Goal: Task Accomplishment & Management: Manage account settings

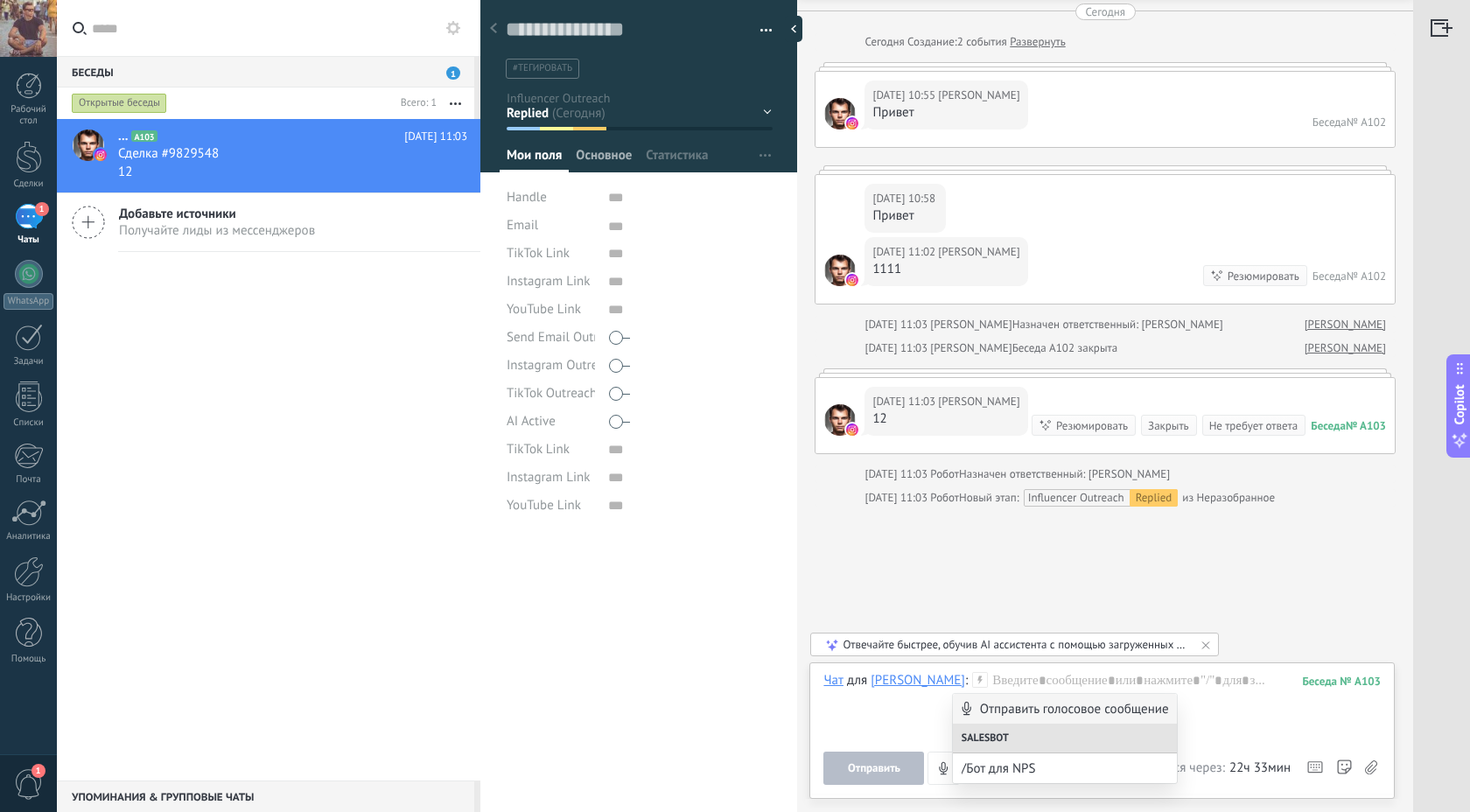
click at [601, 151] on span "Основное" at bounding box center [603, 160] width 56 height 25
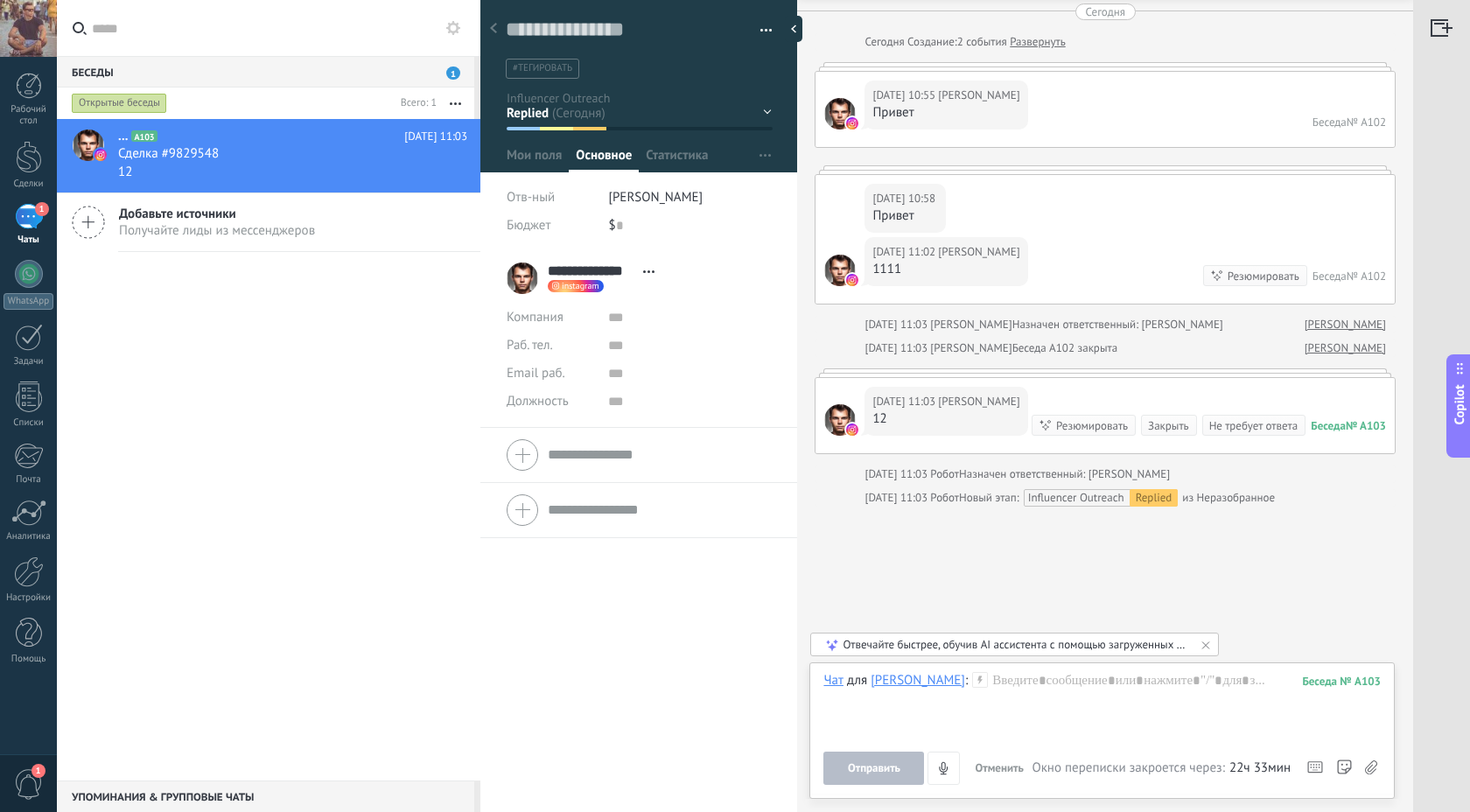
click at [646, 271] on icon at bounding box center [649, 271] width 12 height 3
click at [586, 544] on div "**********" at bounding box center [638, 532] width 317 height 561
click at [759, 156] on icon "button" at bounding box center [765, 155] width 12 height 3
click at [715, 218] on span "Настроить" at bounding box center [743, 226] width 59 height 35
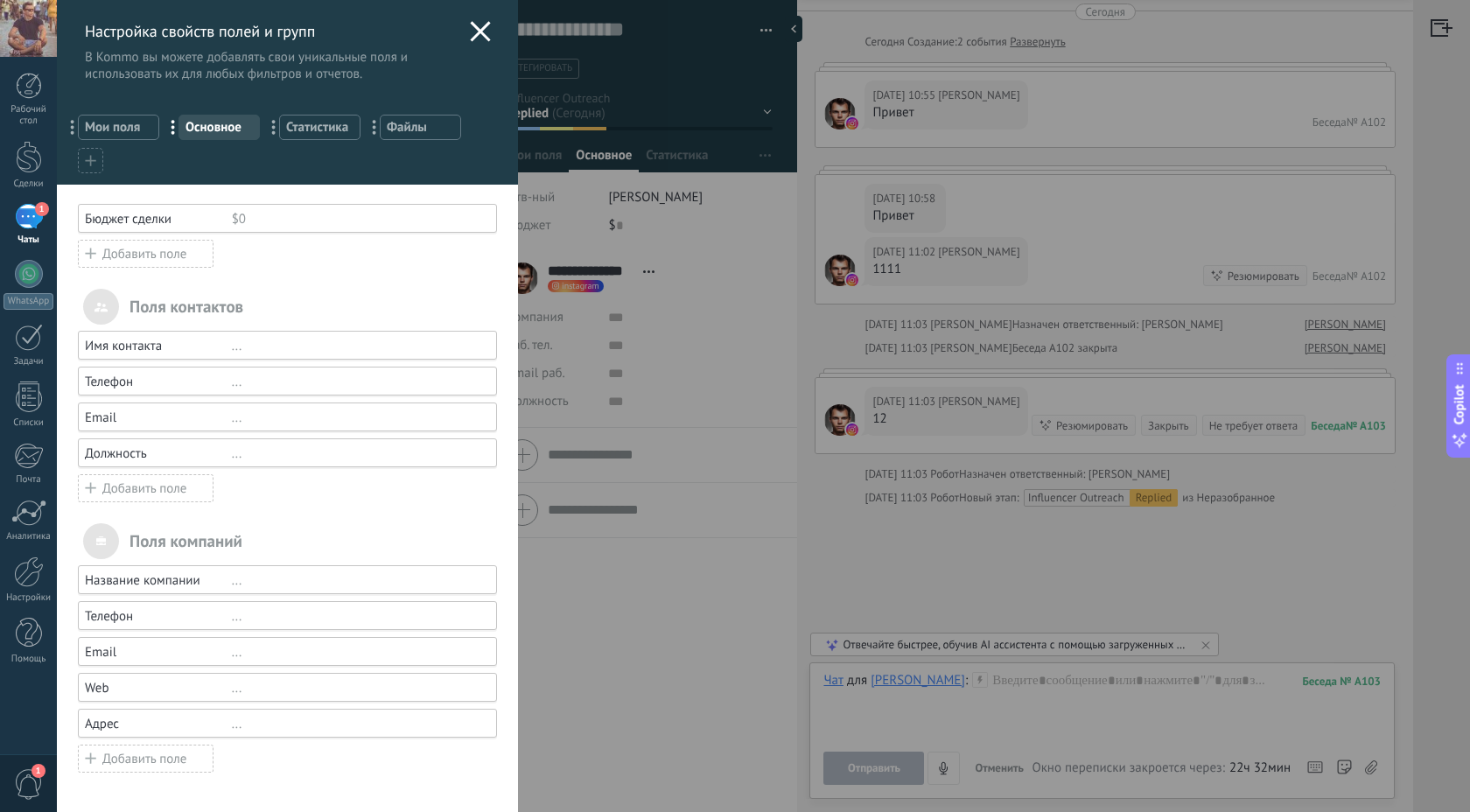
click at [478, 30] on icon at bounding box center [481, 32] width 21 height 21
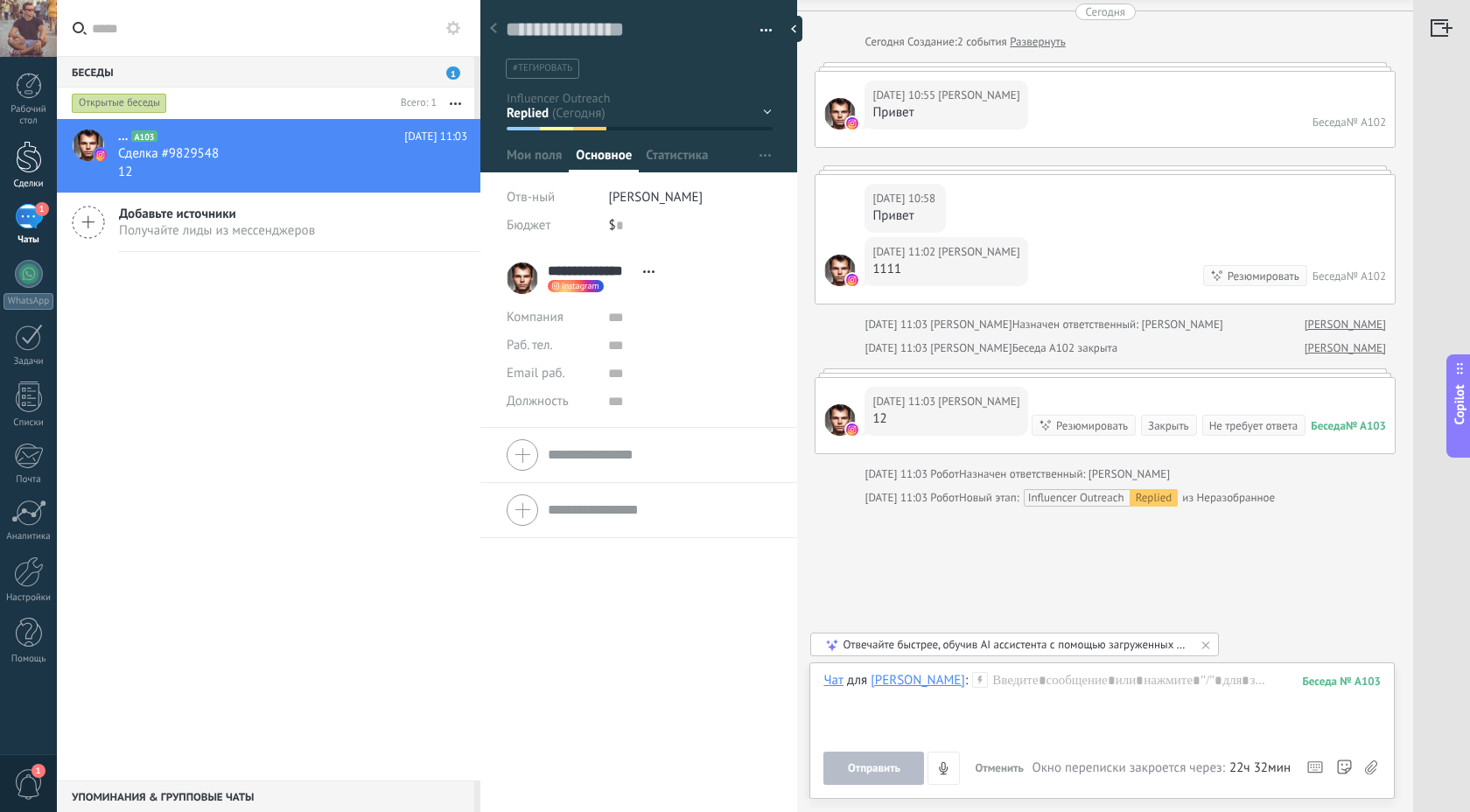
click at [17, 148] on div at bounding box center [28, 157] width 26 height 32
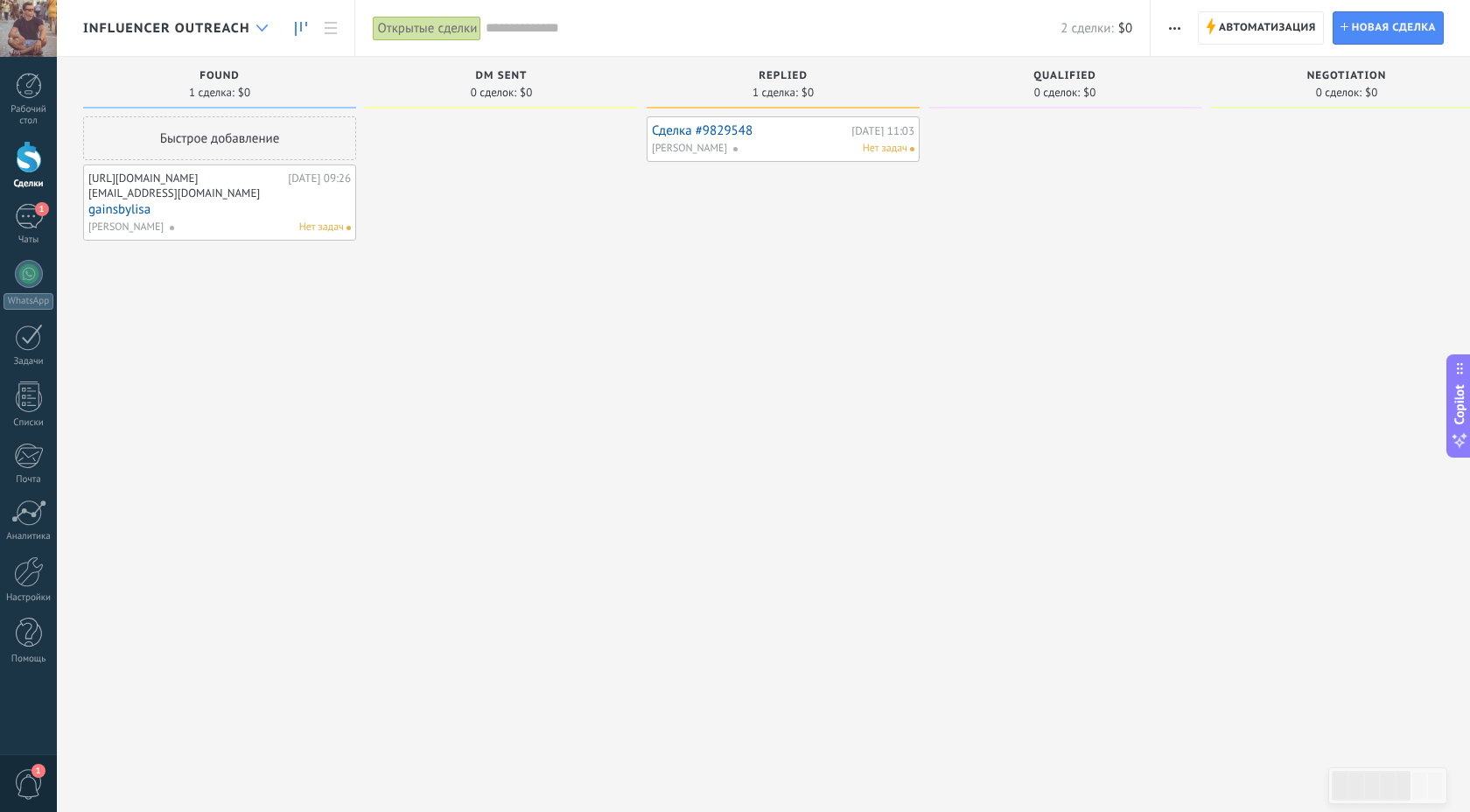
click at [258, 28] on icon at bounding box center [262, 27] width 12 height 7
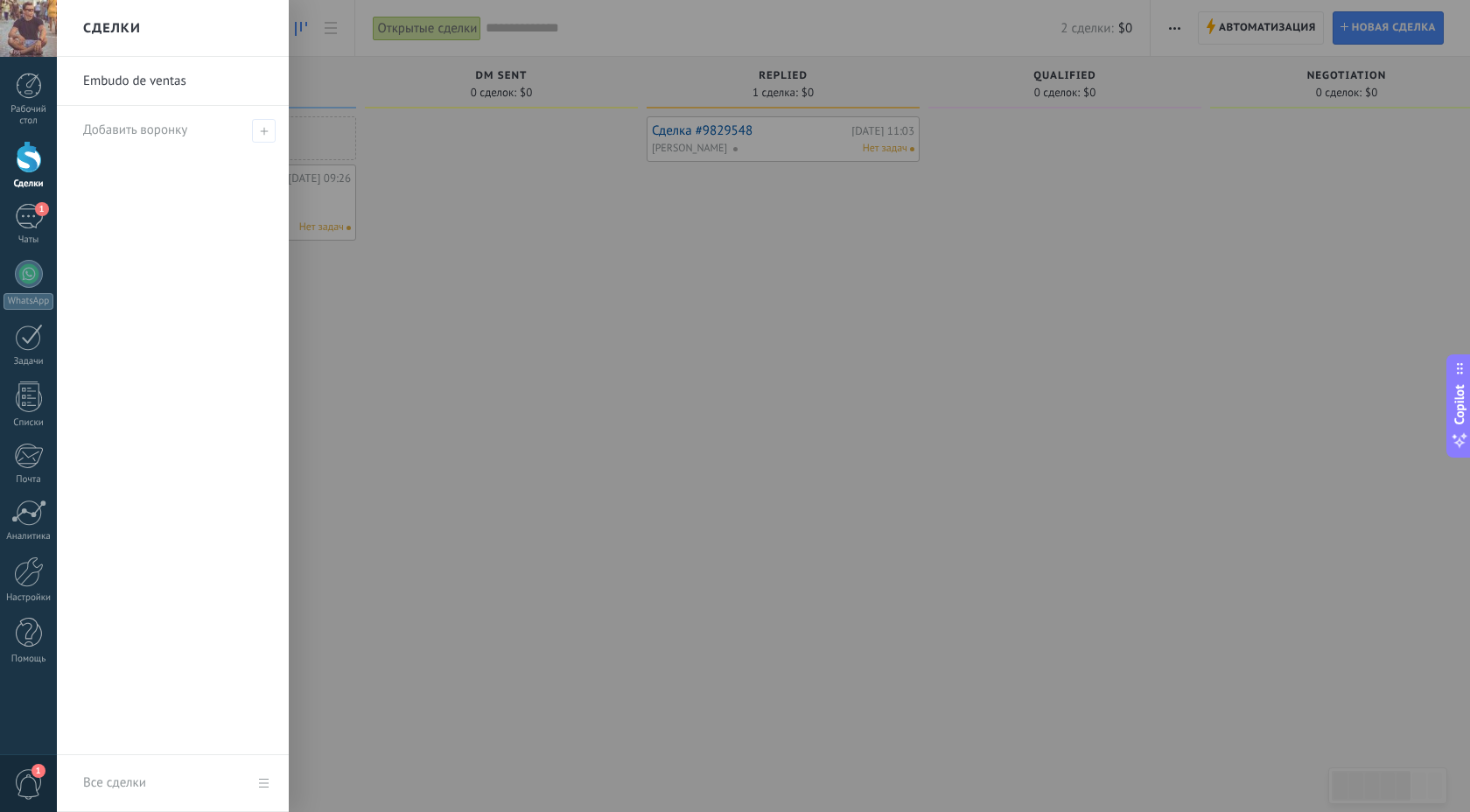
click at [477, 345] on div at bounding box center [792, 406] width 1470 height 812
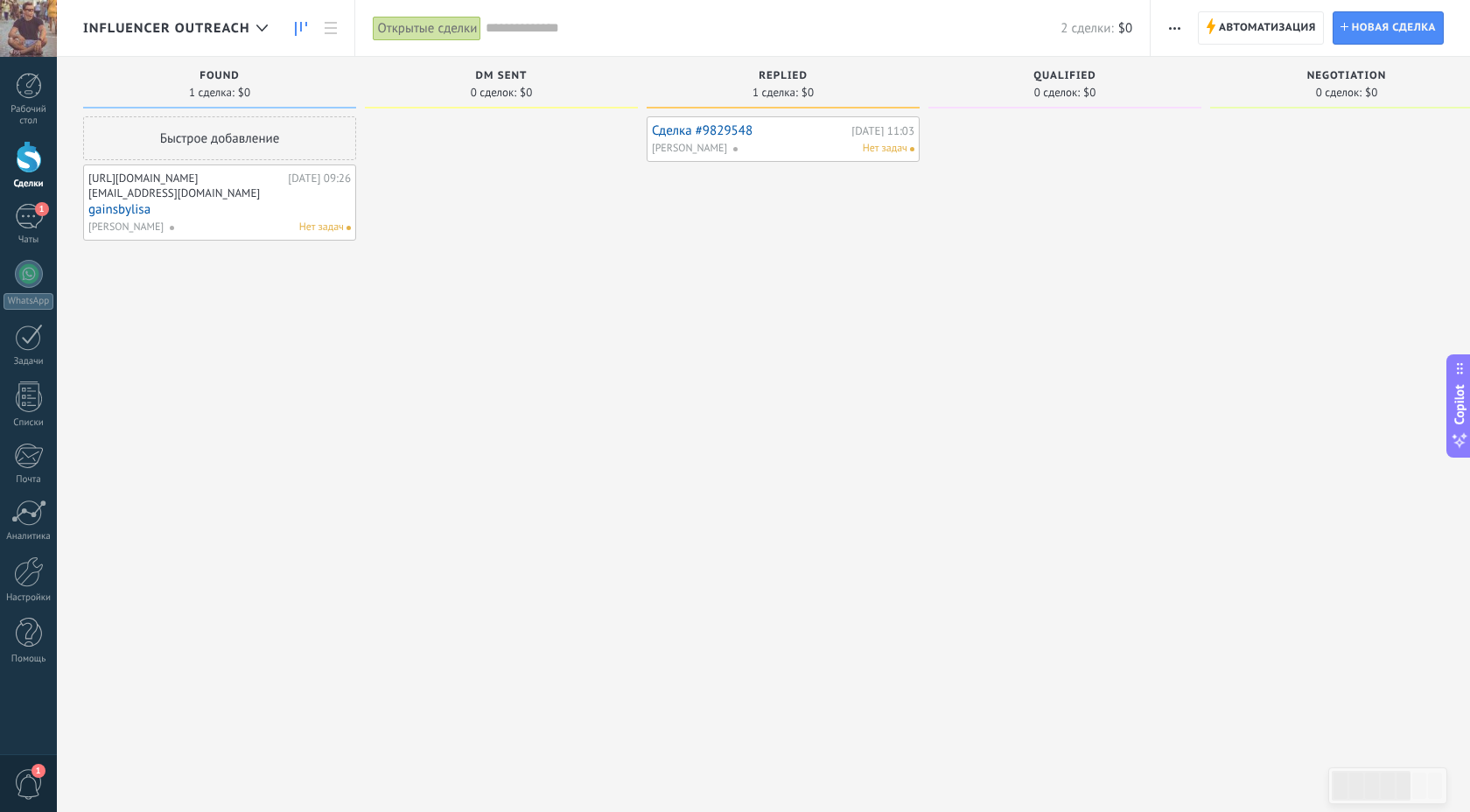
click at [1173, 19] on span "button" at bounding box center [1175, 28] width 12 height 33
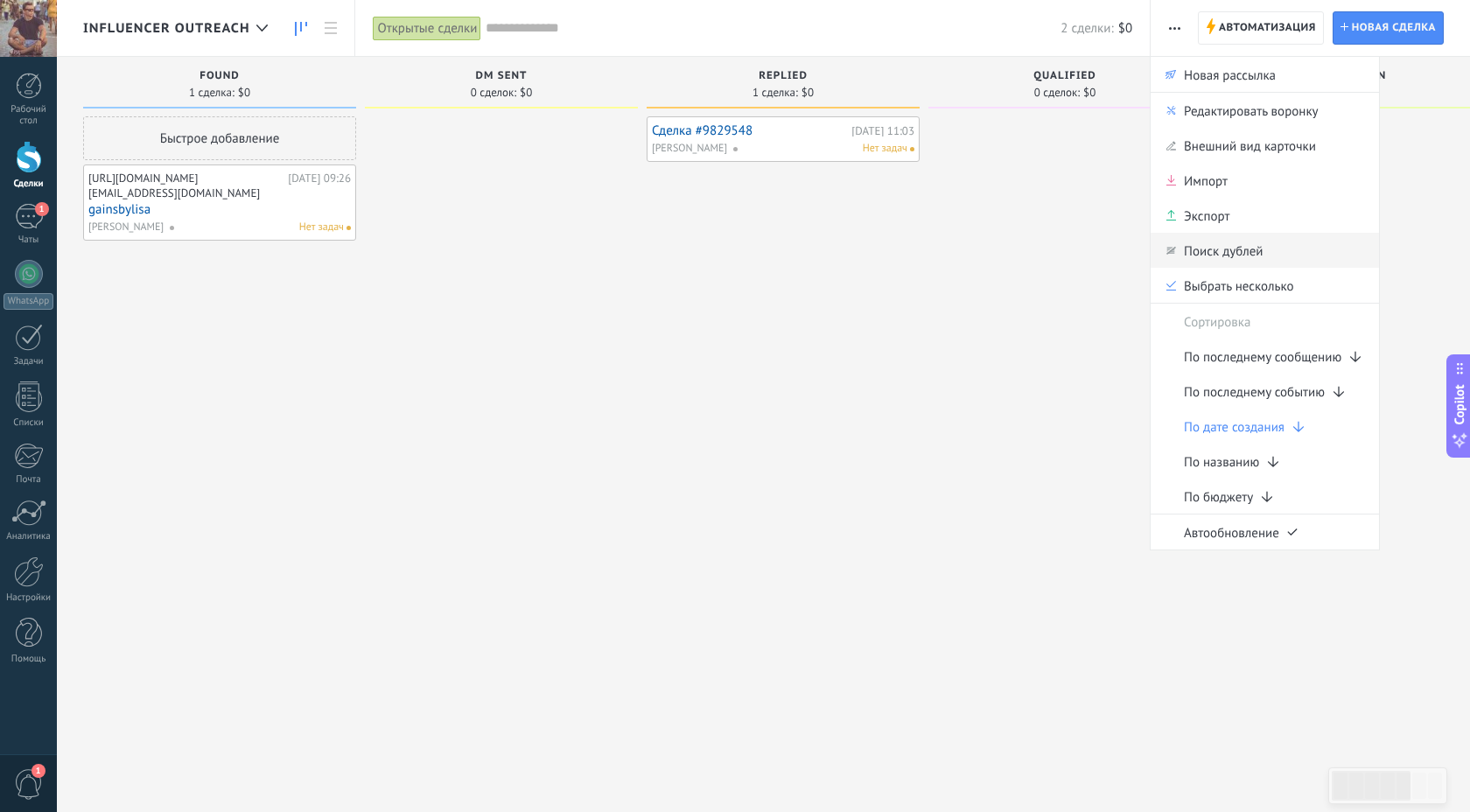
click at [1204, 250] on span "Поиск дублей" at bounding box center [1223, 251] width 79 height 35
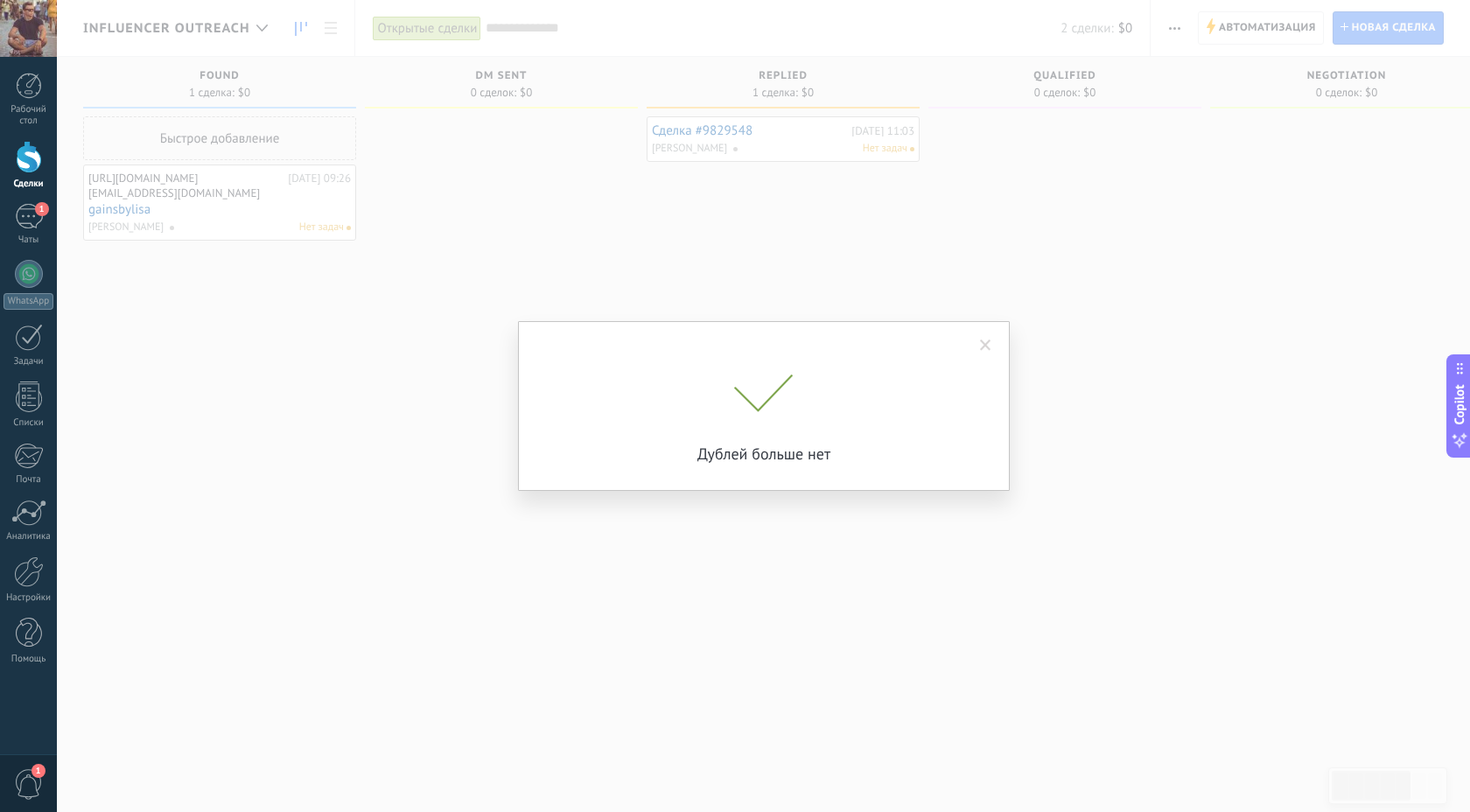
click at [1133, 261] on div "Дублей больше нет" at bounding box center [763, 406] width 1413 height 812
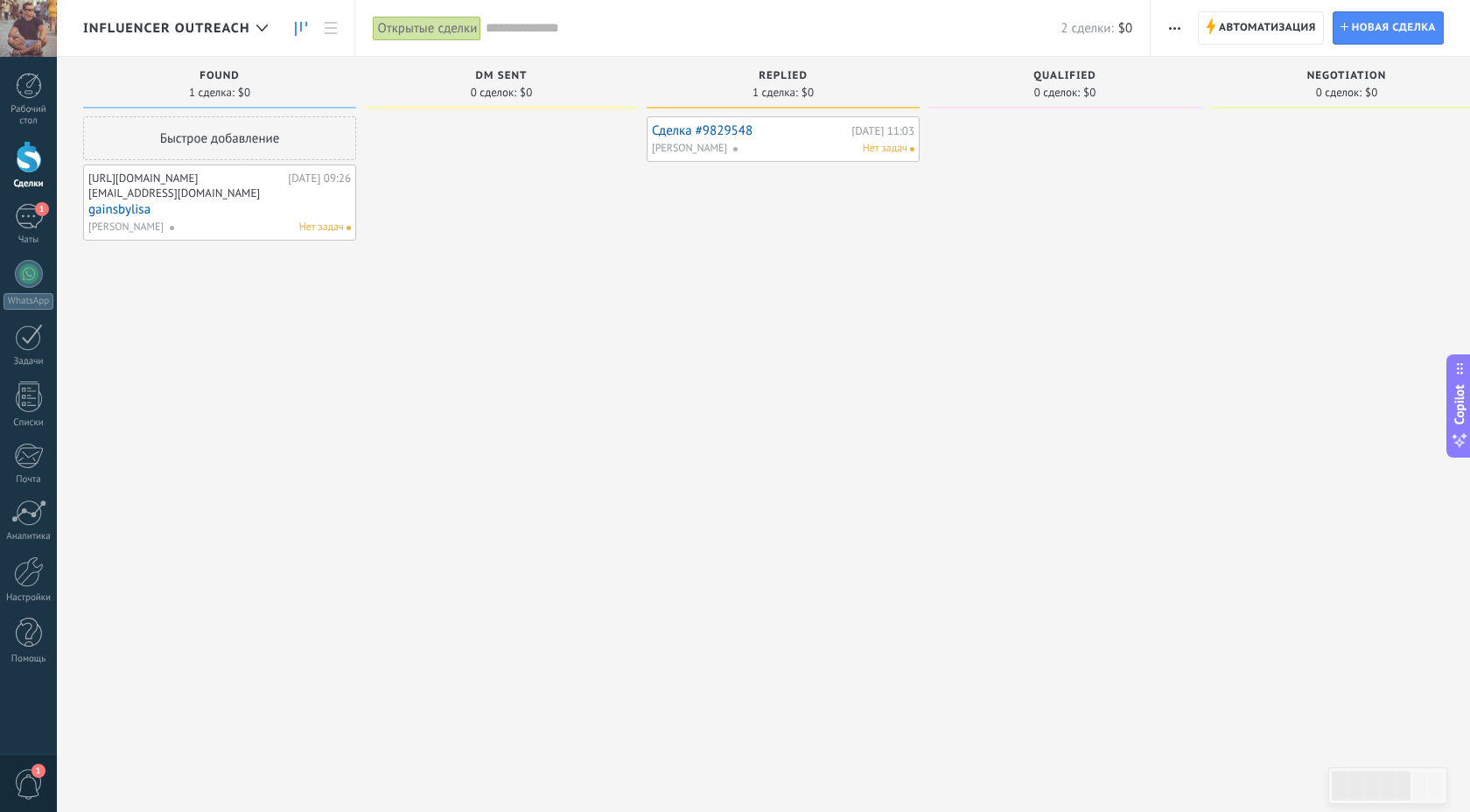
click at [1225, 22] on span "Автоматизация" at bounding box center [1268, 28] width 97 height 31
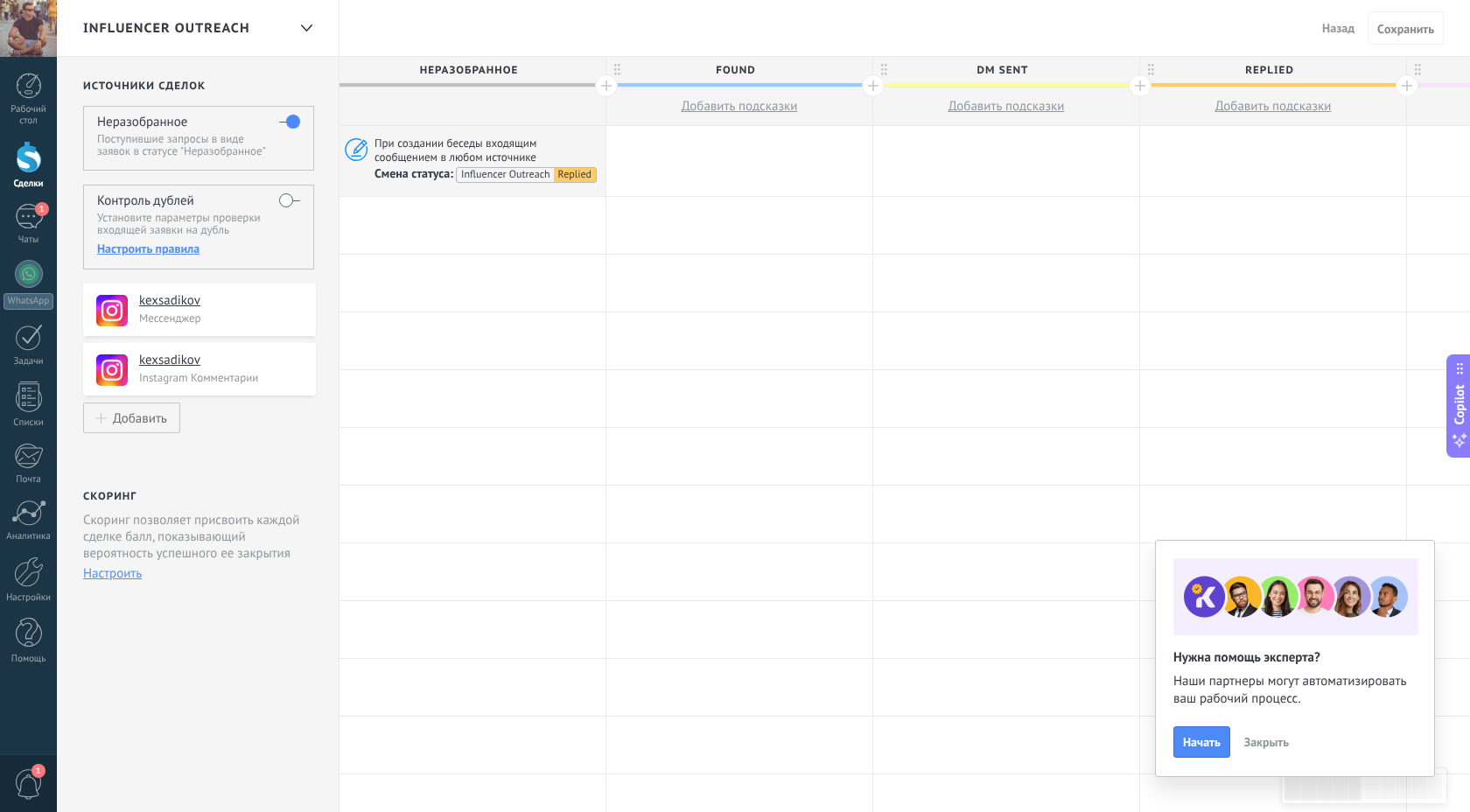
click at [157, 256] on div "Настроить правила" at bounding box center [198, 249] width 202 height 16
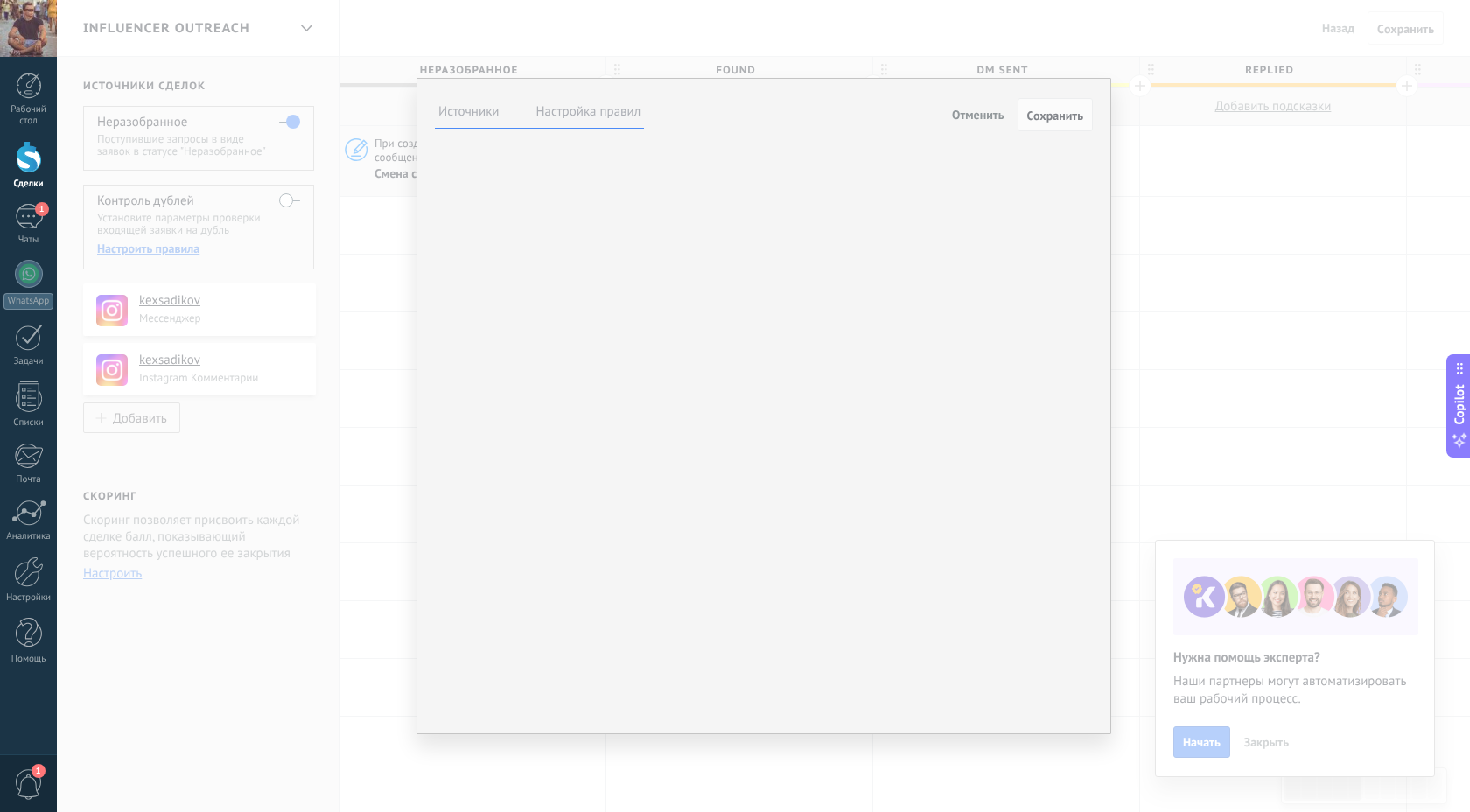
click at [0, 0] on label at bounding box center [0, 0] width 0 height 0
click at [605, 113] on label "Настройка правил" at bounding box center [589, 111] width 105 height 17
click at [0, 0] on div "Неразобранное Comentario o DM Obsequio o DM enviado Cualificado Propuesta envia…" at bounding box center [0, 0] width 0 height 0
click at [536, 343] on div at bounding box center [763, 406] width 1413 height 812
click at [0, 0] on span "Обновить самую новую сделку" at bounding box center [0, 0] width 0 height 0
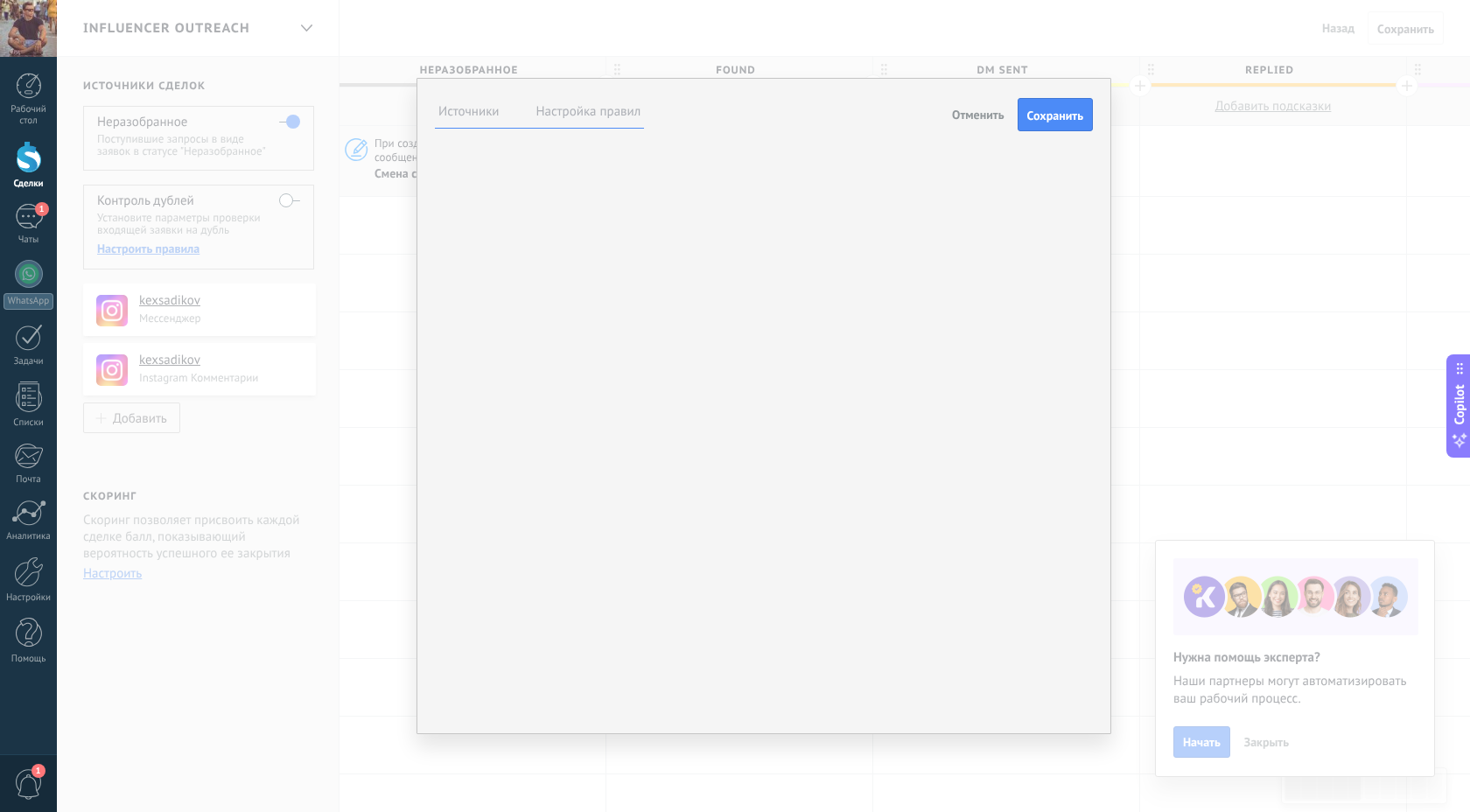
click at [0, 0] on div "При обнаружении нескольких дублей по входящей заявке: Объединение не произойдет…" at bounding box center [0, 0] width 0 height 0
click at [461, 124] on li "Источники" at bounding box center [469, 111] width 68 height 24
click at [470, 111] on label "Источники" at bounding box center [469, 111] width 61 height 17
click at [606, 116] on label "Настройка правил" at bounding box center [589, 111] width 105 height 17
click at [1074, 109] on span "Сохранить" at bounding box center [1055, 115] width 56 height 13
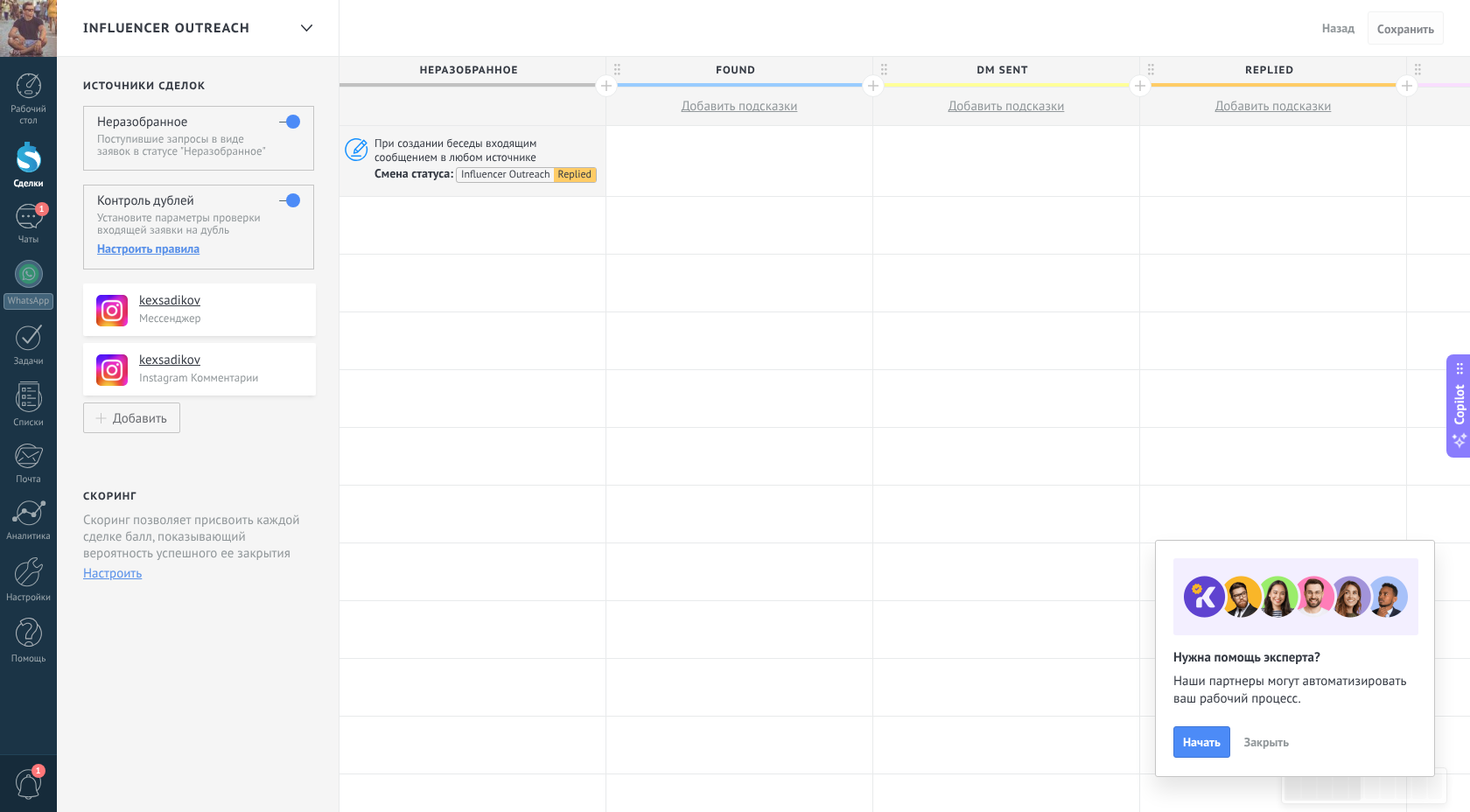
click at [1411, 26] on span "Cохранить" at bounding box center [1406, 28] width 57 height 13
click at [1341, 21] on span "Назад" at bounding box center [1338, 28] width 32 height 16
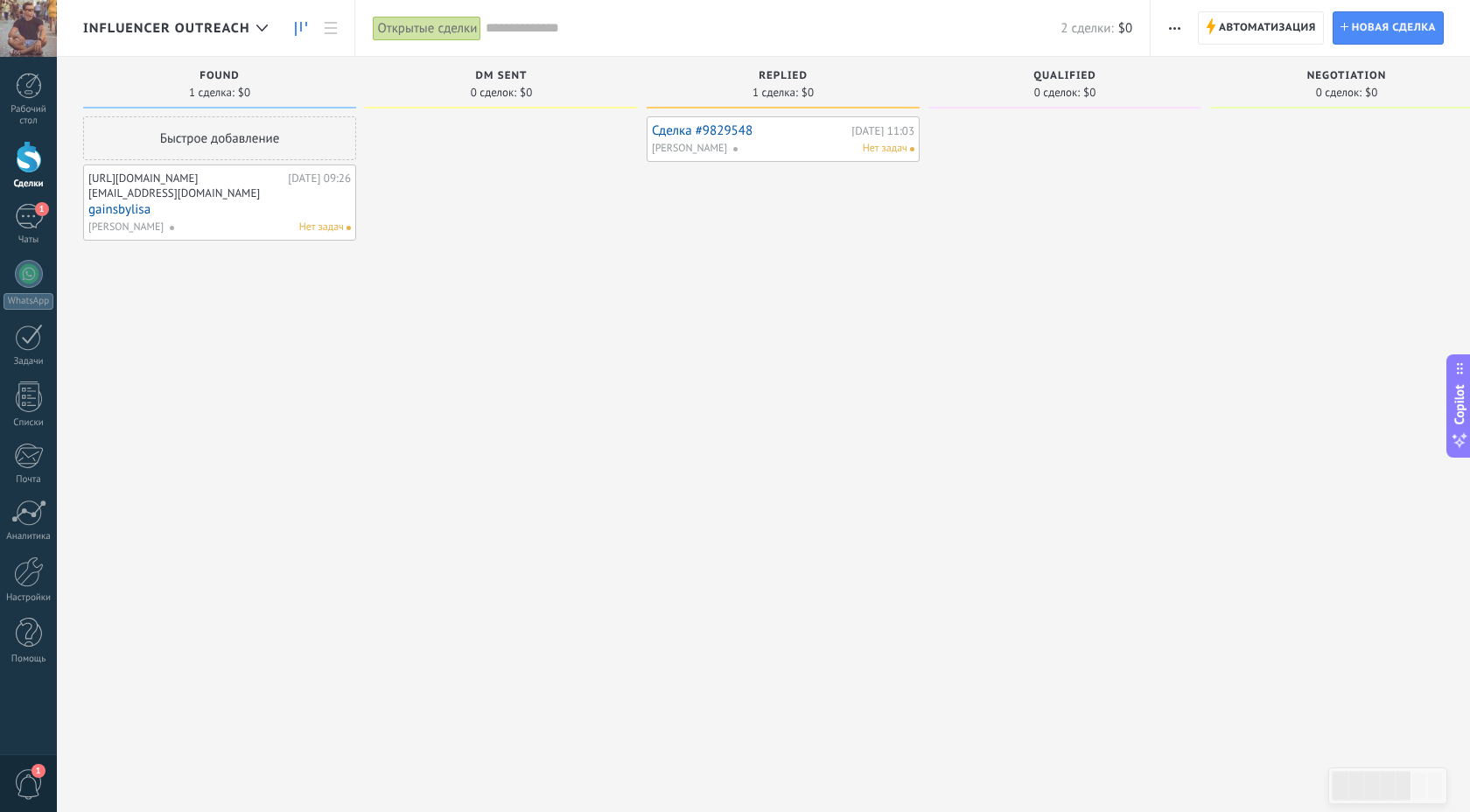
click at [713, 128] on link "Сделка #9829548" at bounding box center [750, 131] width 195 height 15
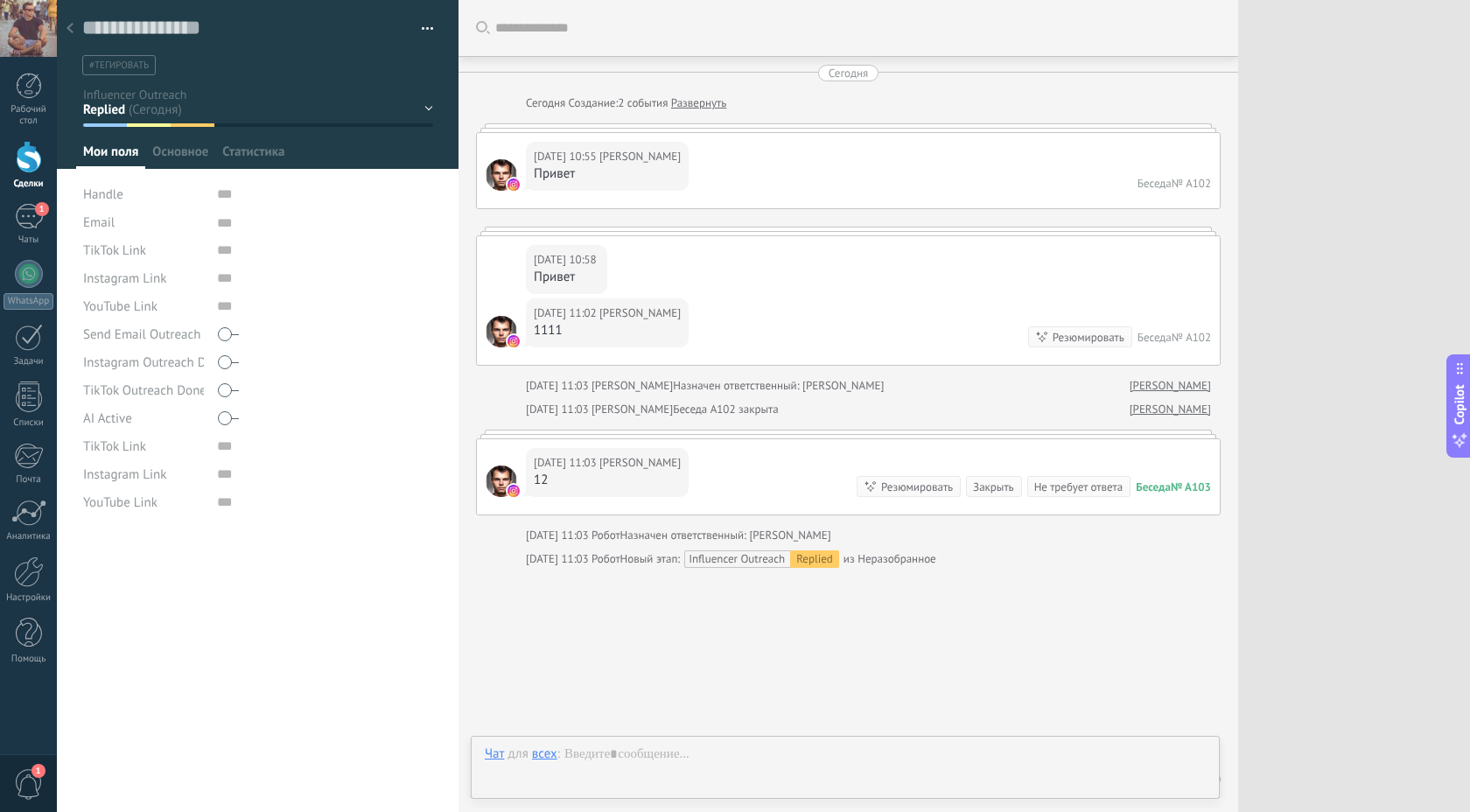
scroll to position [60, 0]
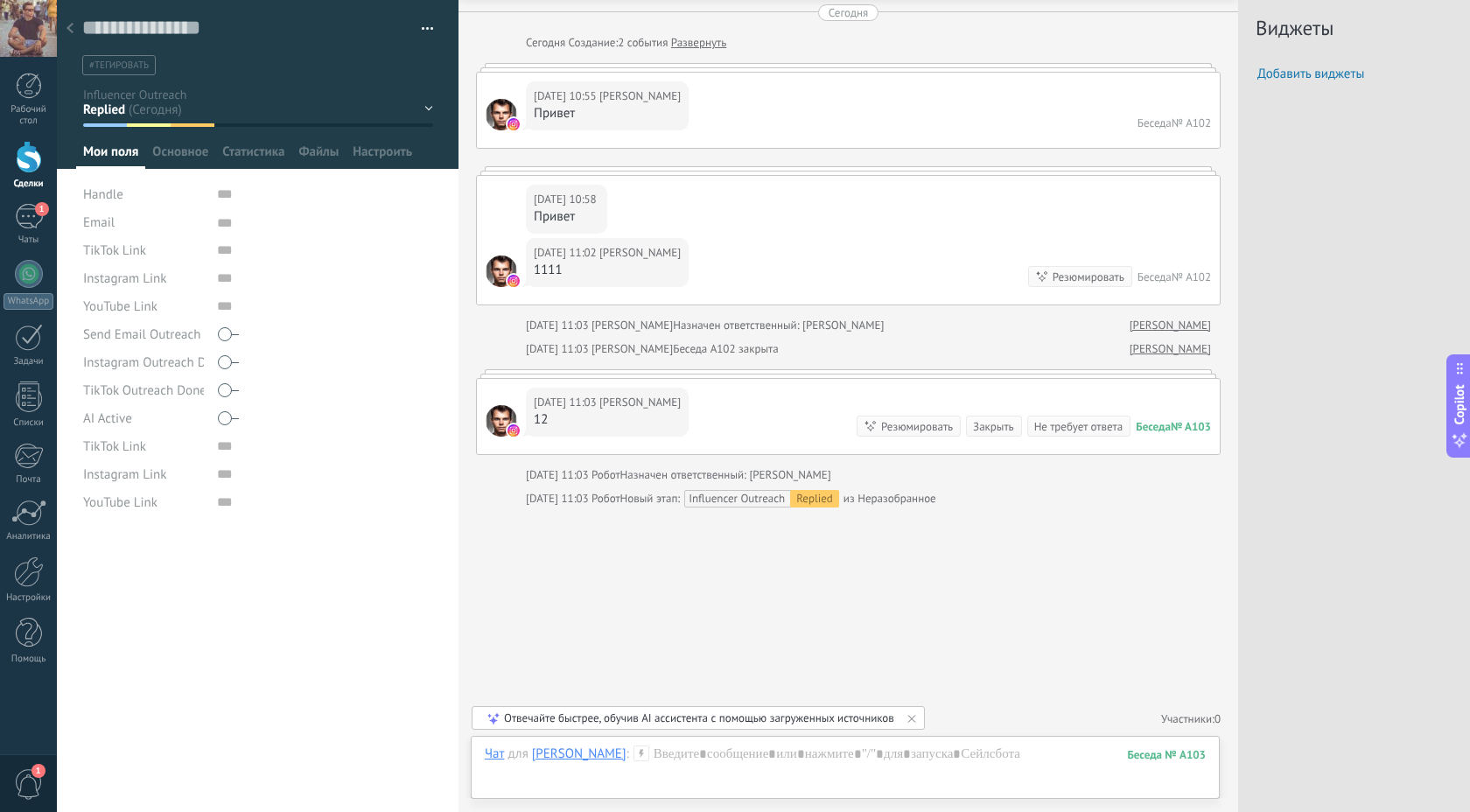
click at [514, 280] on img at bounding box center [514, 281] width 13 height 13
click at [161, 155] on span "Основное" at bounding box center [179, 156] width 56 height 25
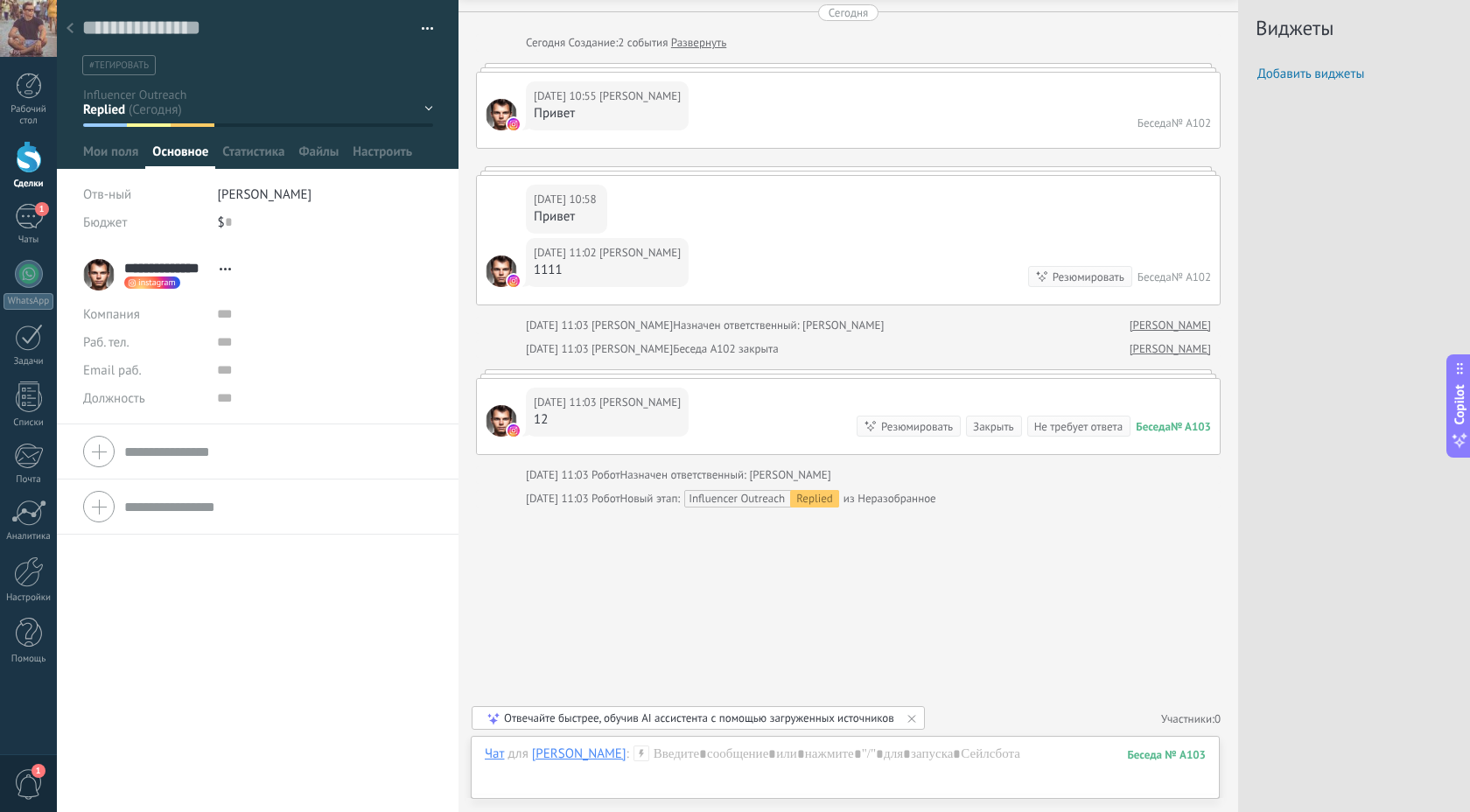
click at [221, 268] on icon at bounding box center [225, 269] width 12 height 3
click at [282, 297] on link "Перейти в карточку" at bounding box center [301, 291] width 113 height 17
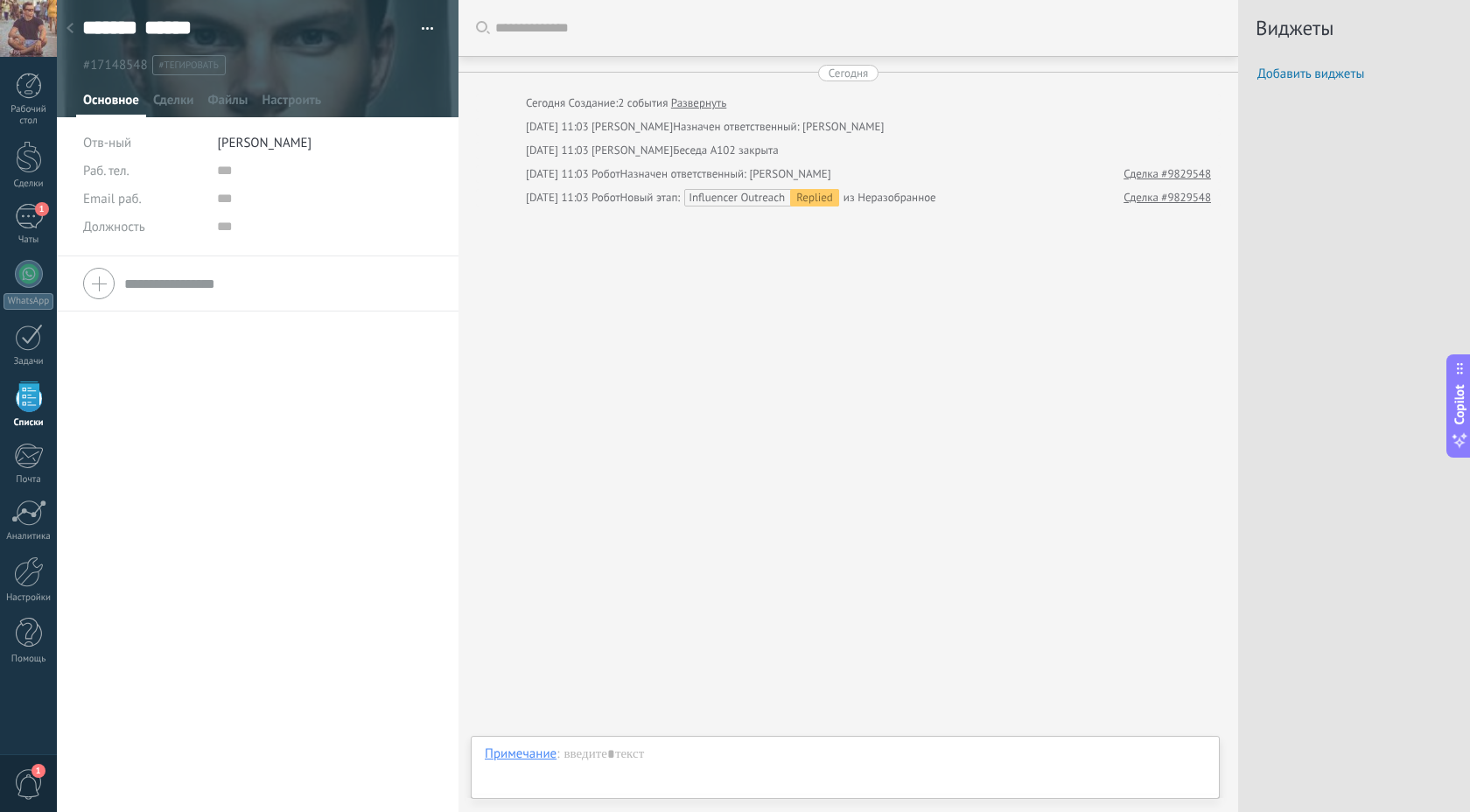
click at [248, 140] on span "[PERSON_NAME]" at bounding box center [264, 142] width 95 height 17
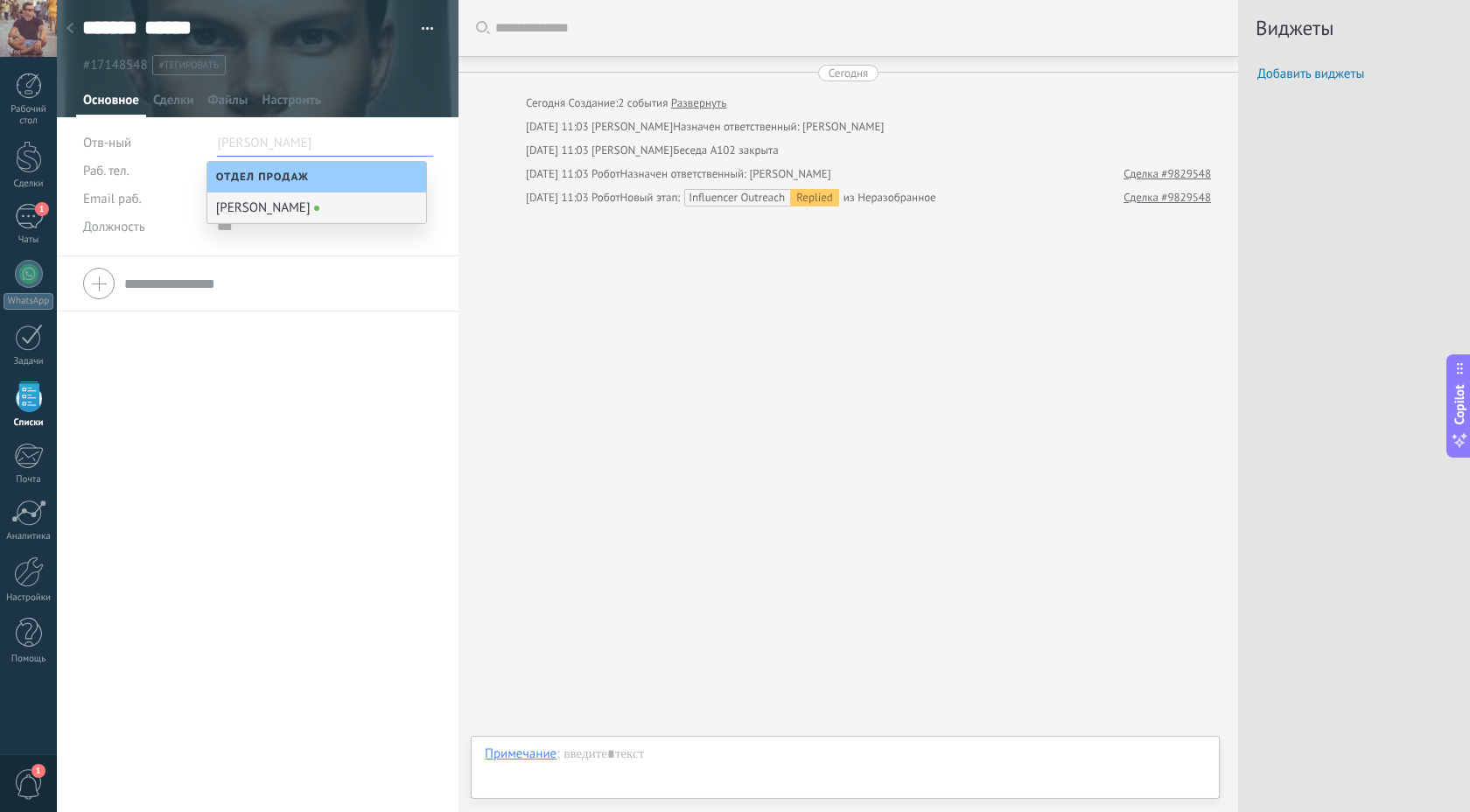
click at [160, 349] on div "Раб. тел. Раб.прямой Мобильный Факс Домашний Другой Раб. тел. Позвонить Копиров…" at bounding box center [257, 534] width 402 height 556
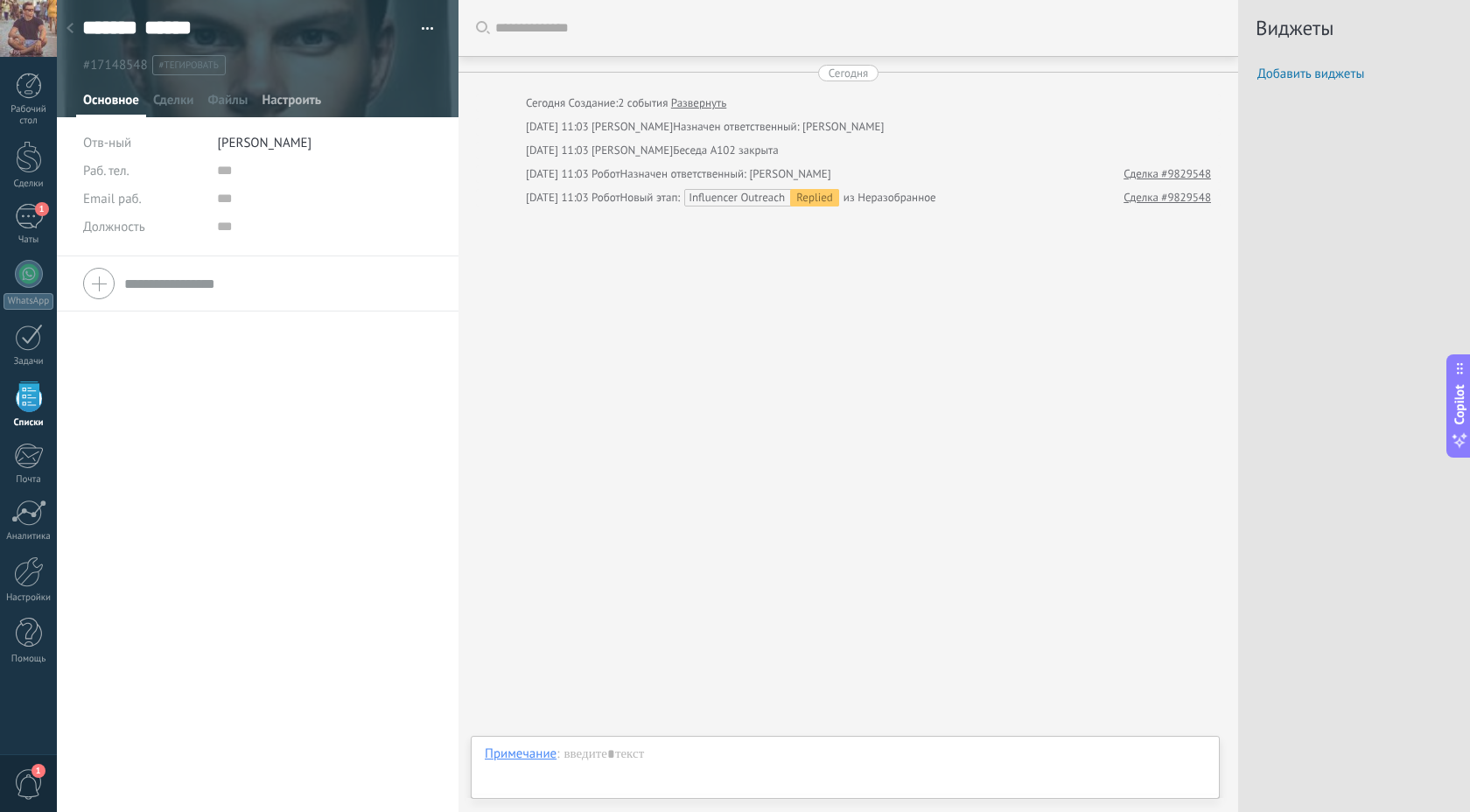
click at [278, 95] on span "Настроить" at bounding box center [290, 104] width 59 height 25
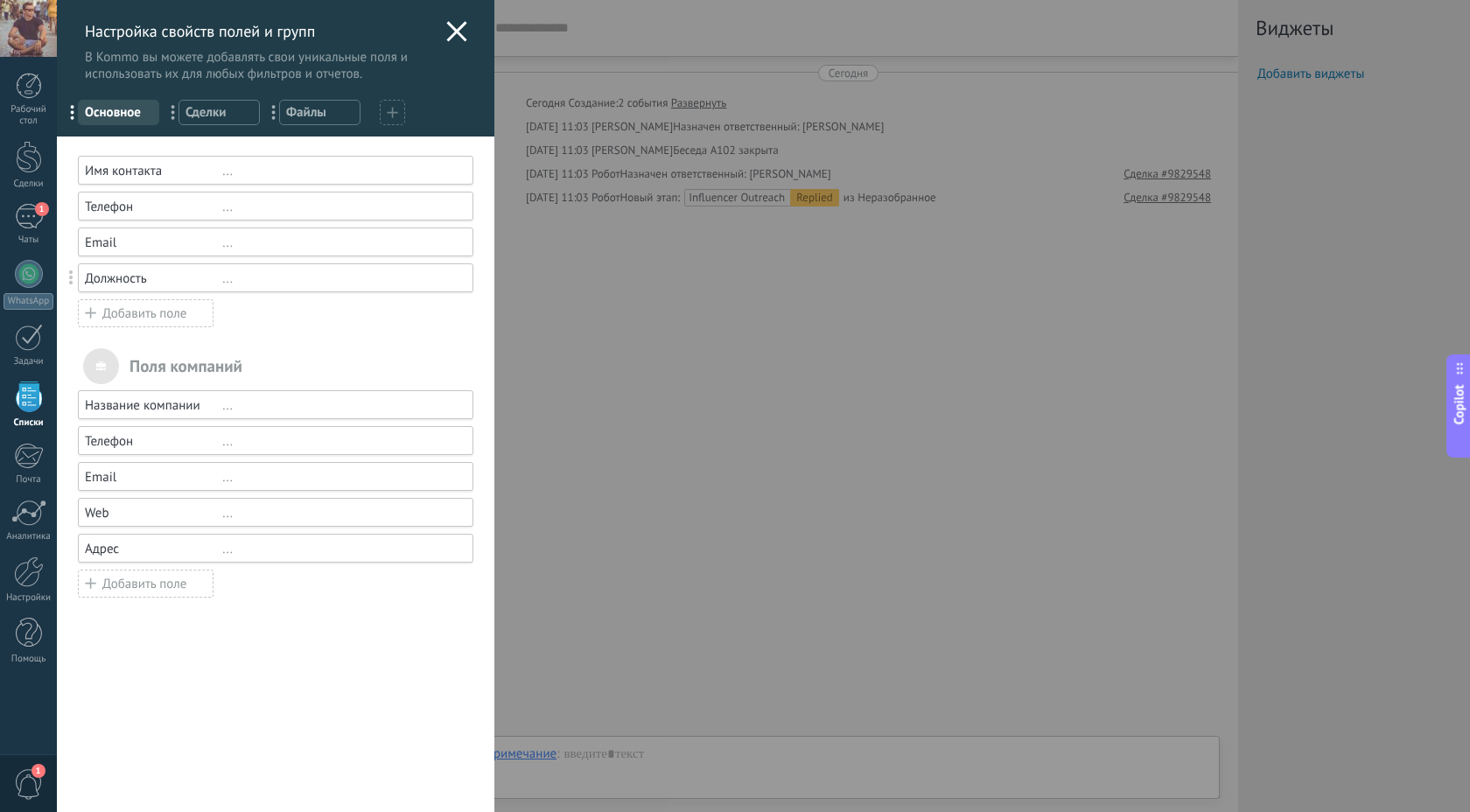
click at [446, 28] on icon at bounding box center [457, 32] width 21 height 21
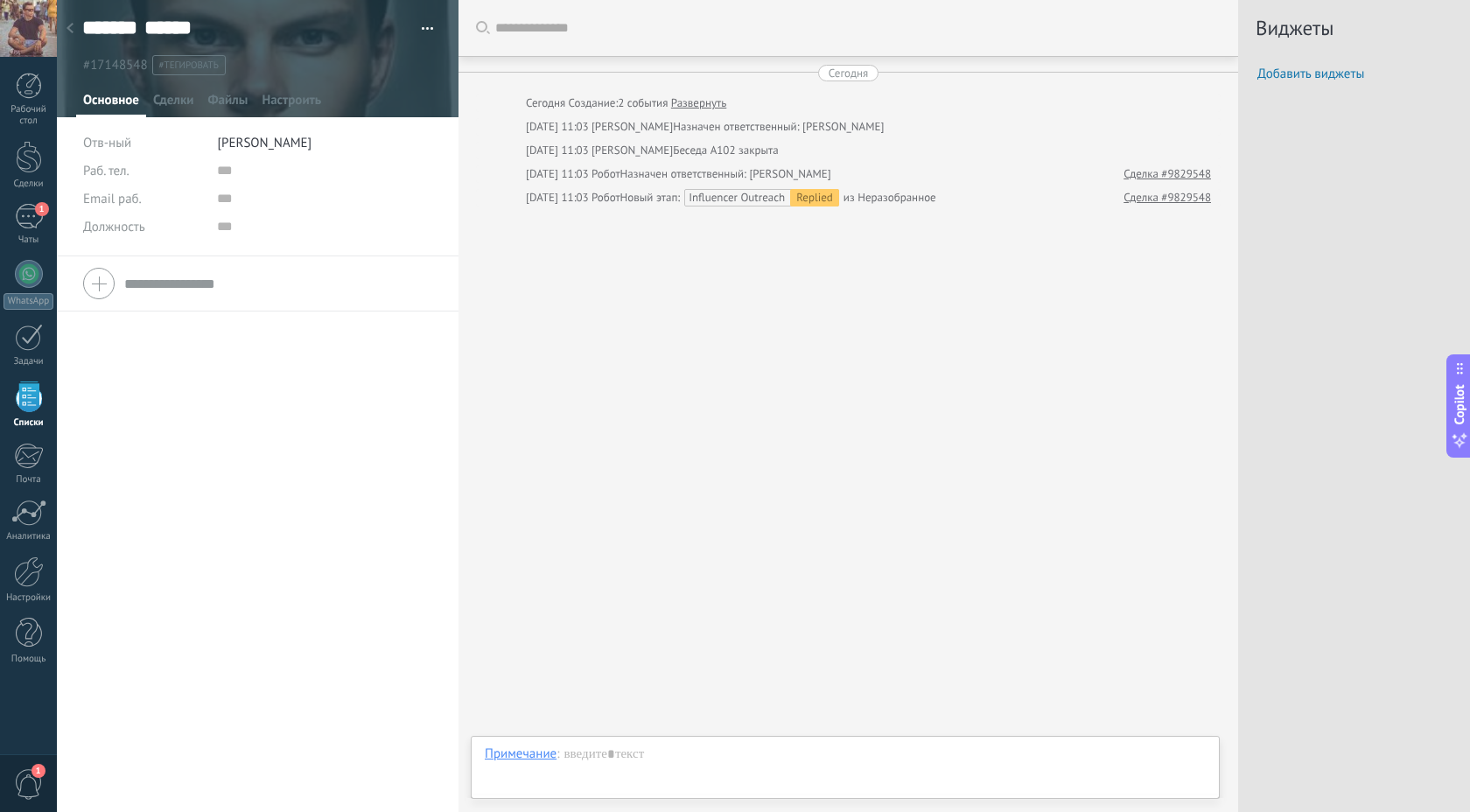
click at [68, 28] on use at bounding box center [69, 27] width 7 height 11
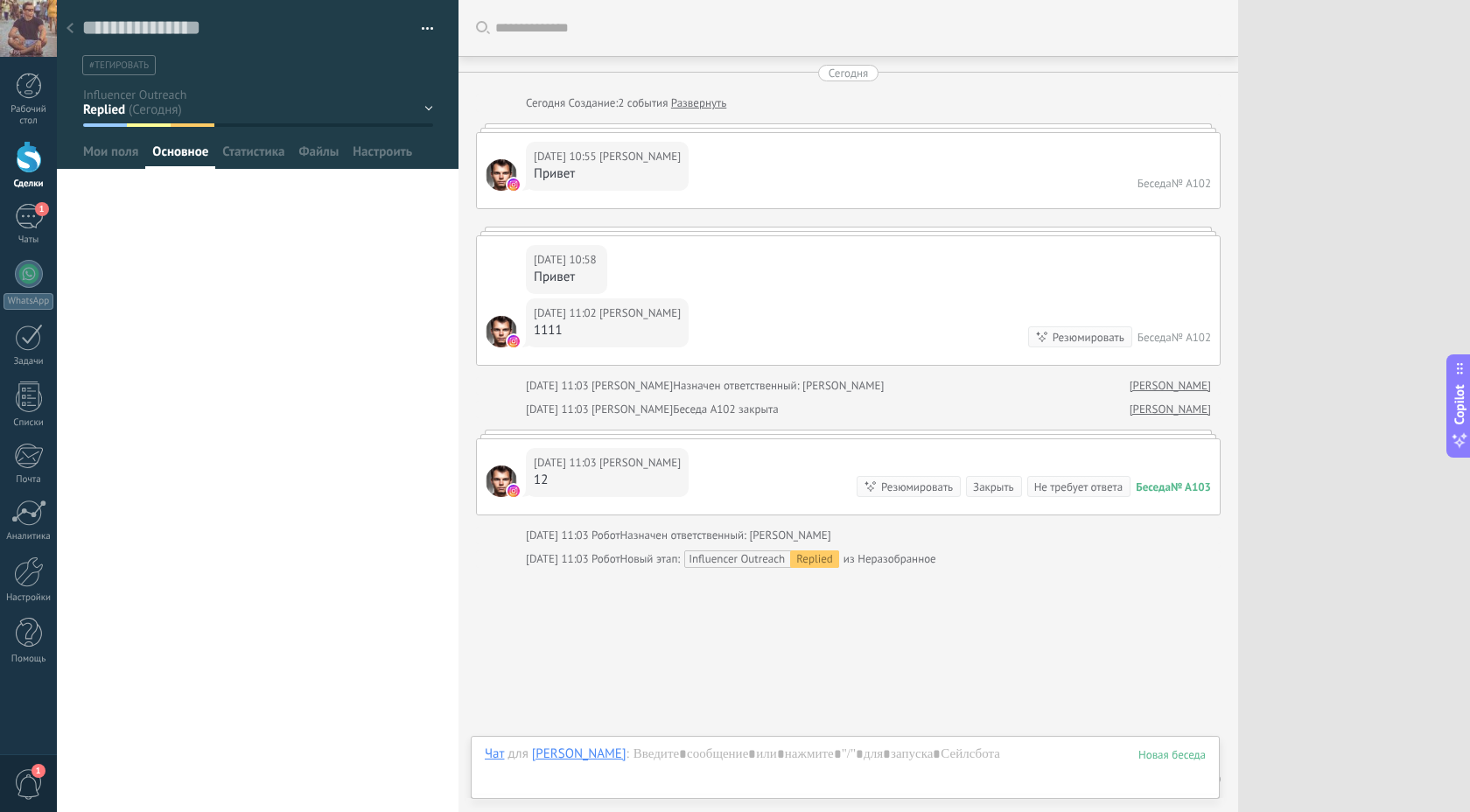
scroll to position [60, 0]
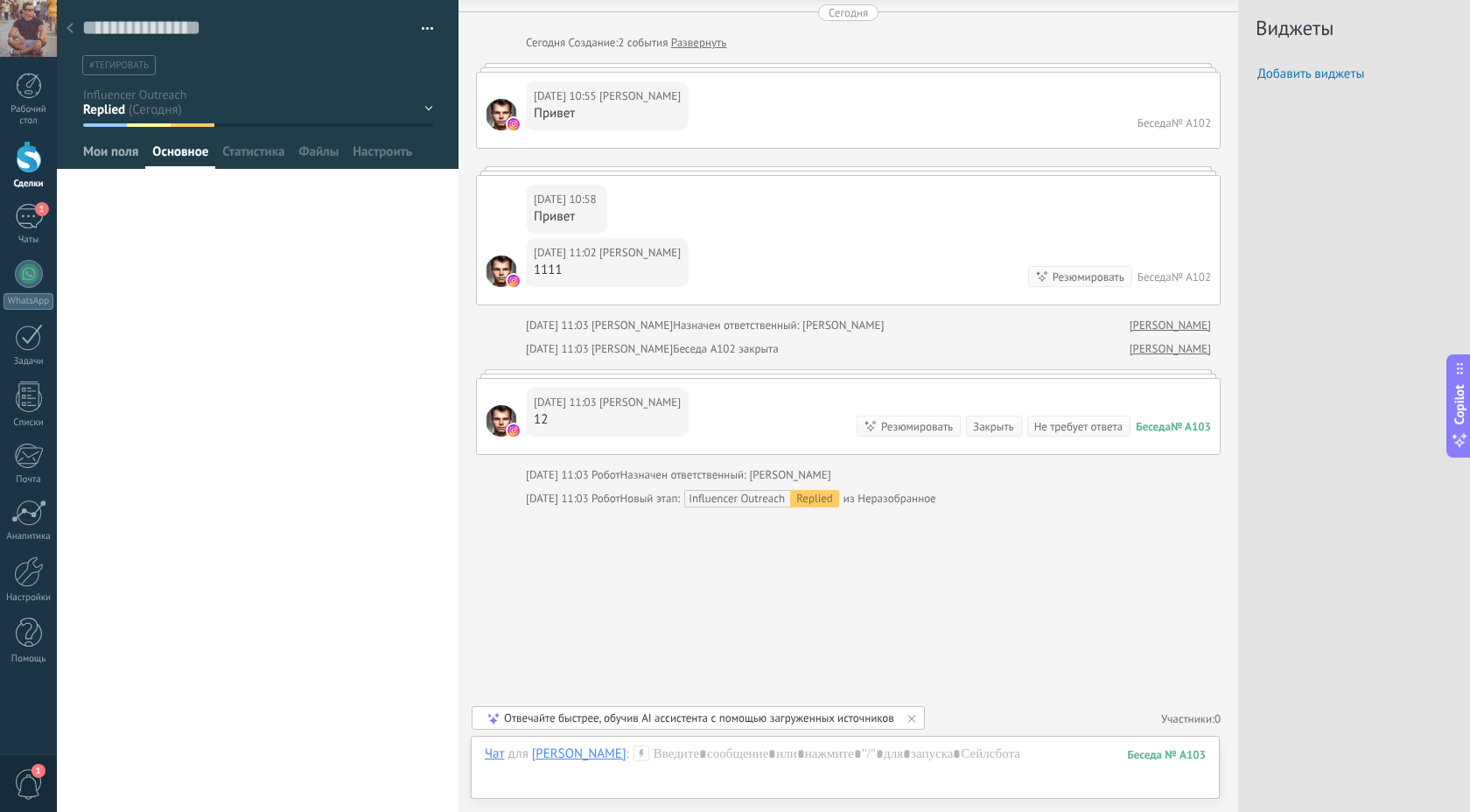
click at [119, 152] on span "Мои поля" at bounding box center [110, 156] width 56 height 25
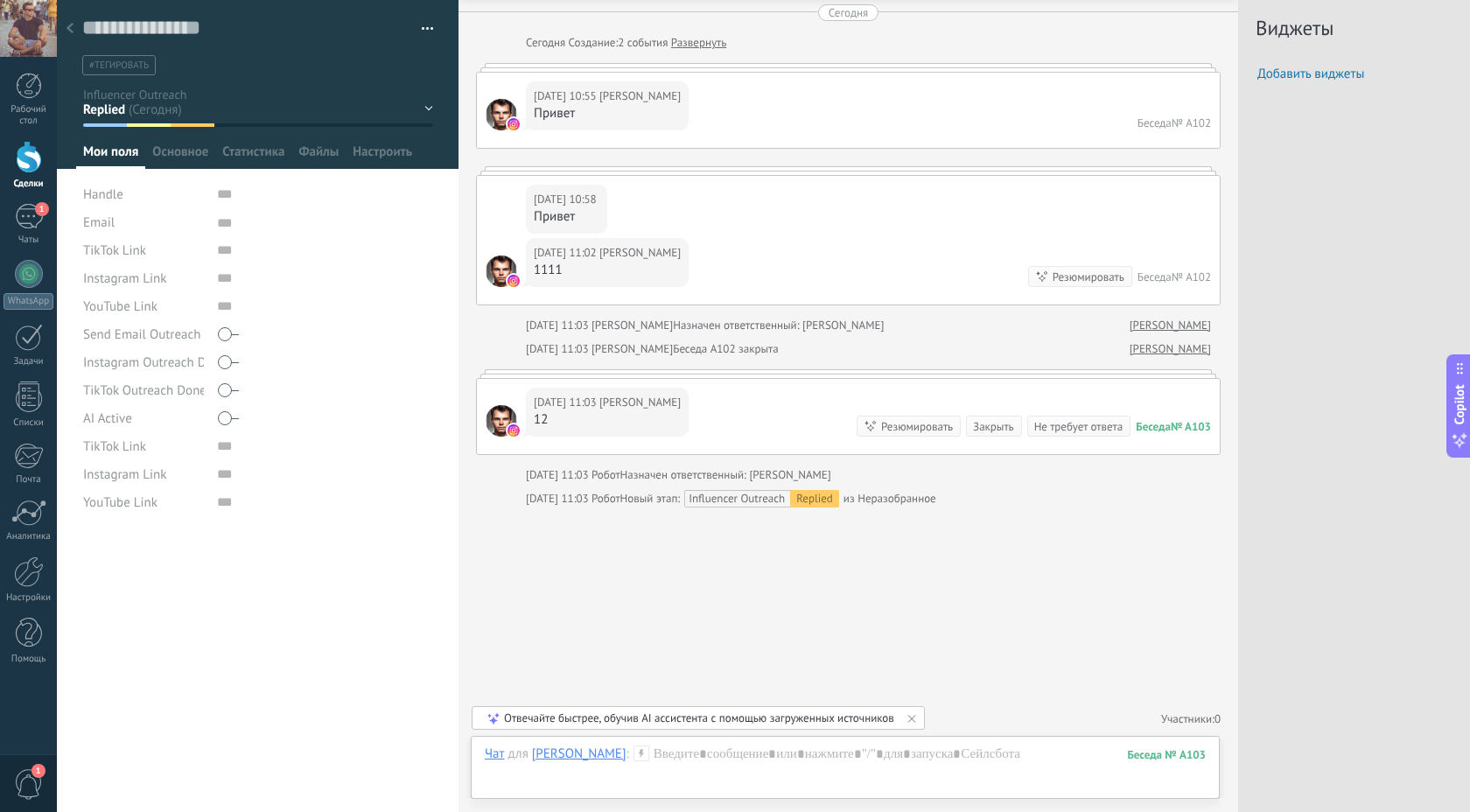
click at [67, 25] on icon at bounding box center [69, 27] width 7 height 11
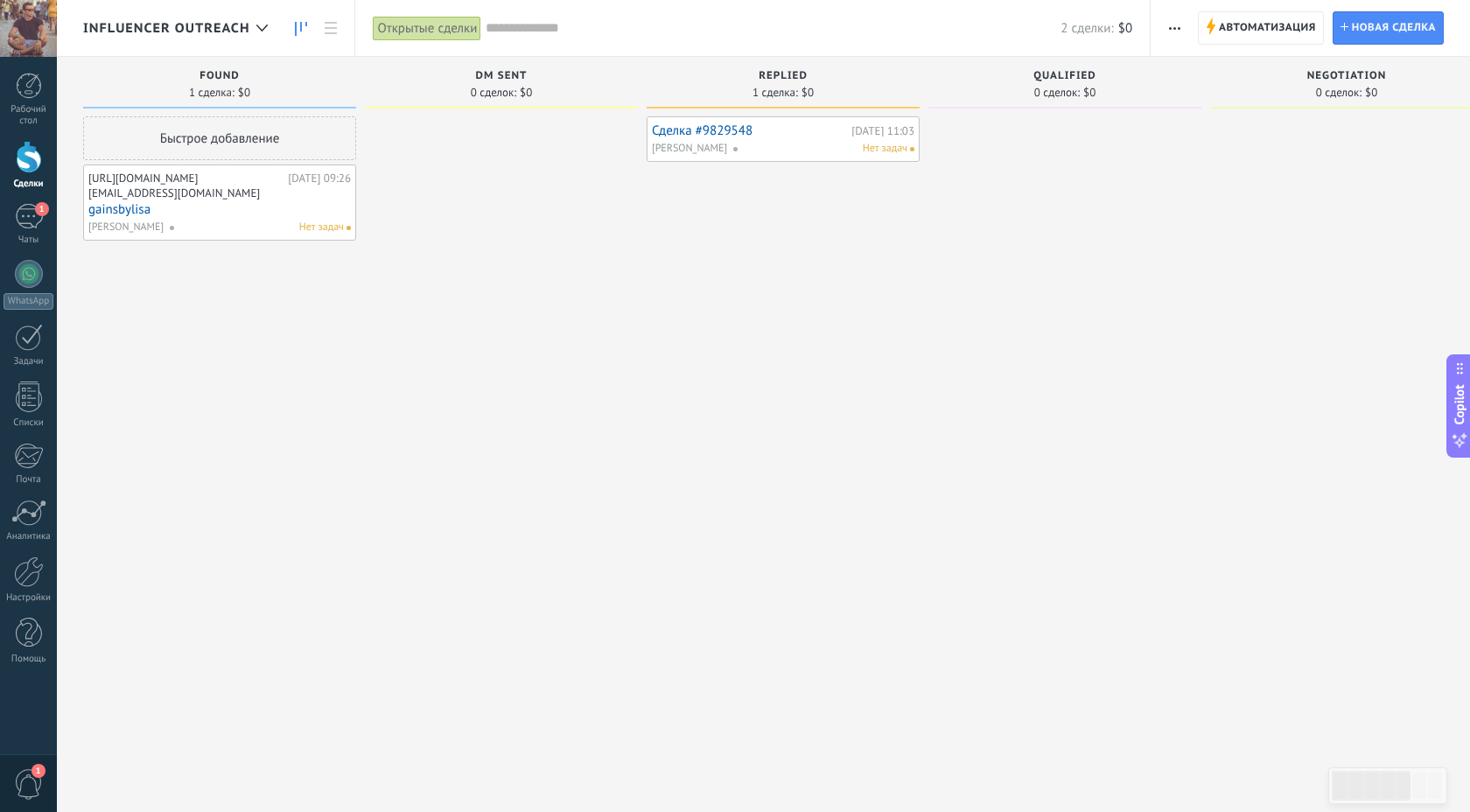
click at [696, 156] on span "[PERSON_NAME]" at bounding box center [689, 149] width 75 height 16
click at [716, 130] on link "Сделка #9829548" at bounding box center [750, 131] width 195 height 15
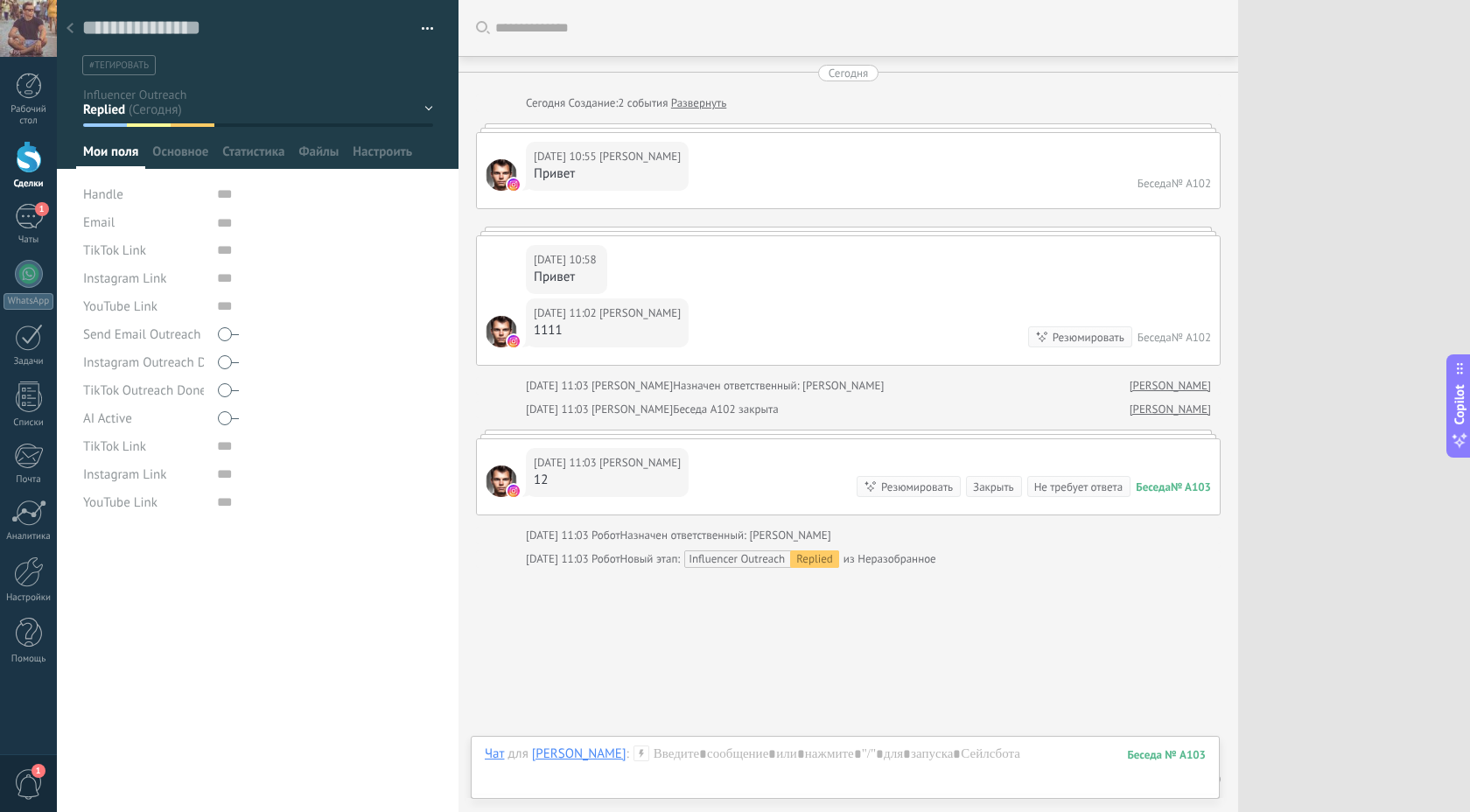
scroll to position [60, 0]
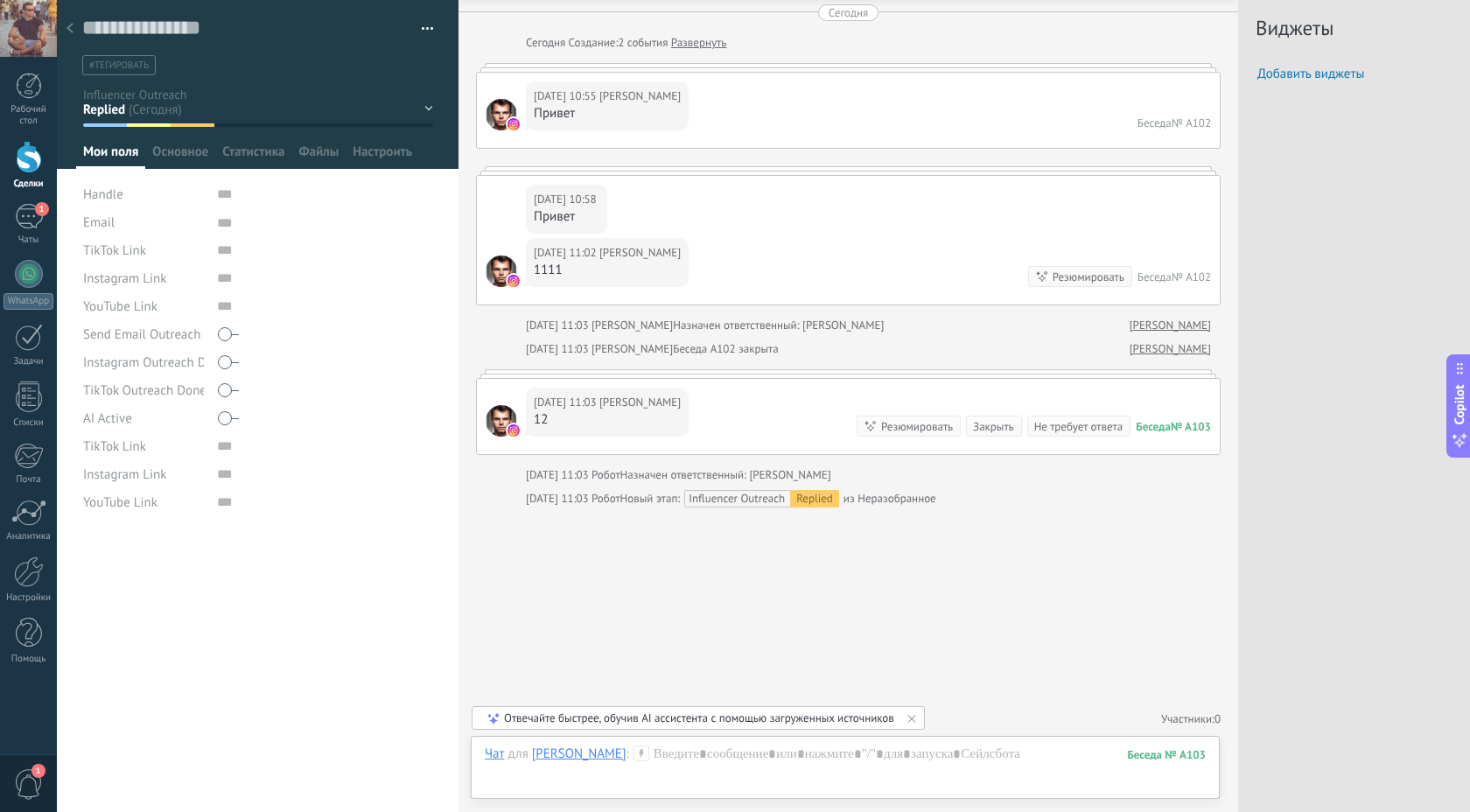
click at [514, 432] on img at bounding box center [514, 430] width 13 height 13
click at [192, 150] on span "Основное" at bounding box center [179, 156] width 56 height 25
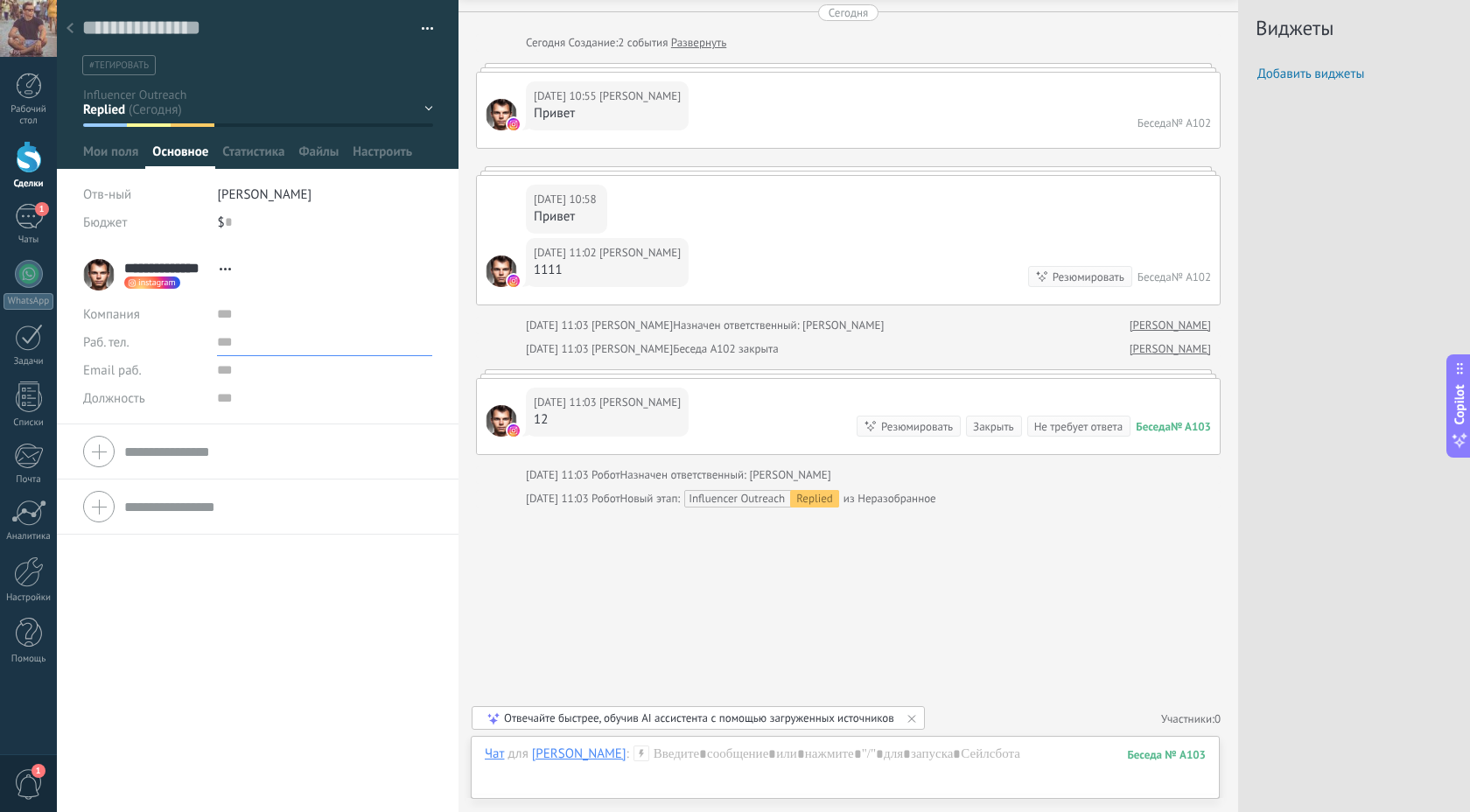
click at [276, 329] on input "text" at bounding box center [325, 342] width 215 height 28
click at [143, 283] on span "instagram" at bounding box center [157, 282] width 38 height 9
click at [212, 220] on div at bounding box center [735, 406] width 1470 height 812
click at [144, 288] on div "instagram Написать Перейти в профиль Instagram Открепить чат" at bounding box center [151, 283] width 56 height 13
click at [175, 338] on link "Перейти в профиль Instagram" at bounding box center [244, 339] width 172 height 17
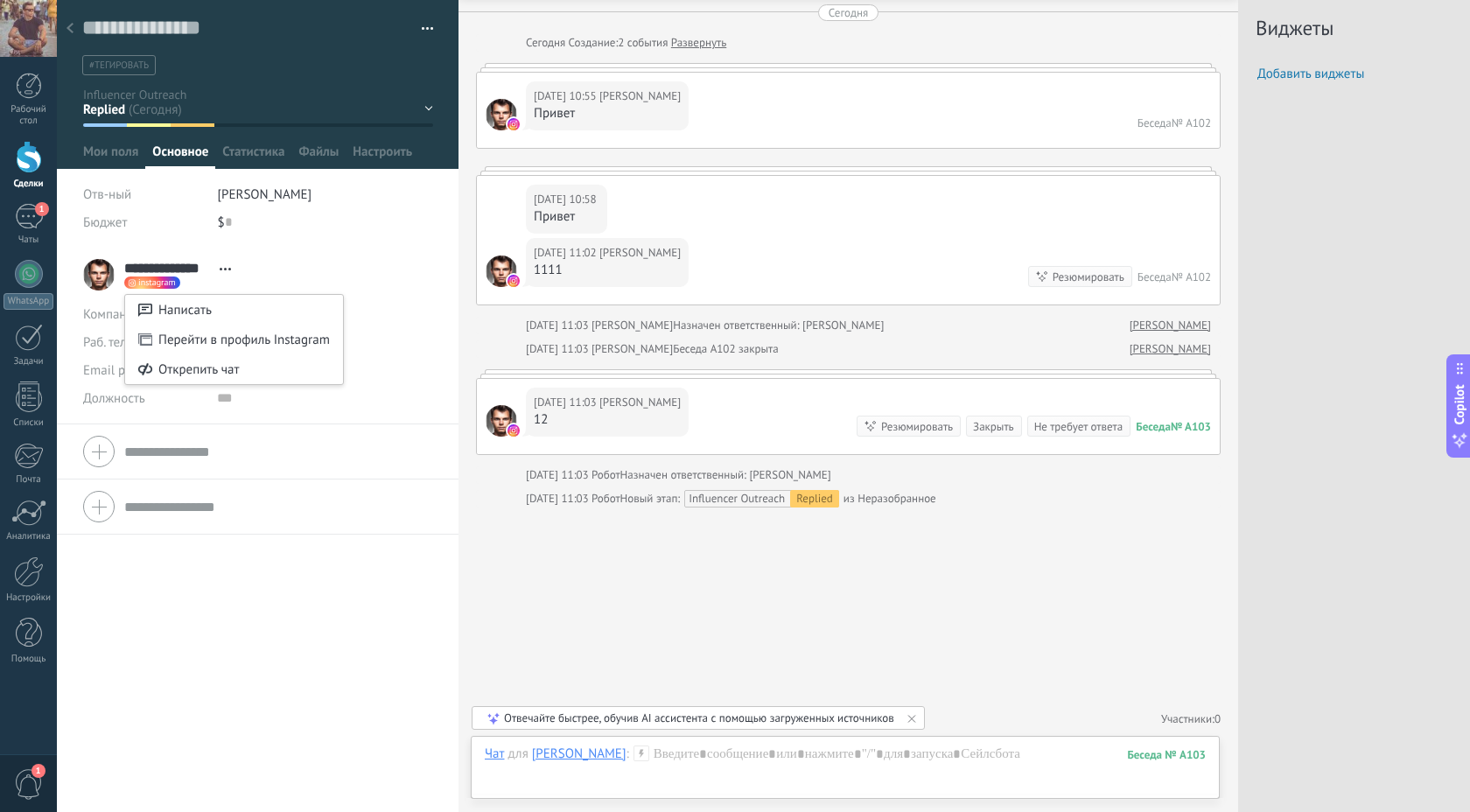
click at [68, 25] on div at bounding box center [735, 406] width 1470 height 812
click at [68, 25] on icon at bounding box center [69, 27] width 7 height 11
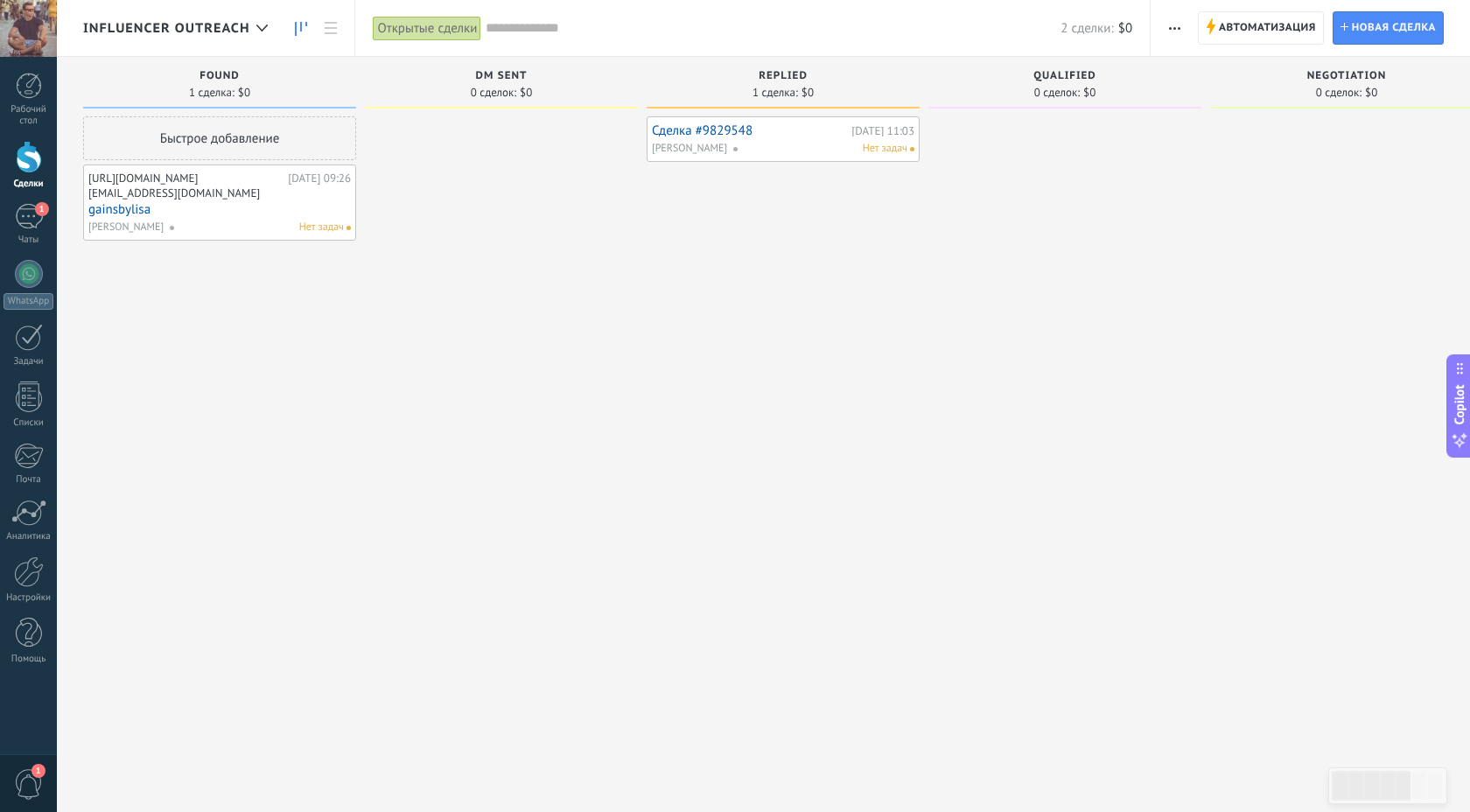
click at [174, 181] on div "[URL][DOMAIN_NAME]" at bounding box center [186, 178] width 195 height 14
click at [338, 217] on link "gainsbylisa" at bounding box center [219, 209] width 262 height 15
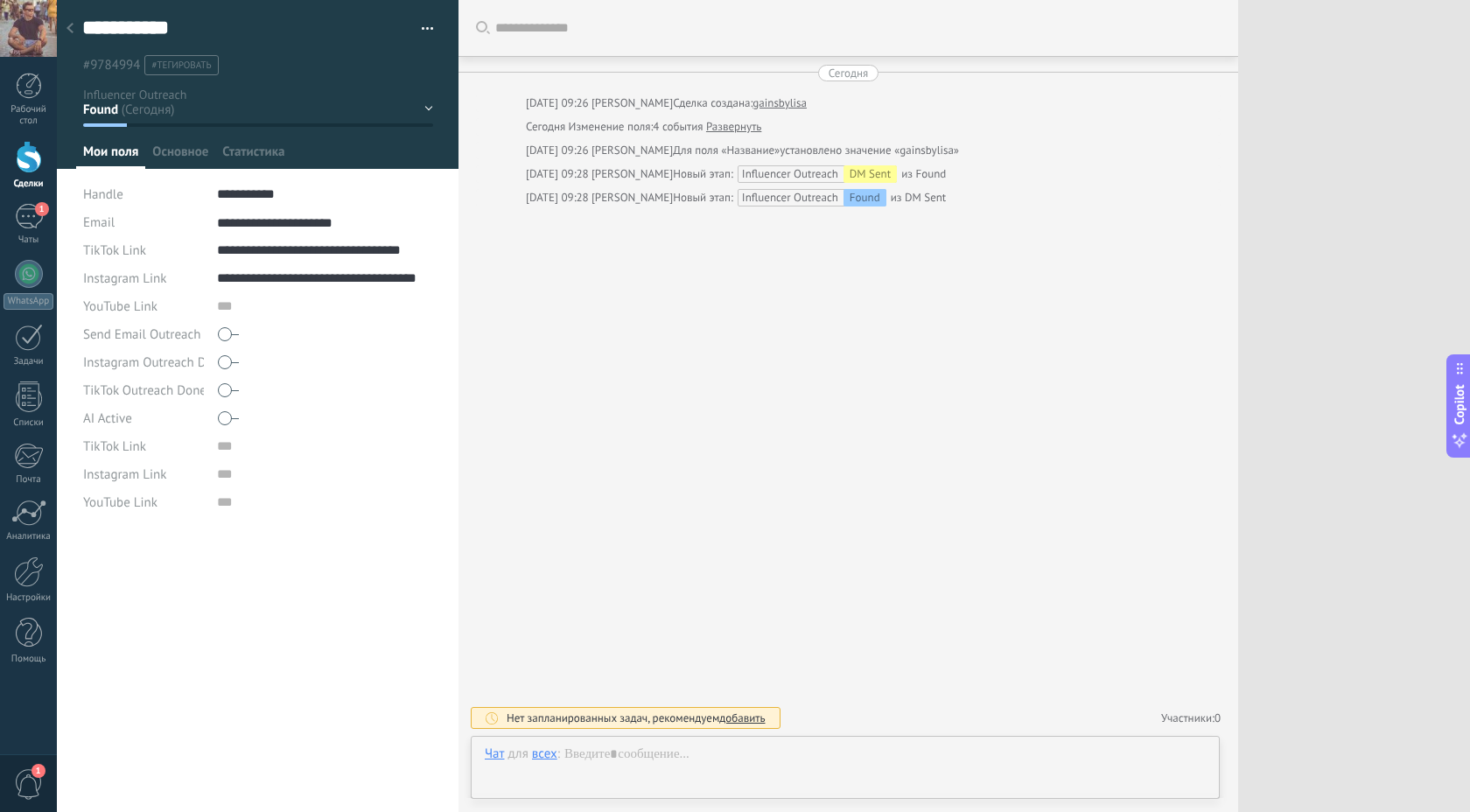
type textarea "**********"
click at [317, 258] on input "**********" at bounding box center [326, 250] width 216 height 28
click at [264, 279] on input "**********" at bounding box center [326, 278] width 216 height 28
paste input "********"
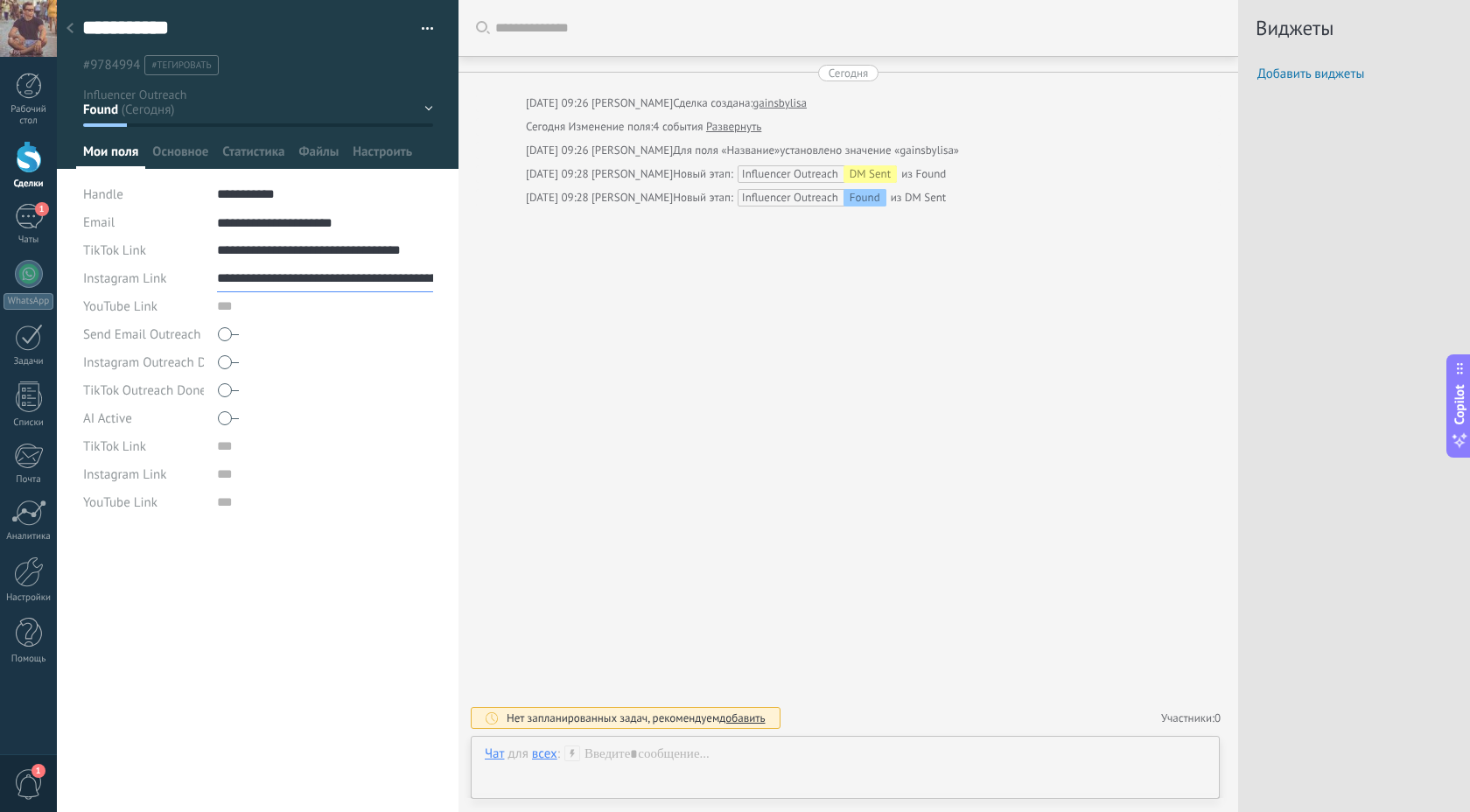
scroll to position [0, 60]
type input "**********"
click at [105, 798] on button "Сохранить" at bounding box center [120, 784] width 75 height 33
click at [68, 26] on icon at bounding box center [69, 27] width 7 height 11
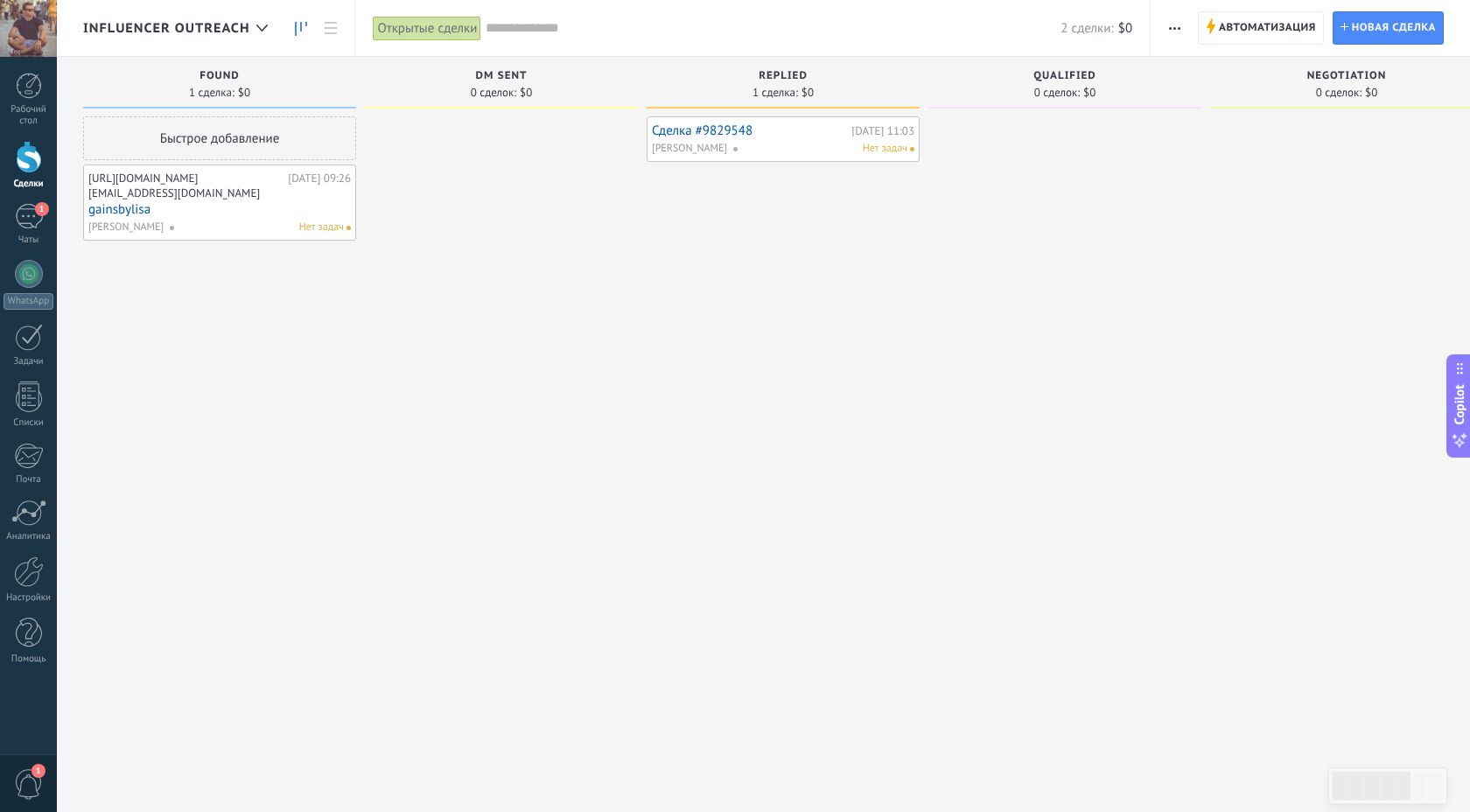
click at [68, 26] on body ".abecls-1,.abecls-2{fill-rule:evenodd}.abecls-2{fill:#fff} .abhcls-1{fill:none}…" at bounding box center [735, 406] width 1470 height 812
click at [1238, 21] on span "Автоматизация" at bounding box center [1268, 28] width 97 height 31
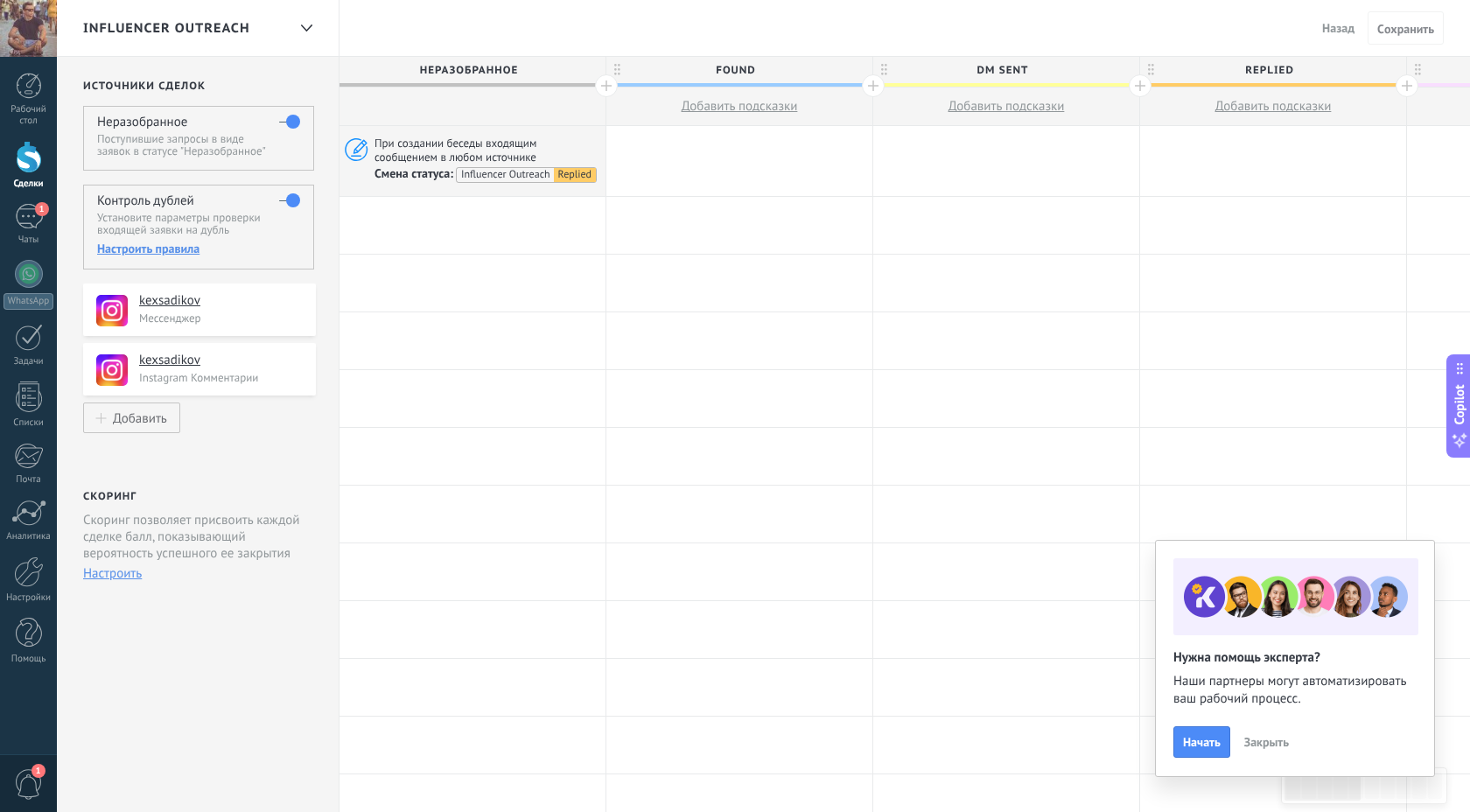
click at [141, 247] on div "Настроить правила" at bounding box center [198, 249] width 202 height 16
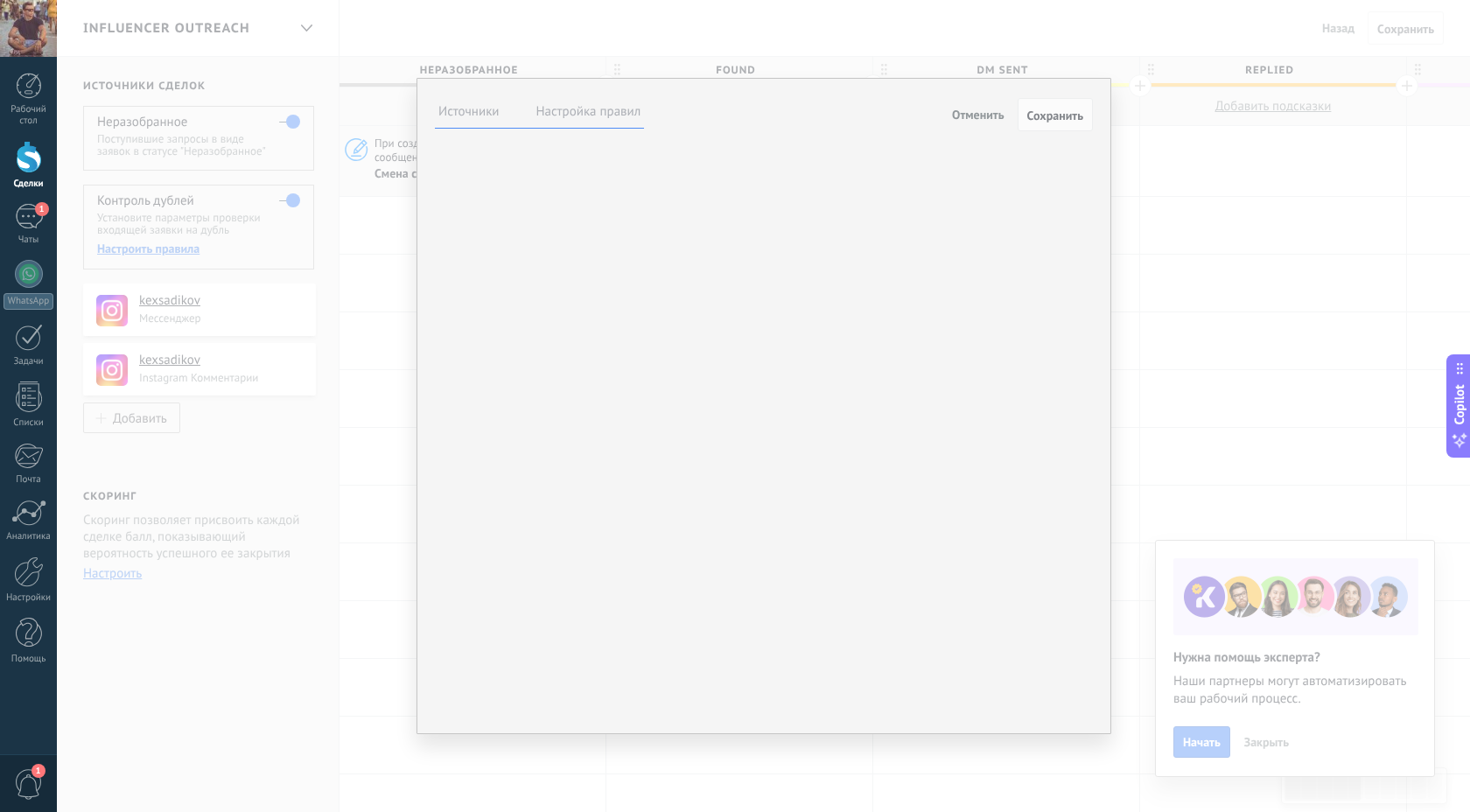
click at [607, 104] on label "Настройка правил" at bounding box center [589, 111] width 105 height 17
click at [0, 0] on div "Неразобранное Comentario o DM Obsequio o DM enviado Cualificado Propuesta envia…" at bounding box center [0, 0] width 0 height 0
click at [832, 359] on div at bounding box center [763, 406] width 1413 height 812
click at [1062, 122] on span "Сохранить" at bounding box center [1055, 115] width 56 height 13
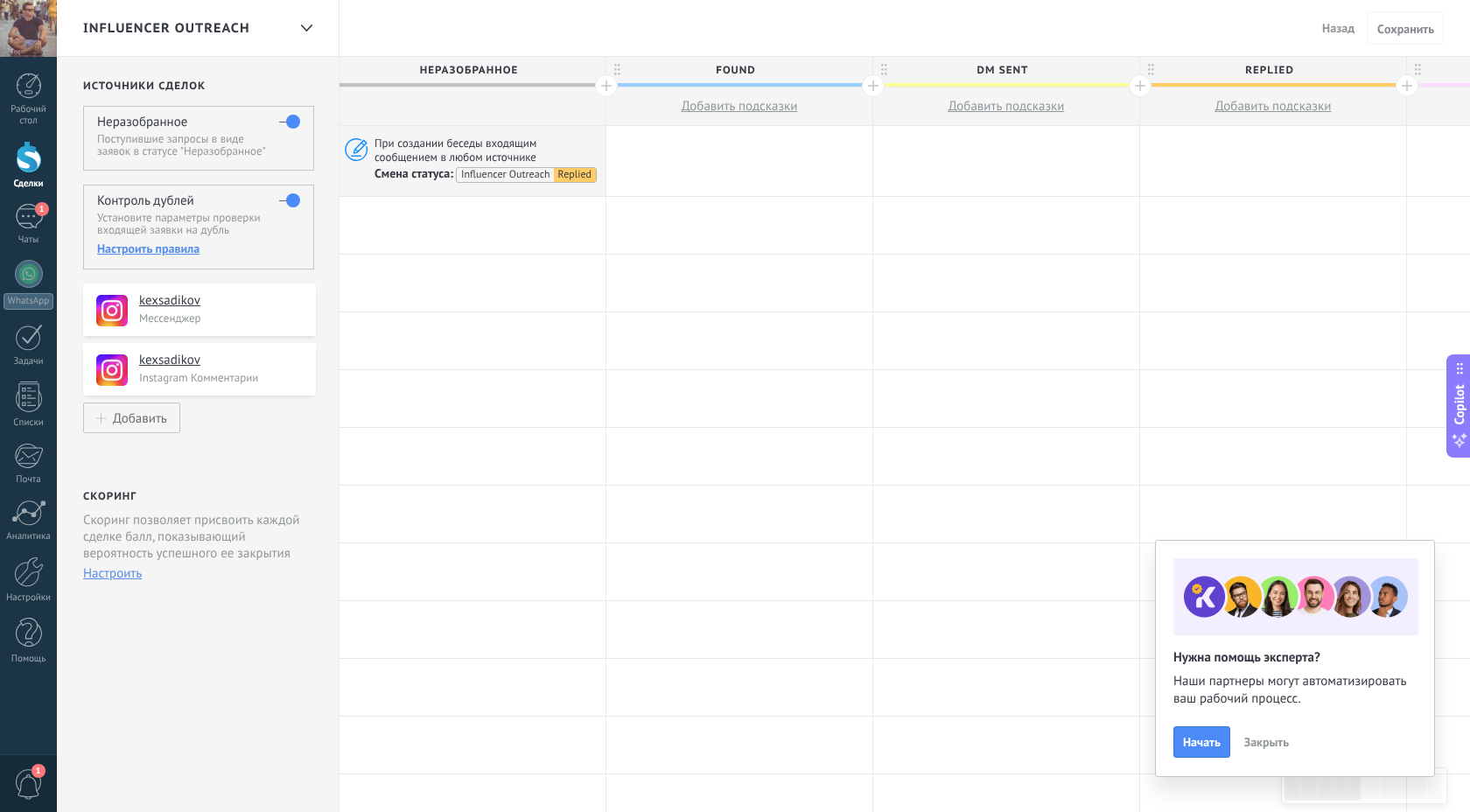
click at [165, 125] on h4 "Неразобранное" at bounding box center [142, 122] width 90 height 17
click at [143, 248] on div "Настроить правила" at bounding box center [198, 249] width 202 height 16
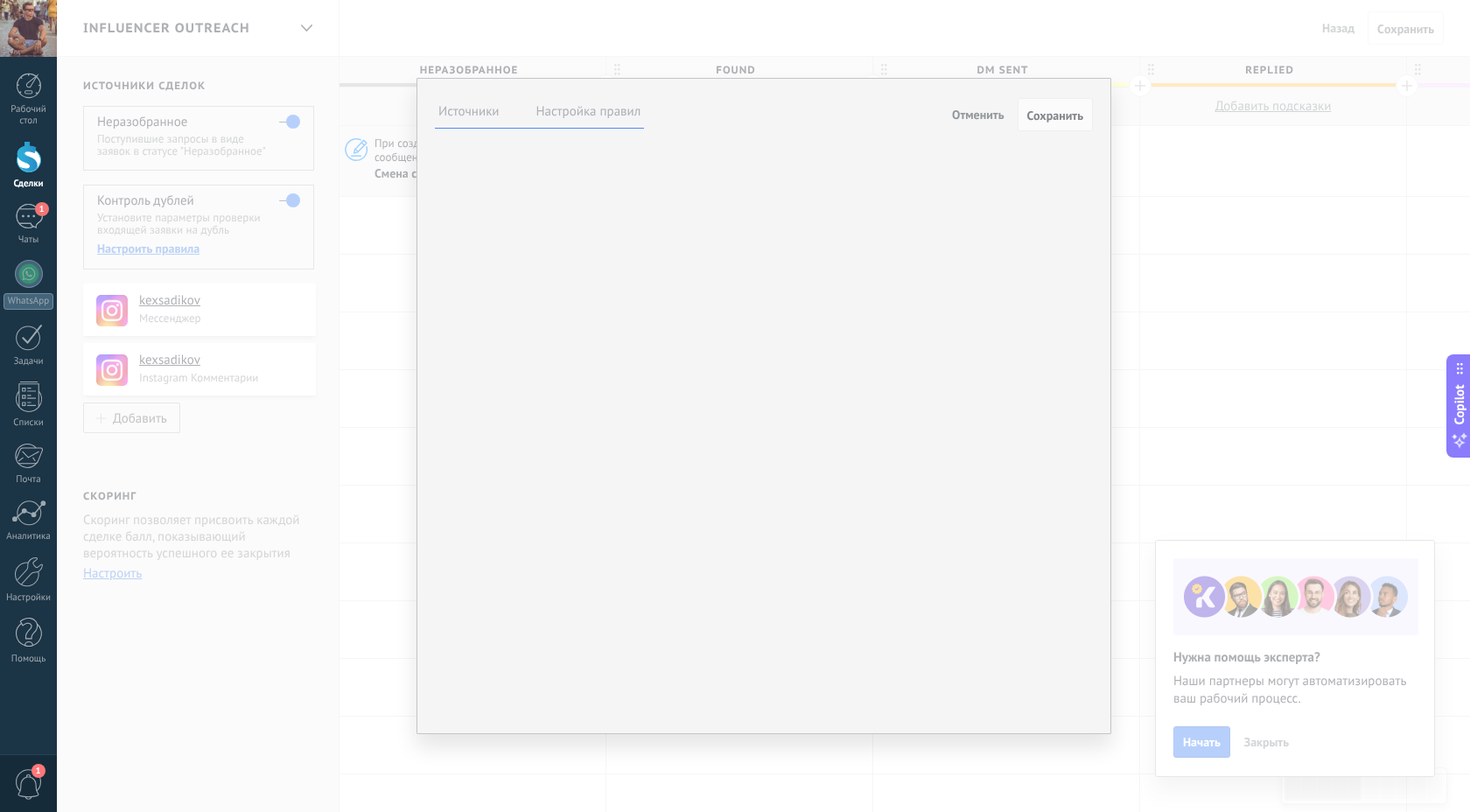
click at [569, 115] on label "Настройка правил" at bounding box center [589, 111] width 105 height 17
click at [979, 116] on span "Отменить" at bounding box center [979, 115] width 53 height 16
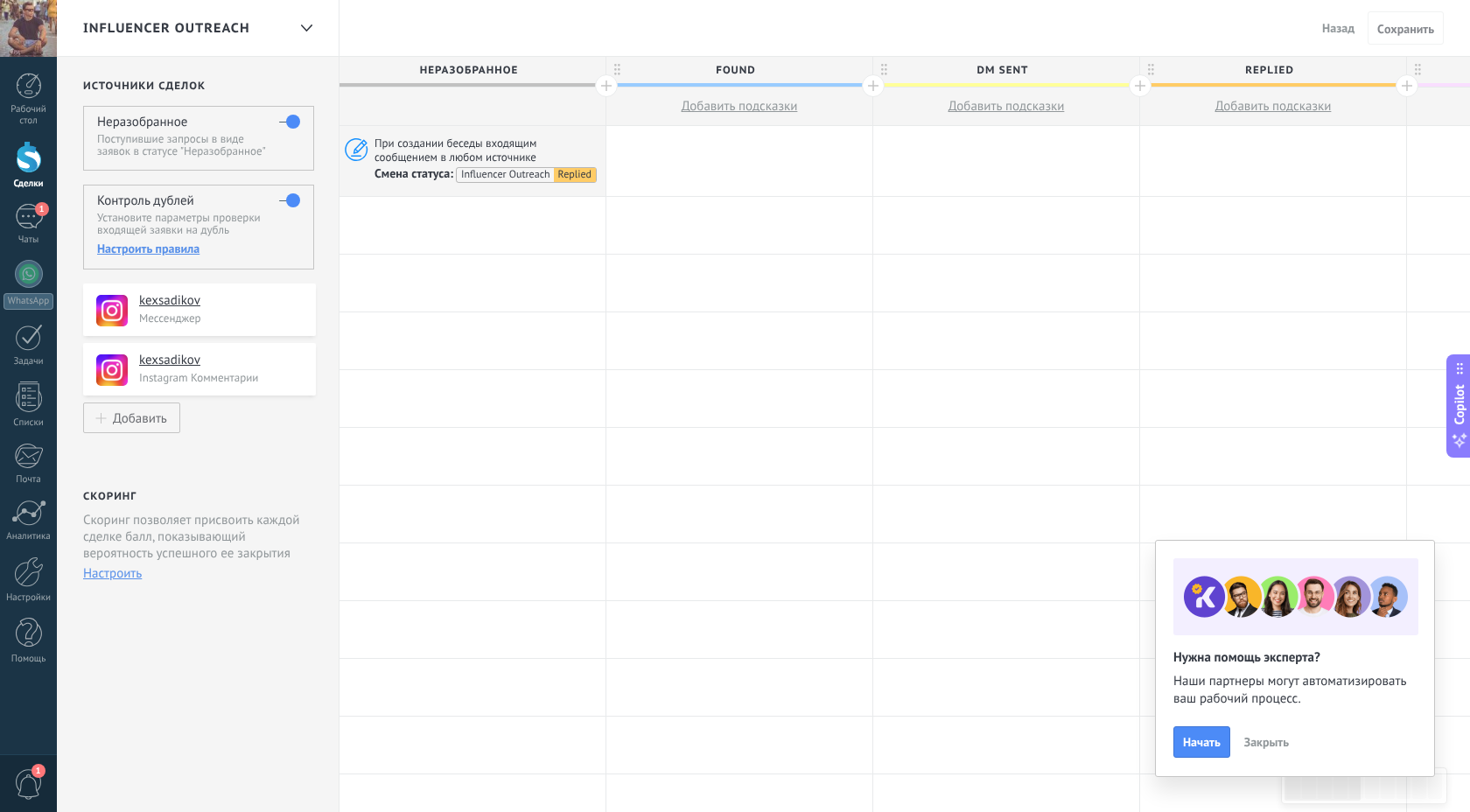
click at [28, 163] on div at bounding box center [28, 157] width 26 height 32
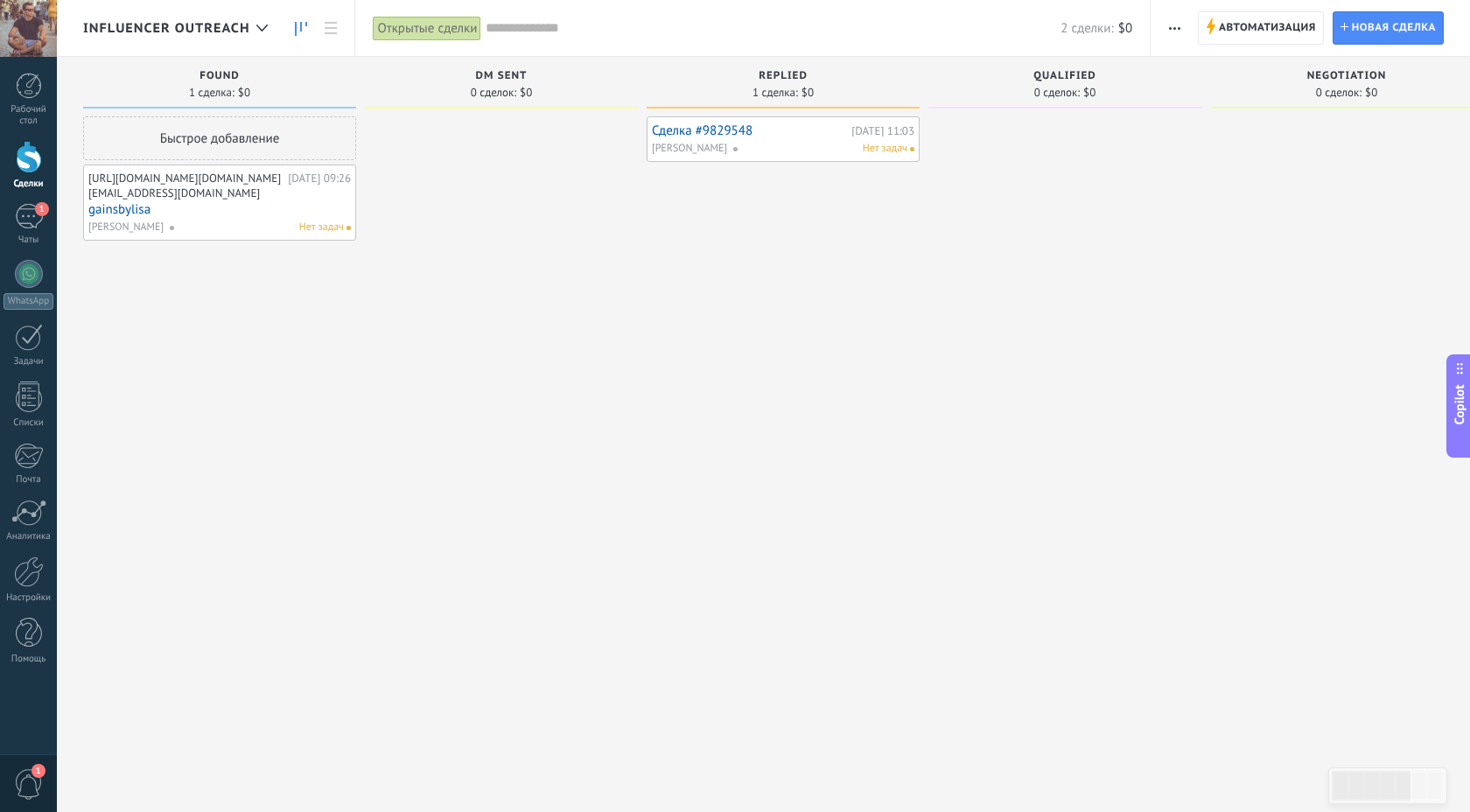
click at [709, 127] on link "Сделка #9829548" at bounding box center [750, 131] width 195 height 15
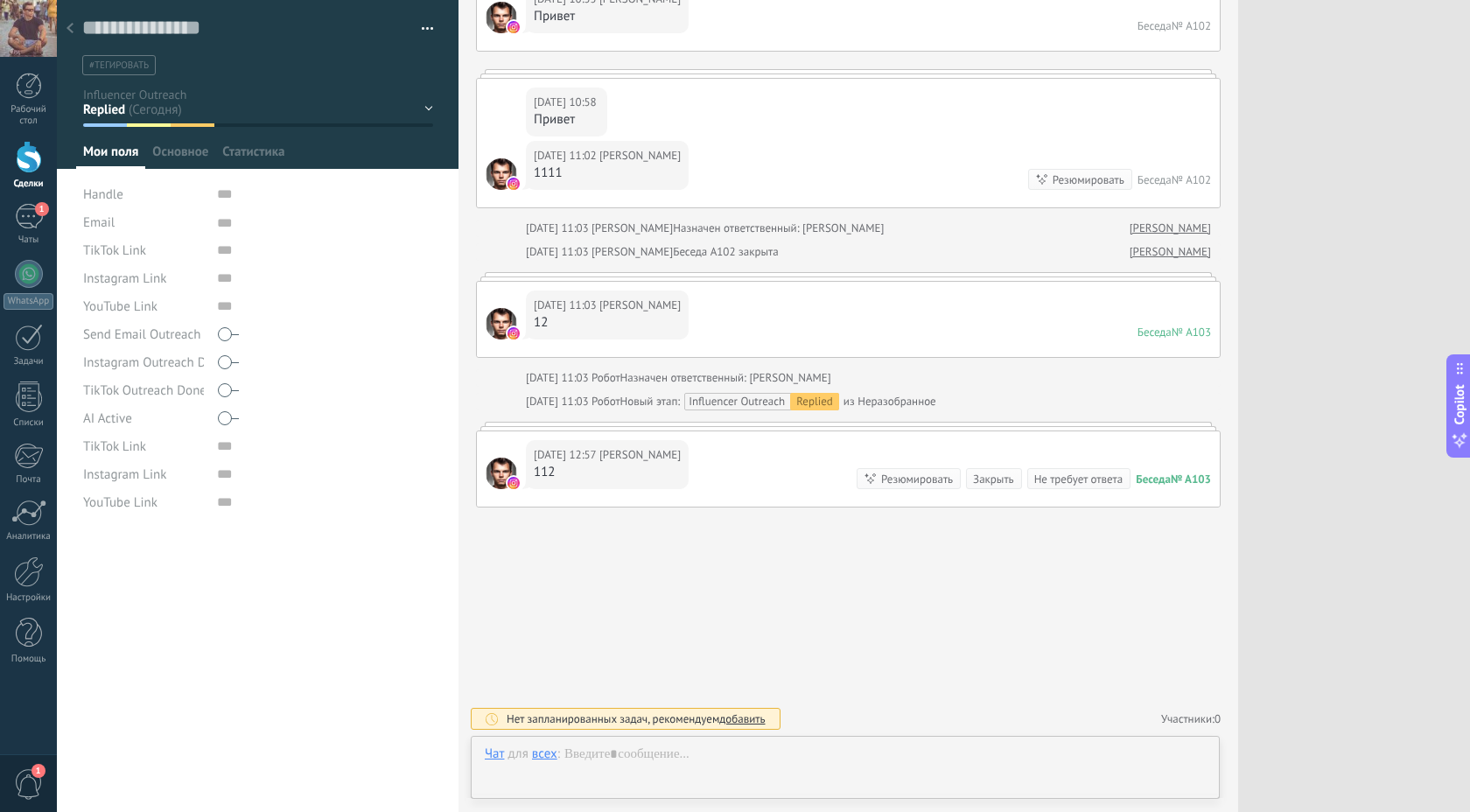
scroll to position [18, 0]
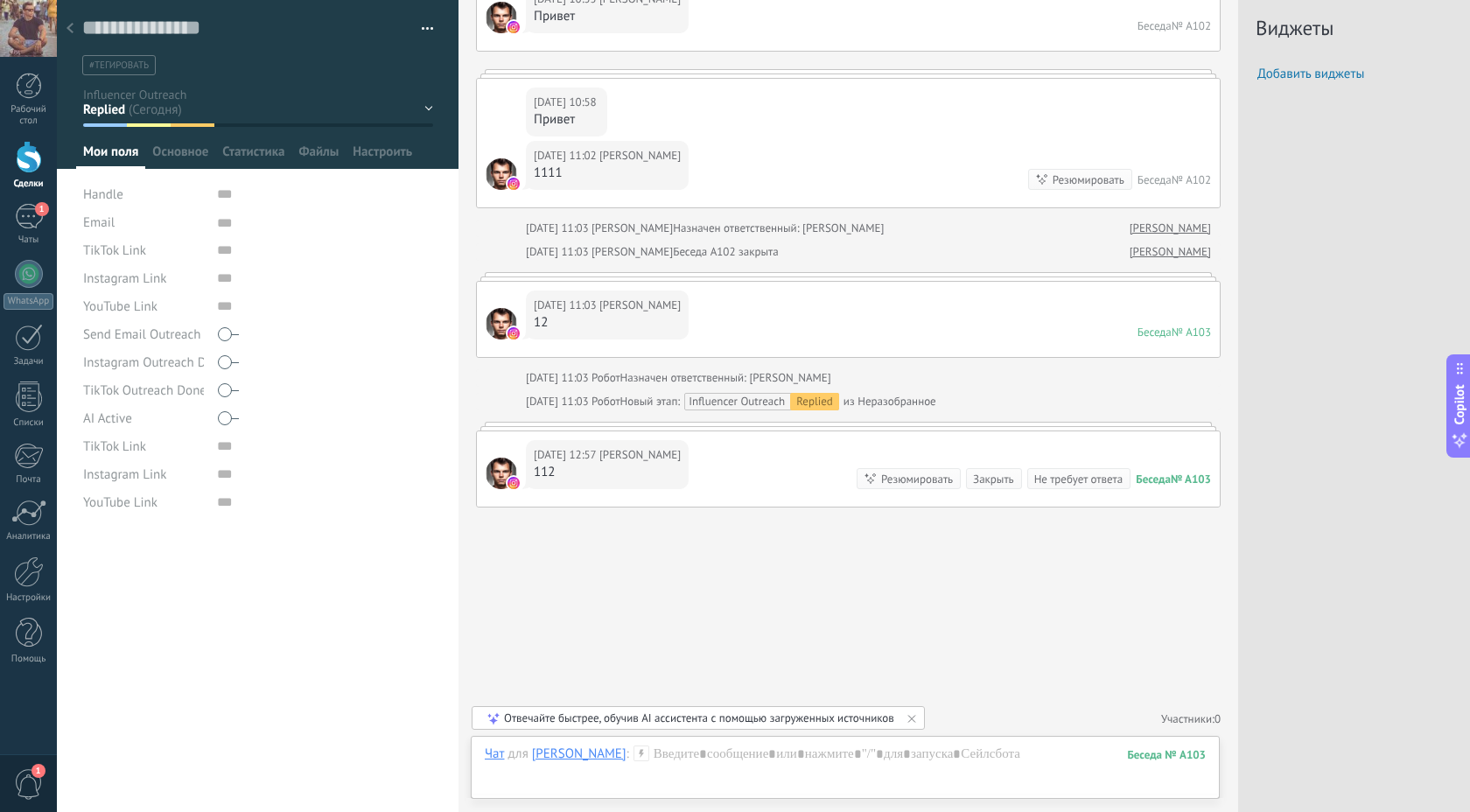
click at [412, 30] on button "button" at bounding box center [421, 28] width 25 height 26
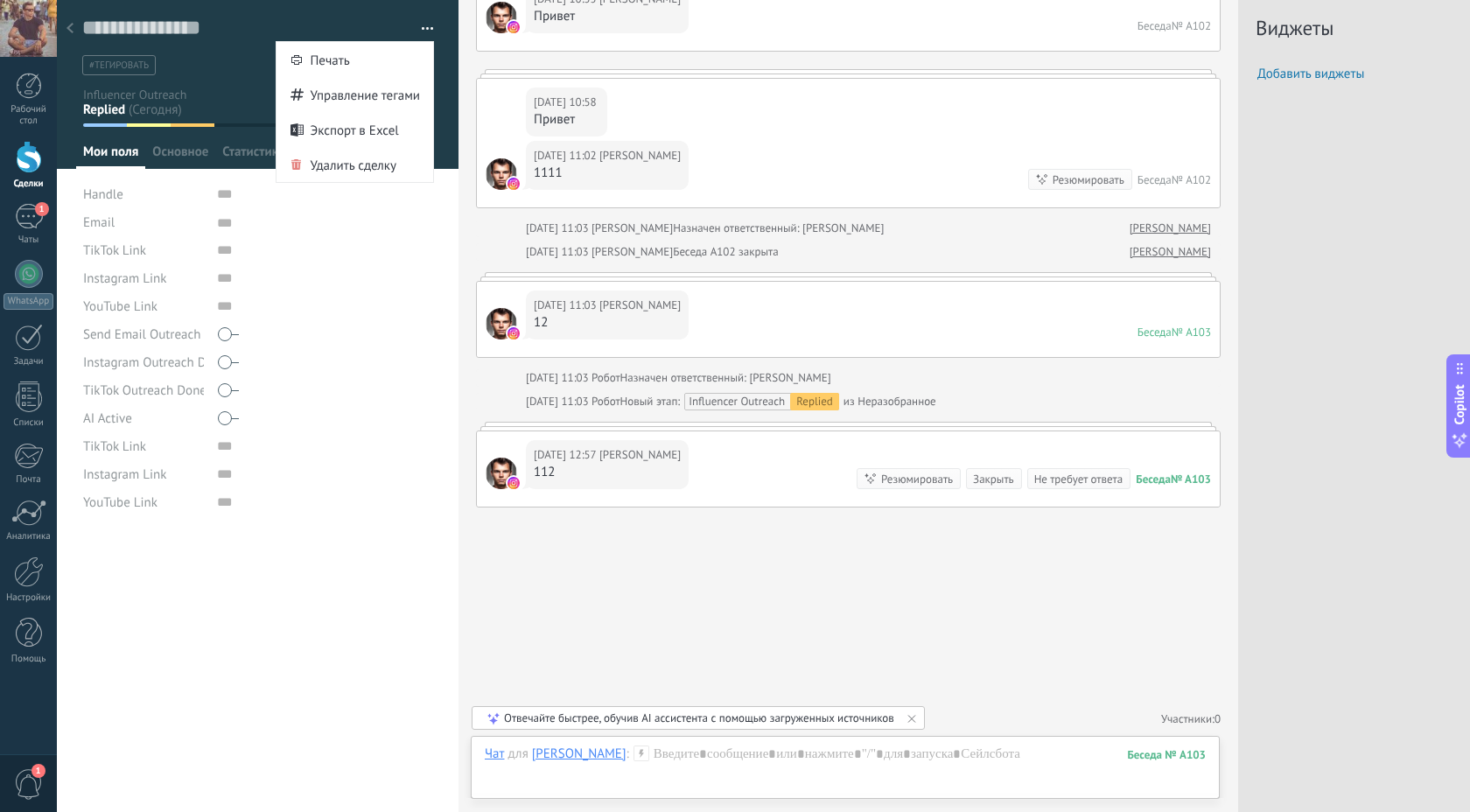
click at [67, 29] on use at bounding box center [69, 27] width 7 height 11
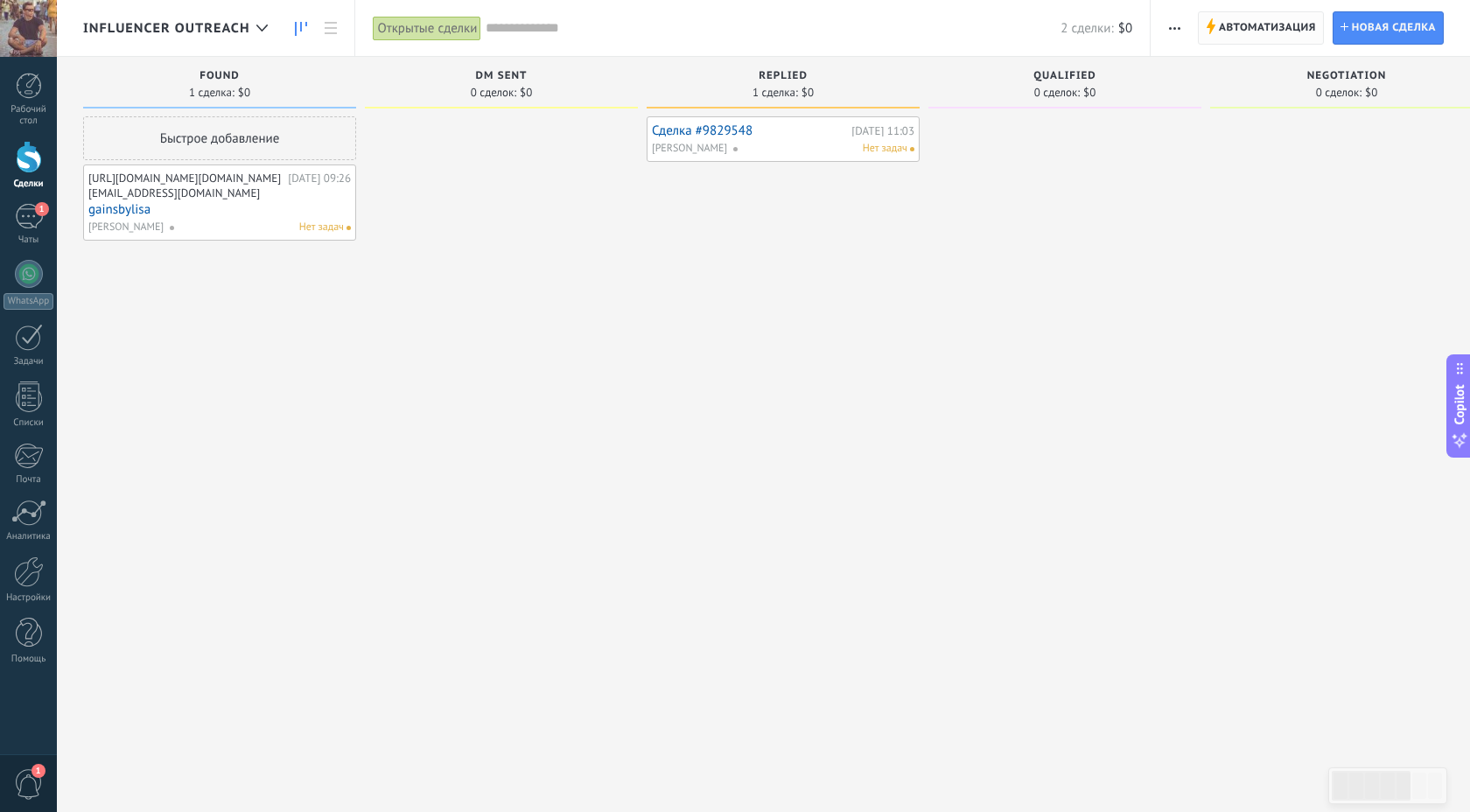
click at [1285, 31] on span "Автоматизация" at bounding box center [1268, 28] width 97 height 31
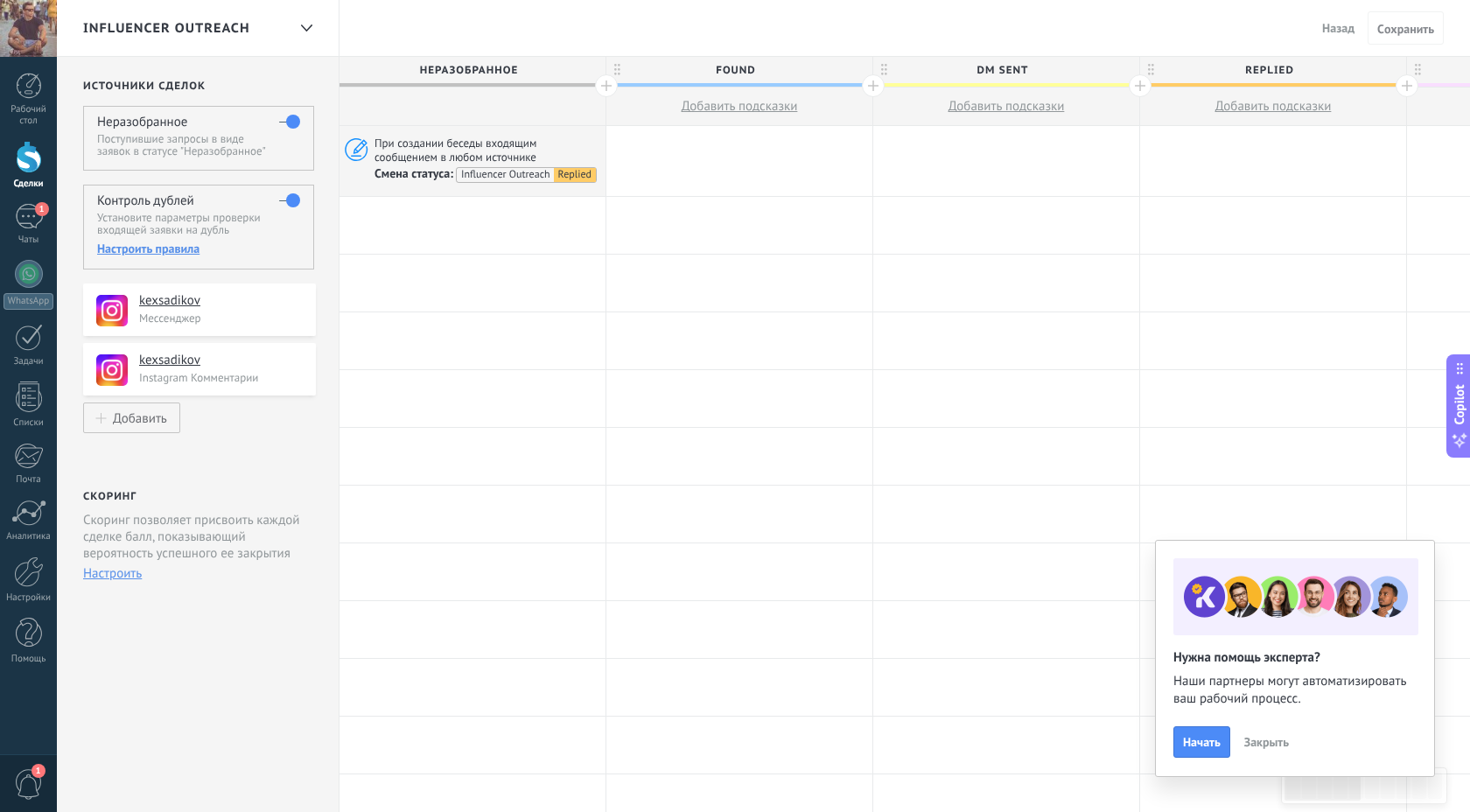
click at [178, 250] on div "Настроить правила" at bounding box center [198, 249] width 202 height 16
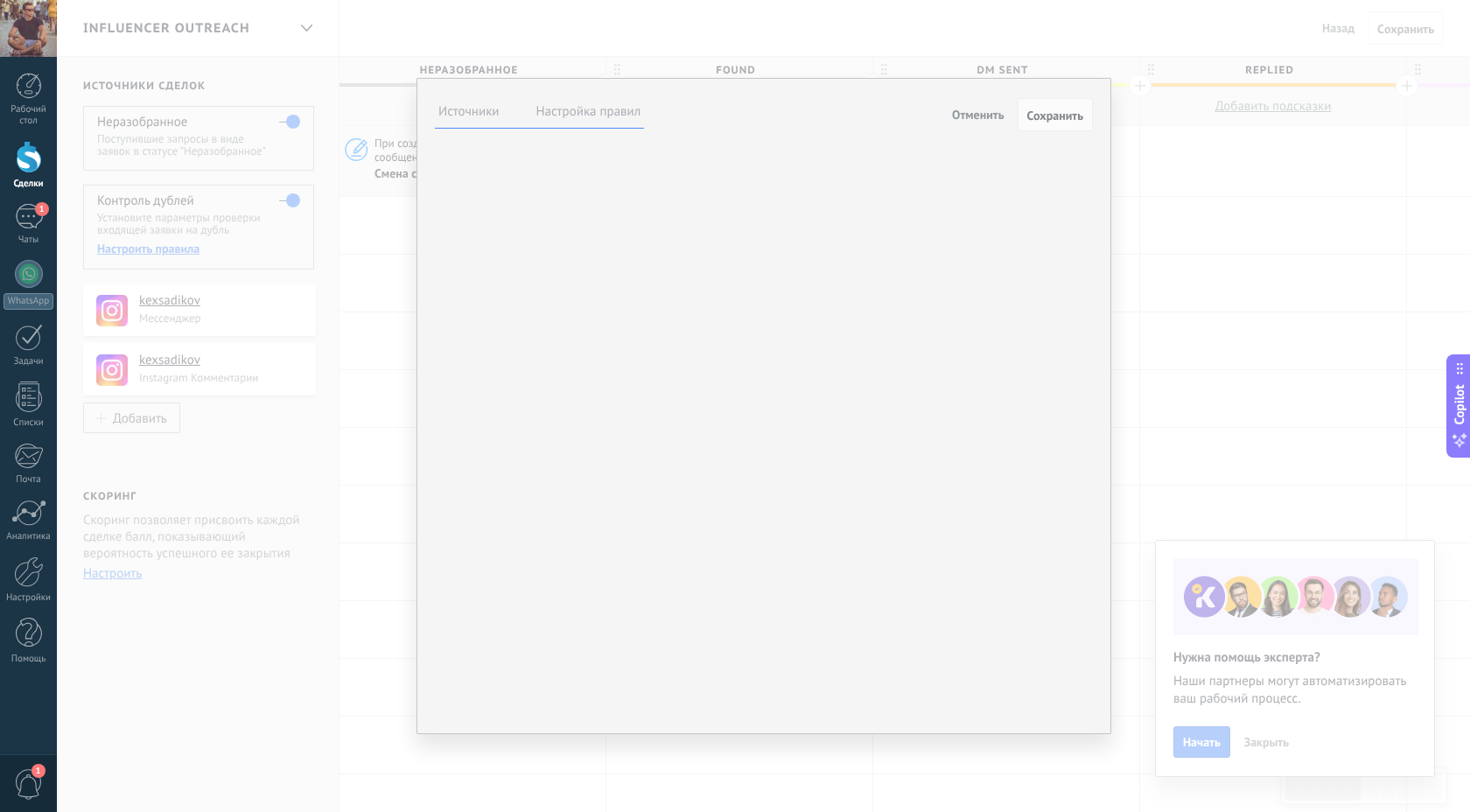
click at [373, 283] on div "**********" at bounding box center [763, 406] width 1413 height 812
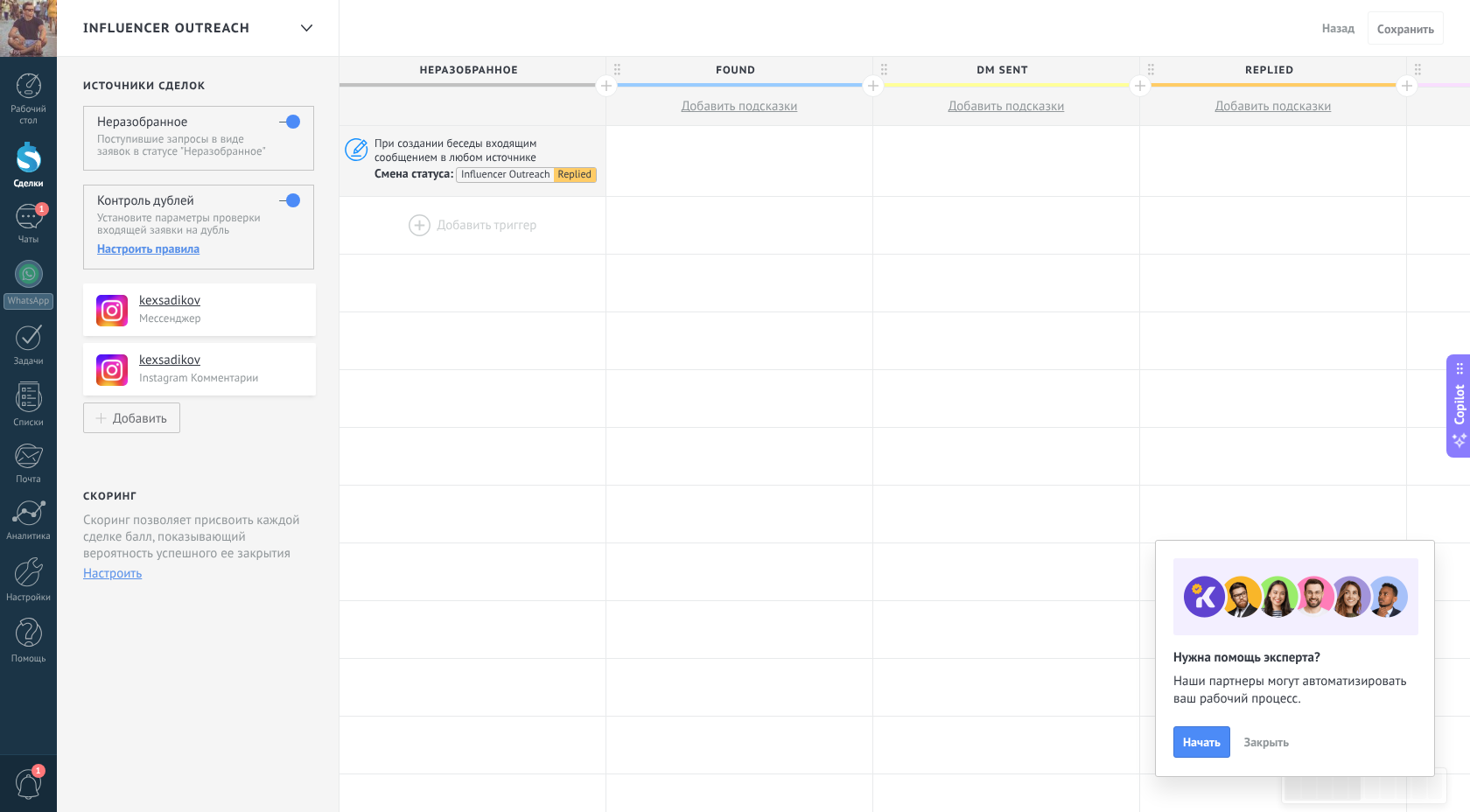
click at [439, 224] on div at bounding box center [472, 225] width 266 height 57
click at [406, 222] on div at bounding box center [472, 225] width 266 height 57
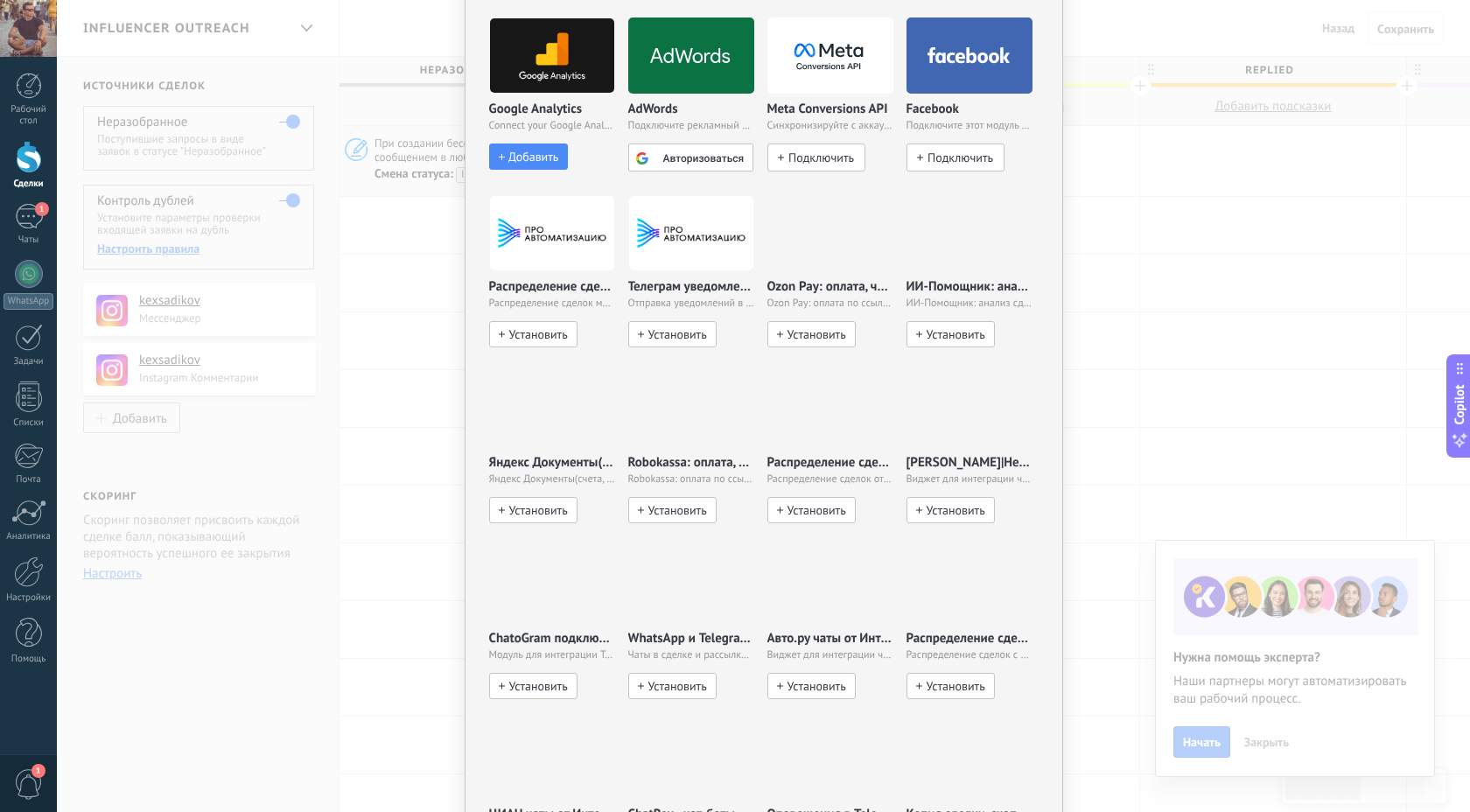
scroll to position [769, 0]
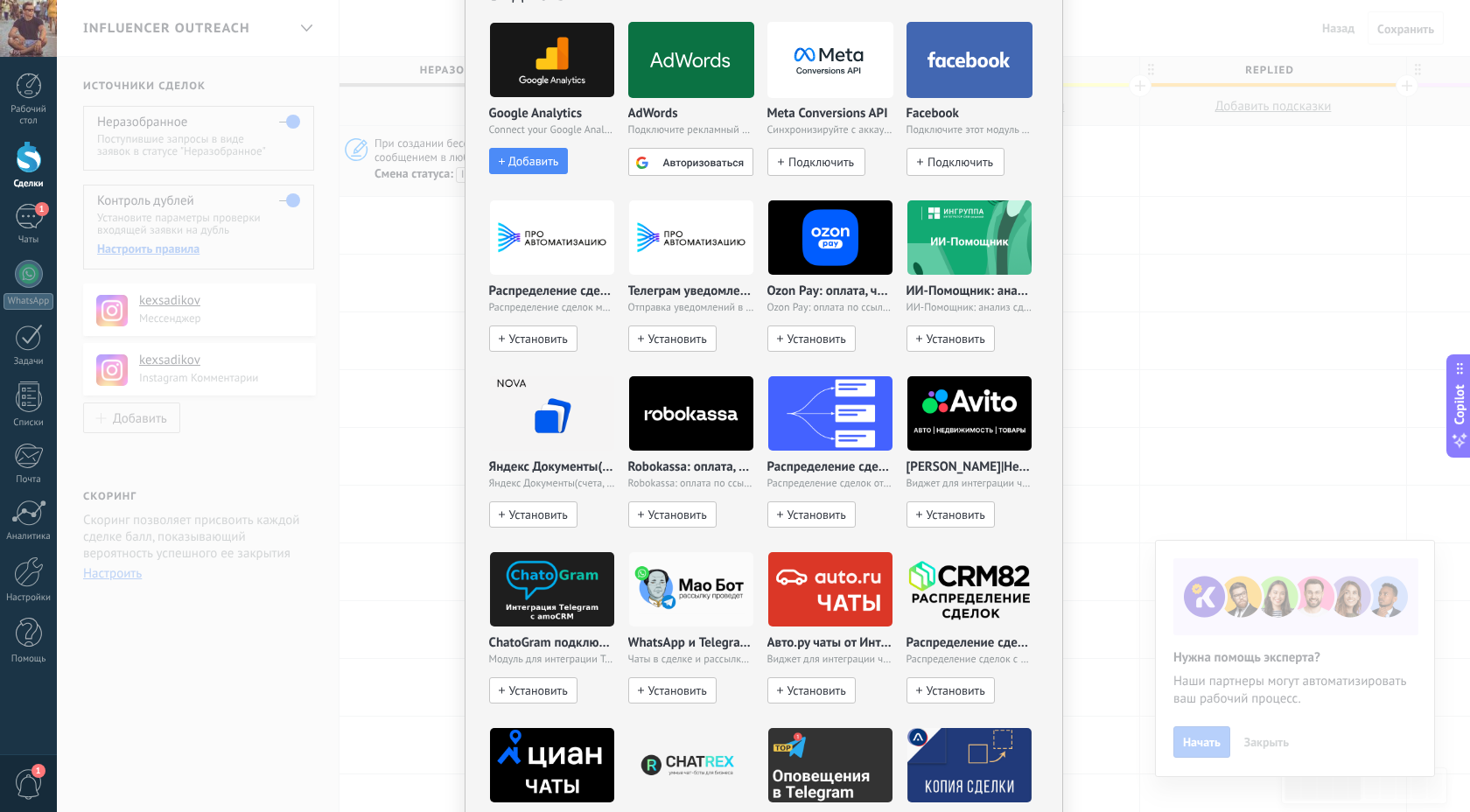
click at [528, 278] on div "Распределение сделок от компании Про Автоматизацию Распределение сделок между м…" at bounding box center [552, 276] width 126 height 152
click at [530, 290] on p "Распределение сделок от компании Про Автоматизацию" at bounding box center [552, 291] width 126 height 15
click at [538, 244] on img at bounding box center [552, 237] width 124 height 85
click at [684, 232] on img at bounding box center [691, 237] width 124 height 85
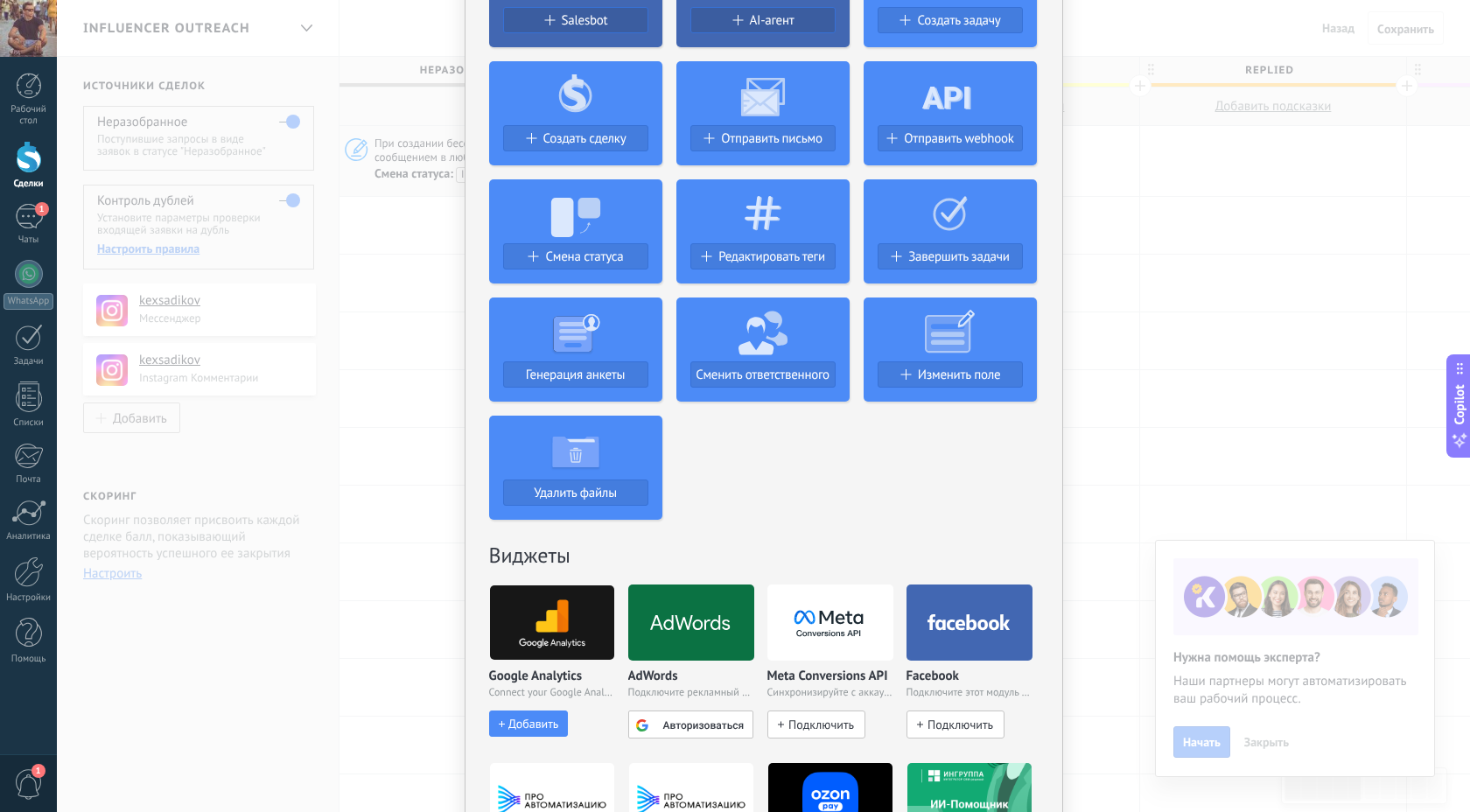
scroll to position [0, 0]
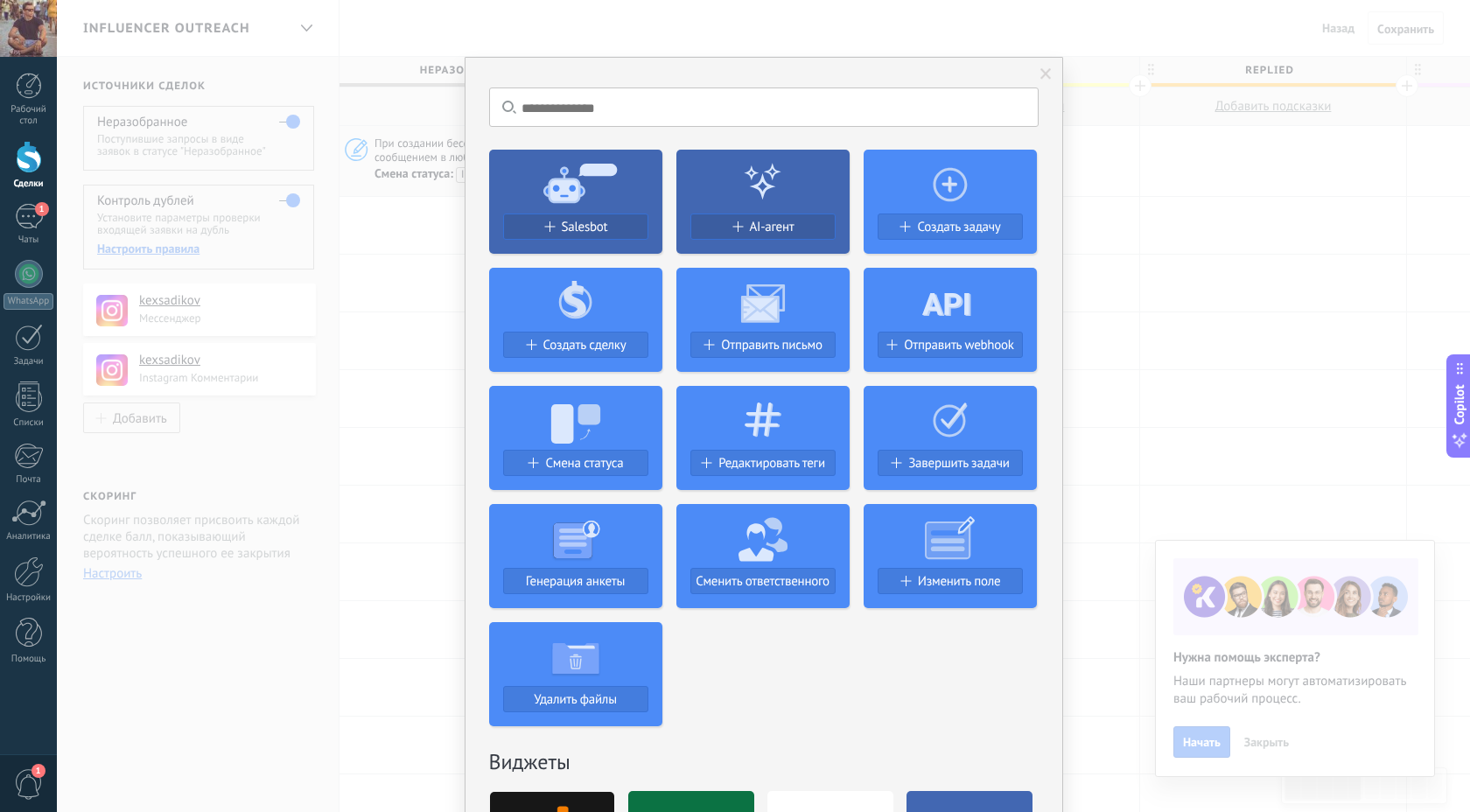
click at [395, 335] on div "Ничего не найдено. Salesbot AI-агент Создать задачу Создать сделку Отправить пи…" at bounding box center [763, 406] width 1413 height 812
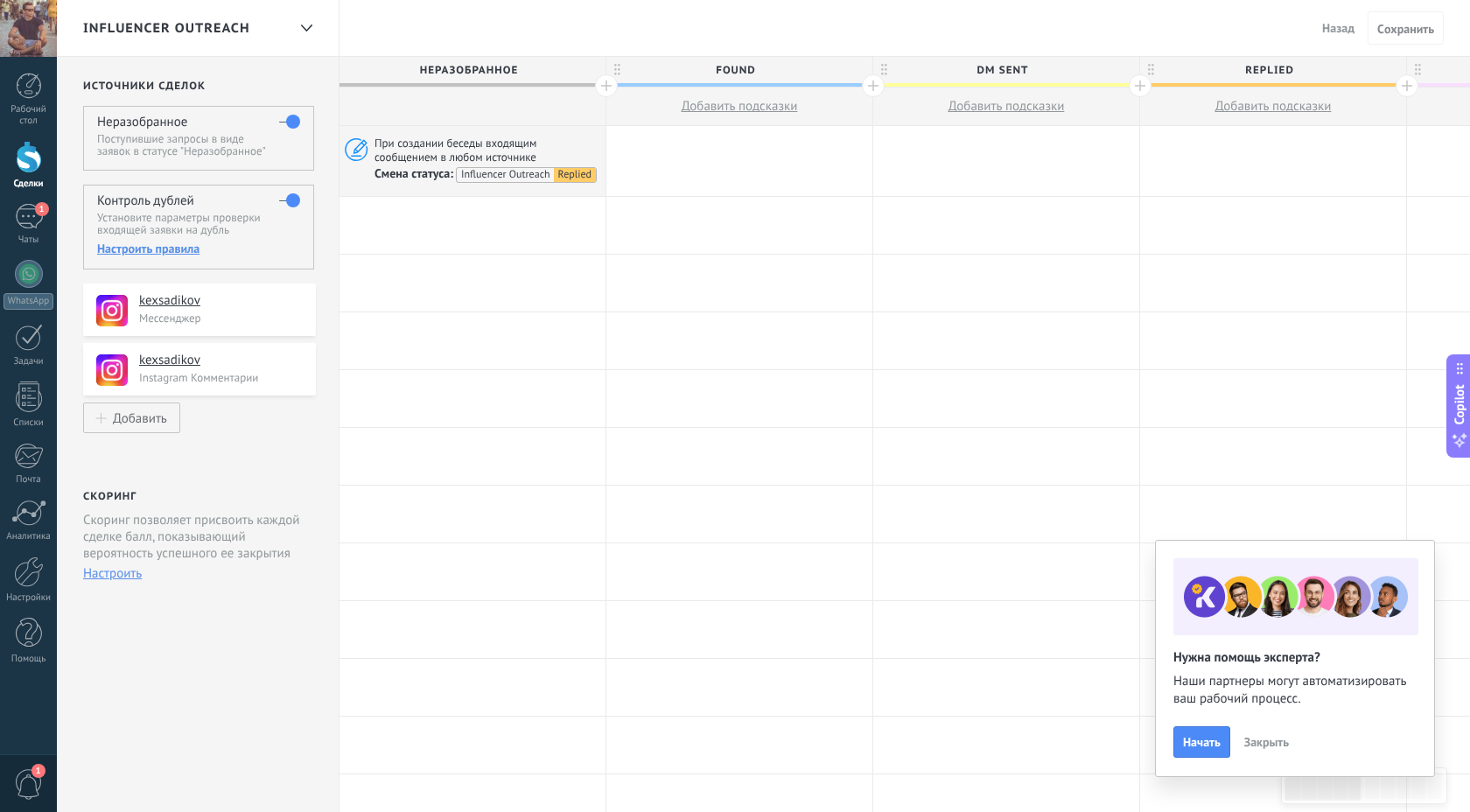
click at [131, 253] on div "Настроить правила" at bounding box center [198, 249] width 202 height 16
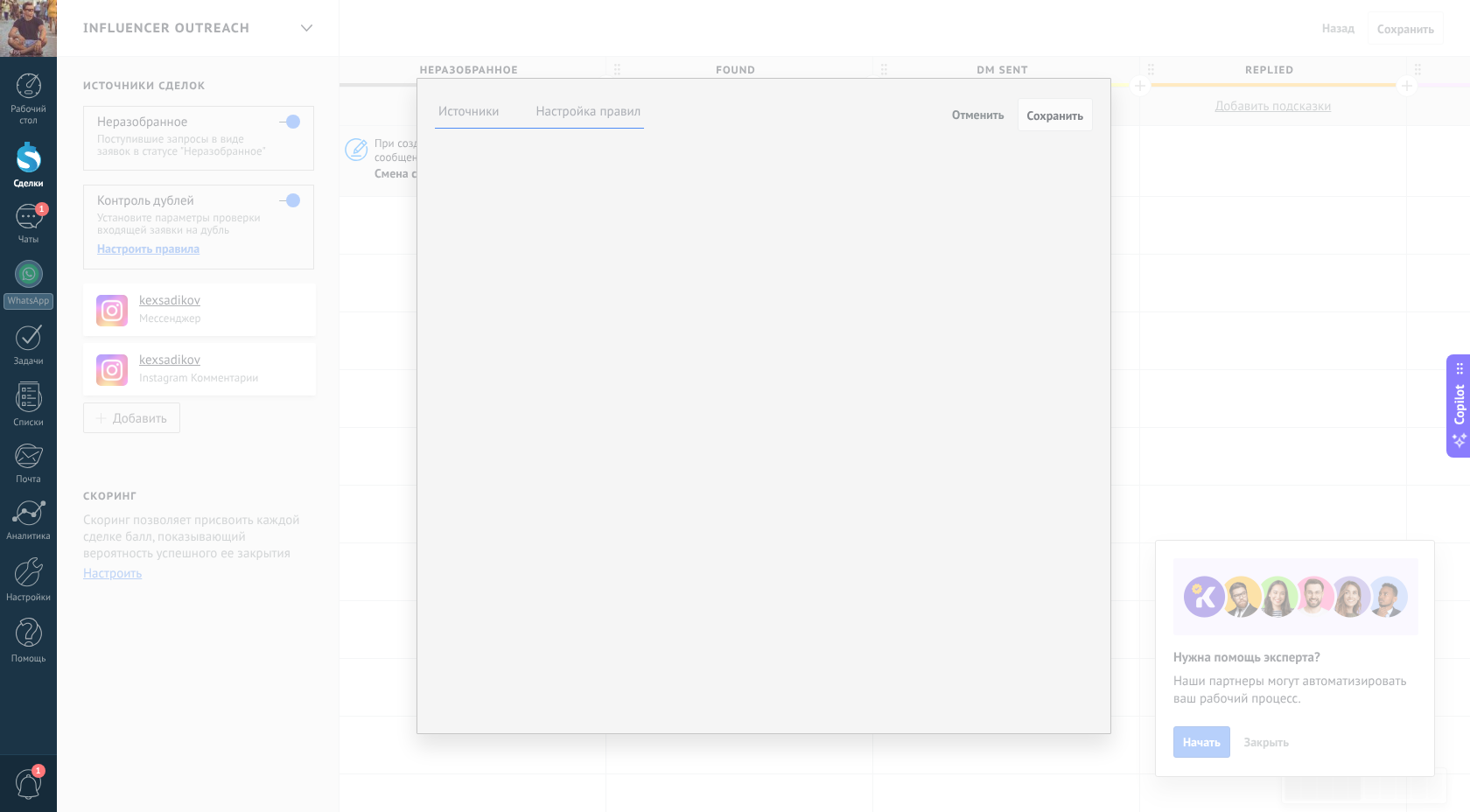
click at [598, 115] on label "Настройка правил" at bounding box center [589, 111] width 105 height 17
click at [844, 1] on div "**********" at bounding box center [763, 406] width 1413 height 812
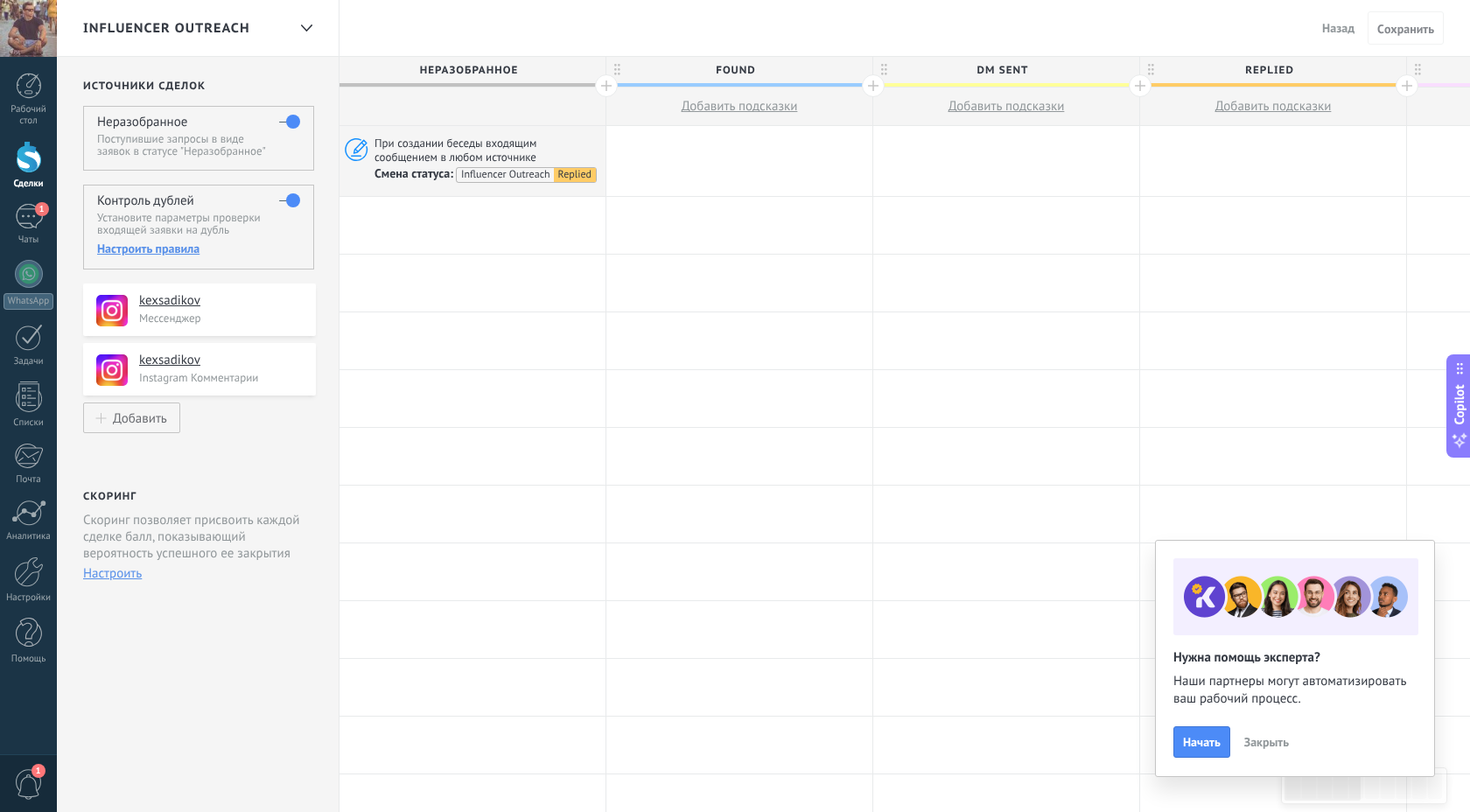
click at [1346, 31] on span "Назад" at bounding box center [1338, 28] width 32 height 16
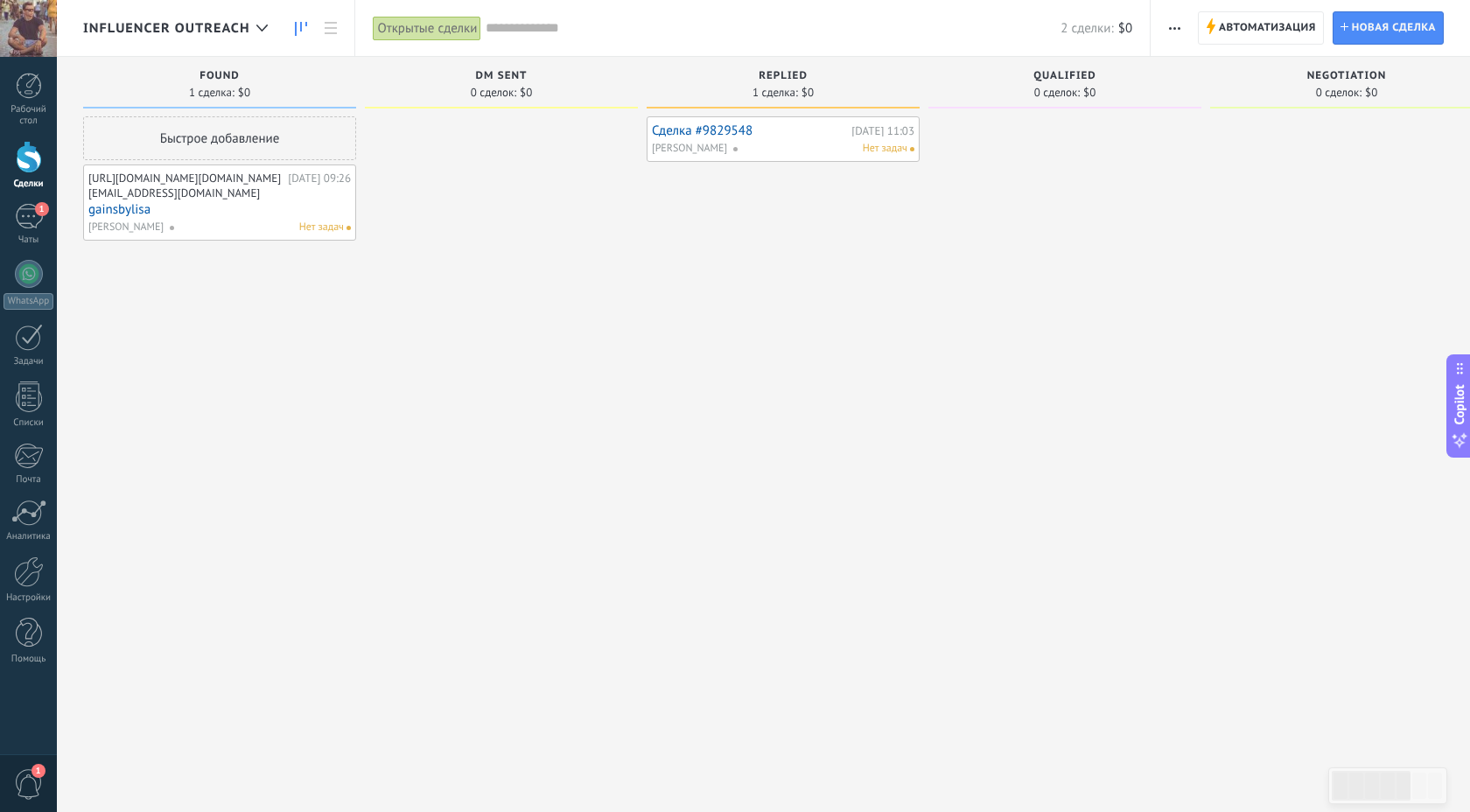
click at [1180, 23] on button "button" at bounding box center [1175, 28] width 25 height 33
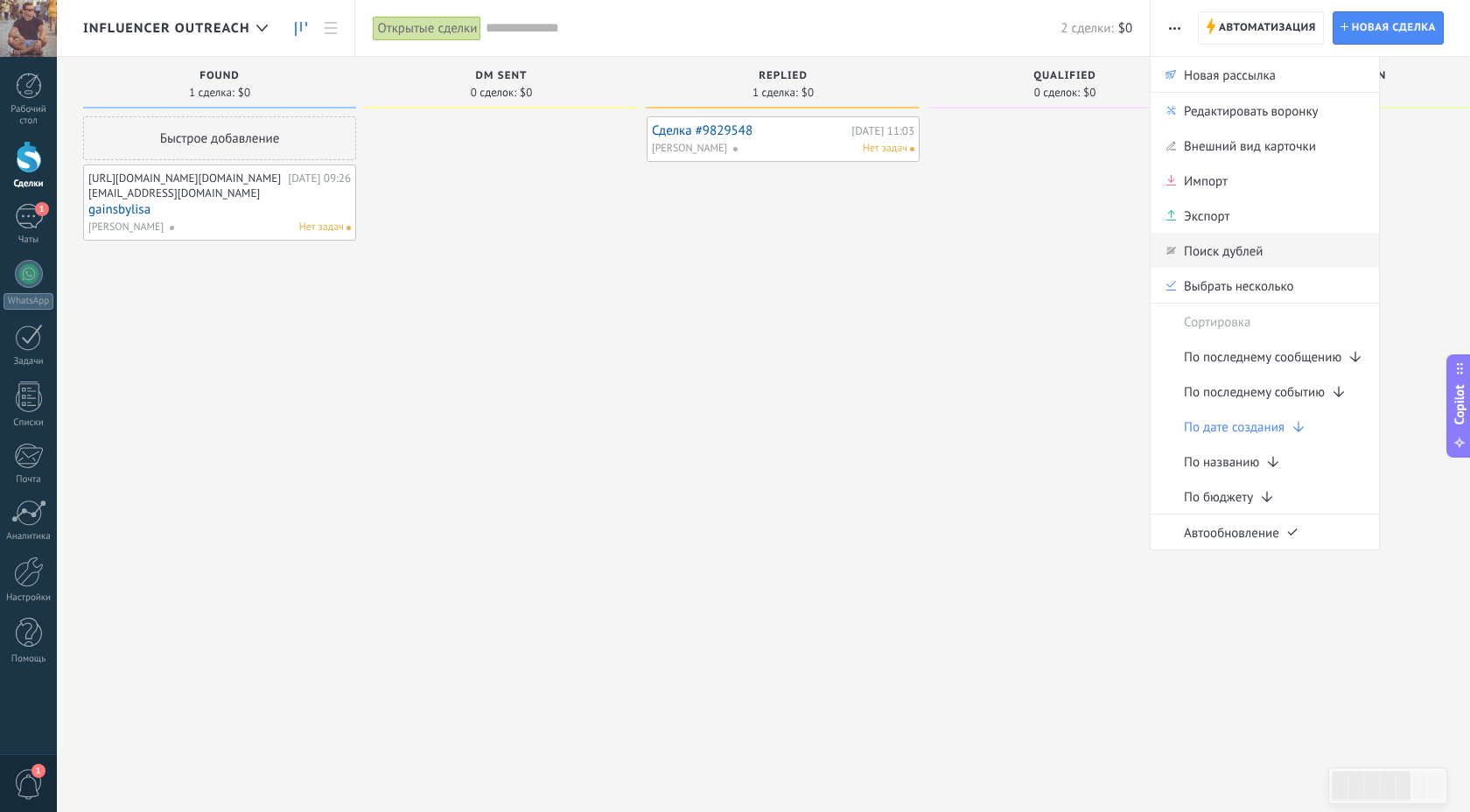
click at [1230, 254] on span "Поиск дублей" at bounding box center [1223, 251] width 79 height 35
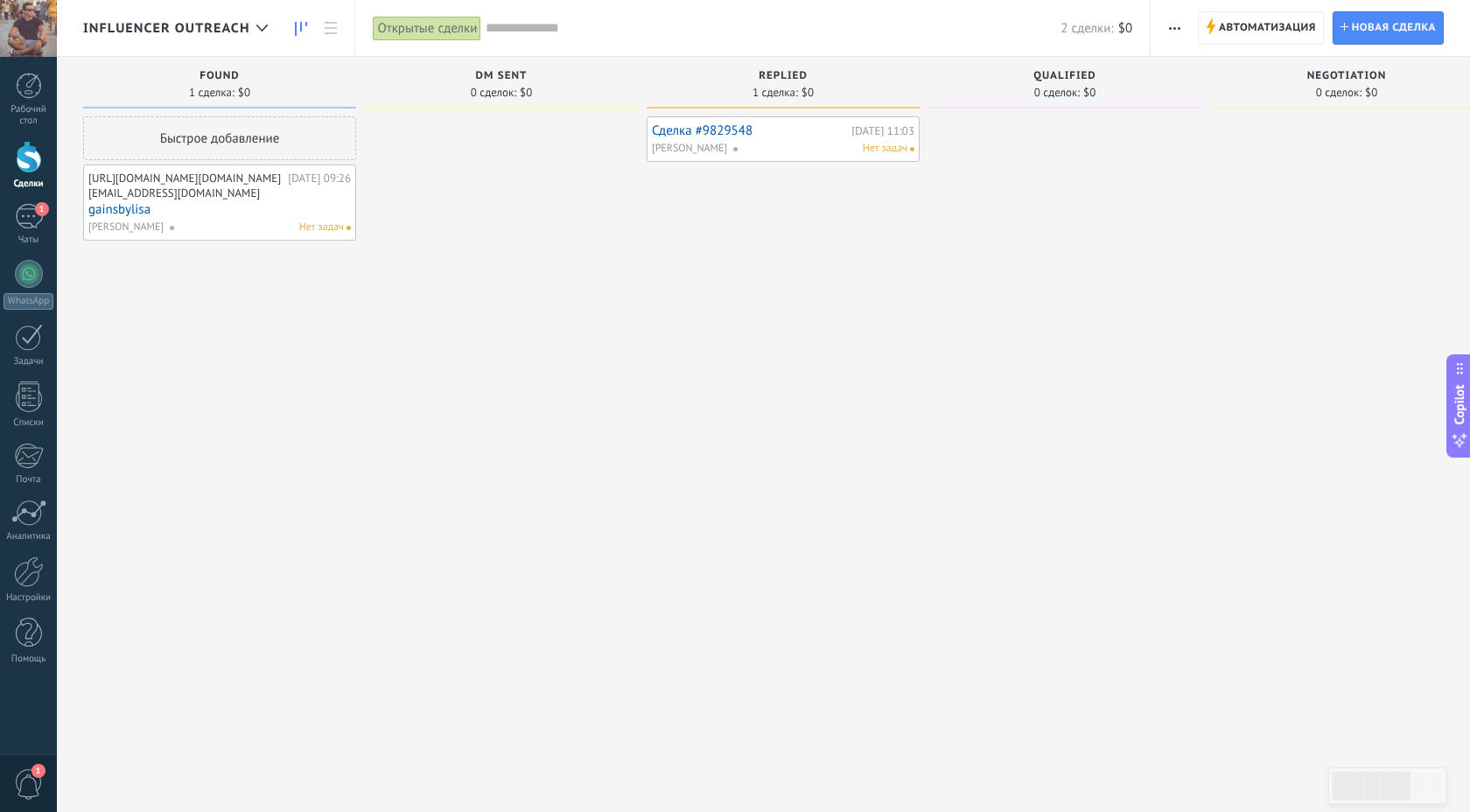
click at [158, 185] on div "[URL][DOMAIN_NAME][DOMAIN_NAME]" at bounding box center [186, 178] width 195 height 14
click at [147, 185] on div "[URL][DOMAIN_NAME][DOMAIN_NAME]" at bounding box center [186, 178] width 195 height 14
click at [126, 217] on link "gainsbylisa" at bounding box center [219, 209] width 262 height 15
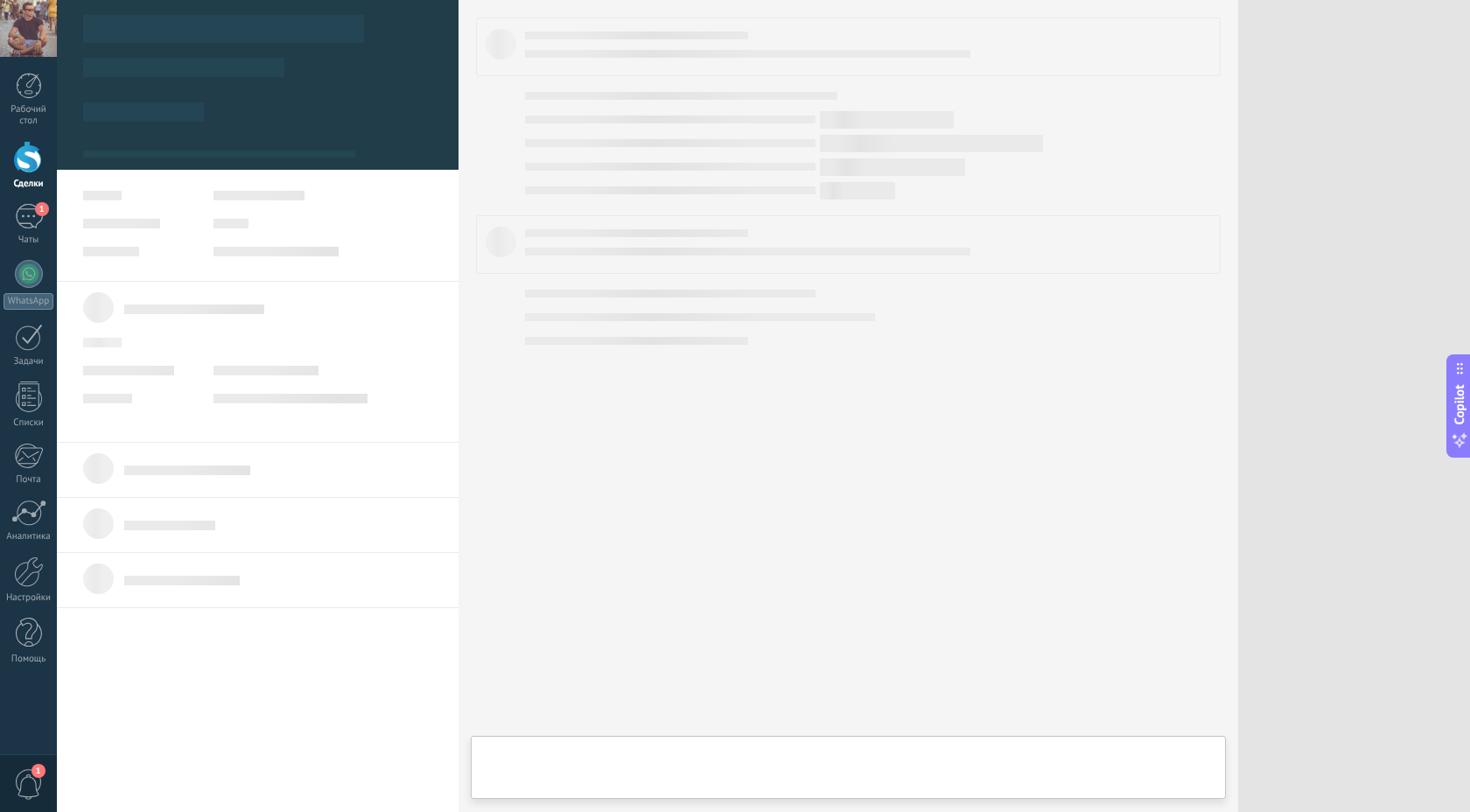
type textarea "**********"
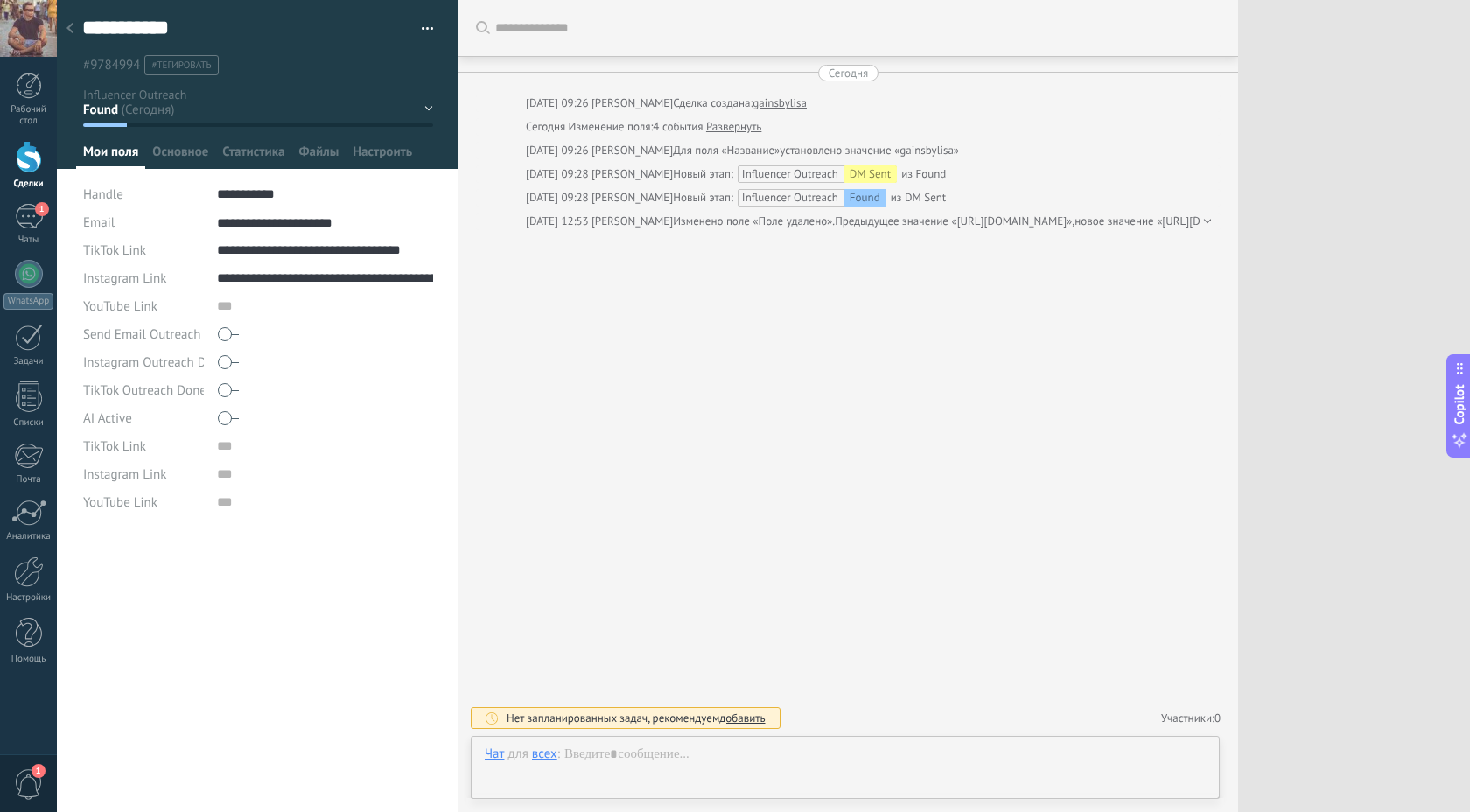
scroll to position [18, 0]
